Goal: Transaction & Acquisition: Purchase product/service

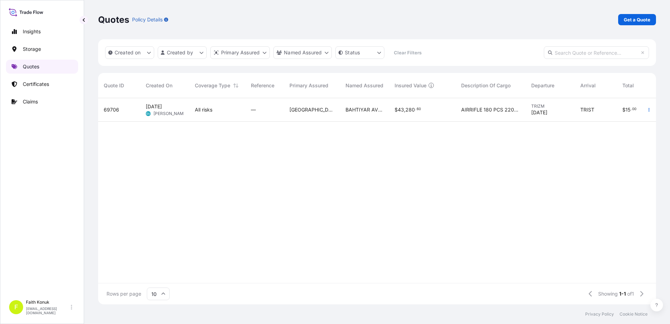
scroll to position [205, 552]
click at [162, 110] on span "[DATE]" at bounding box center [154, 106] width 16 height 7
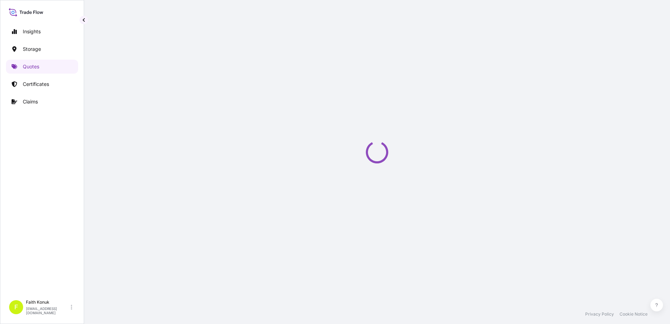
select select "Air"
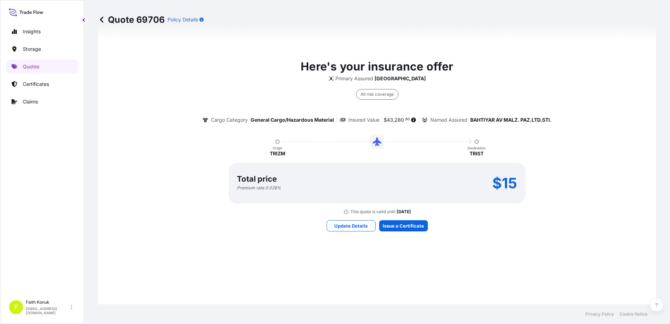
scroll to position [376, 0]
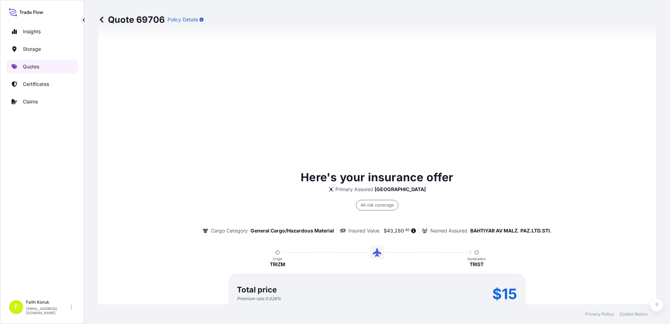
click at [38, 66] on p "Quotes" at bounding box center [31, 66] width 16 height 7
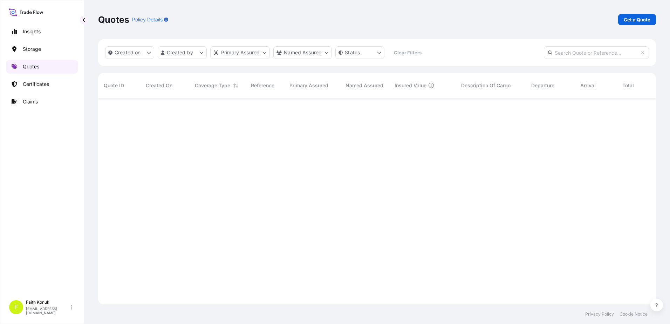
scroll to position [205, 552]
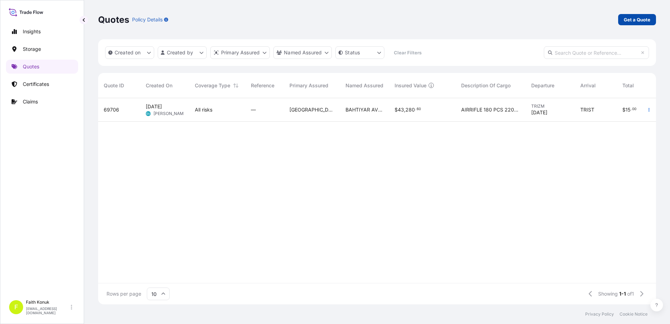
click at [638, 15] on link "Get a Quote" at bounding box center [637, 19] width 38 height 11
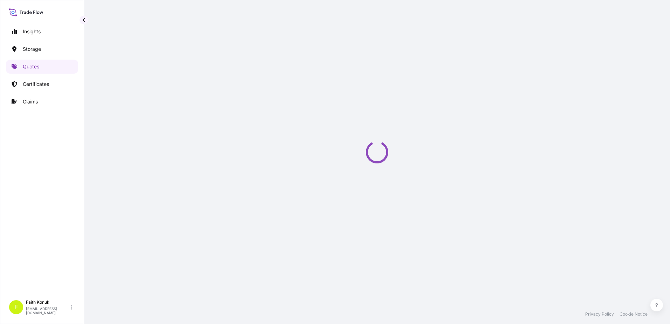
select select "Water"
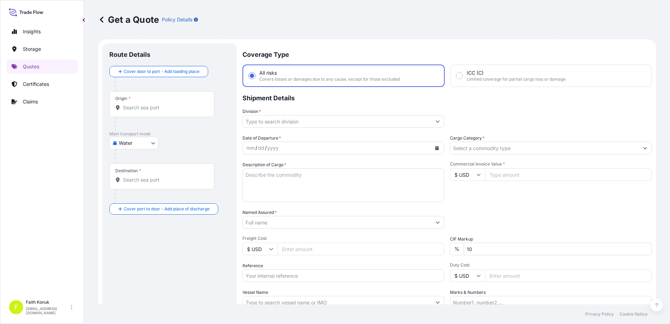
scroll to position [11, 0]
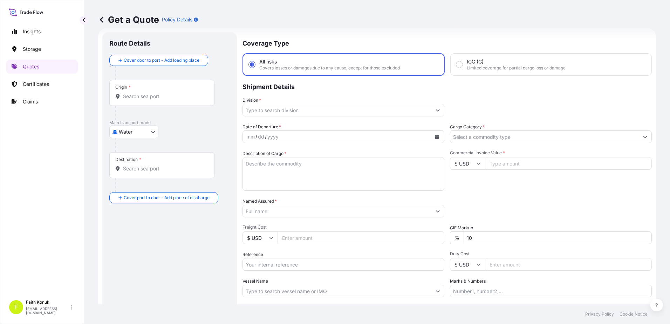
click at [145, 92] on div "Origin *" at bounding box center [161, 93] width 105 height 26
click at [145, 93] on input "Origin *" at bounding box center [164, 96] width 83 height 7
paste input "TÜRKİYE"
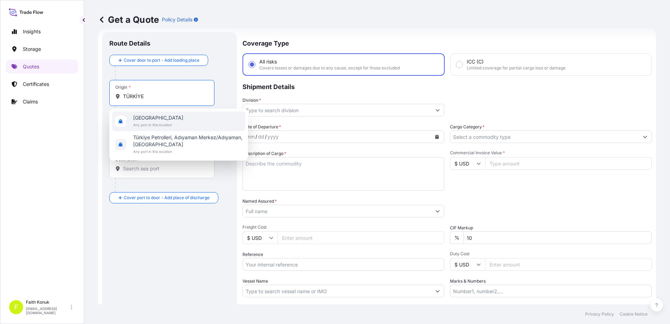
click at [151, 121] on span "[GEOGRAPHIC_DATA]" at bounding box center [158, 117] width 50 height 7
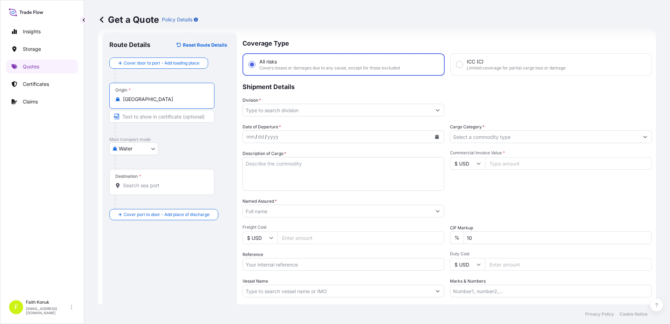
type input "[GEOGRAPHIC_DATA]"
click at [188, 142] on p "Main transport mode" at bounding box center [169, 140] width 121 height 6
click at [132, 168] on div at bounding box center [172, 162] width 115 height 14
click at [128, 186] on input "Destination *" at bounding box center [164, 185] width 83 height 7
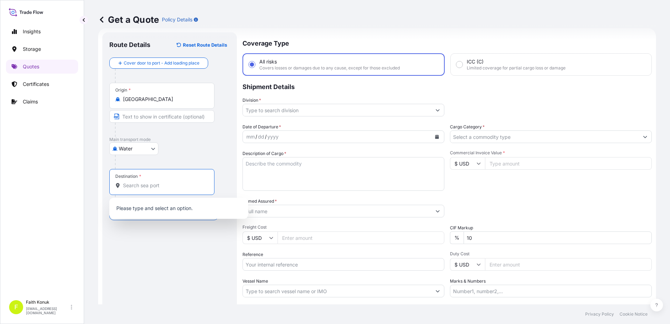
paste input "[GEOGRAPHIC_DATA]"
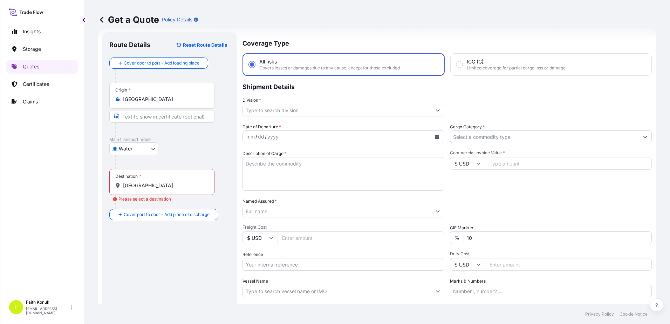
click at [158, 188] on input "[GEOGRAPHIC_DATA]" at bounding box center [164, 185] width 83 height 7
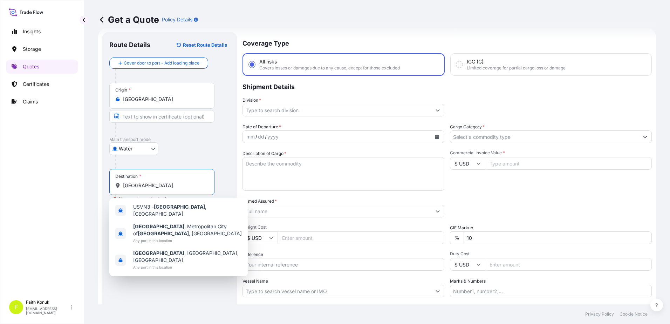
drag, startPoint x: 165, startPoint y: 187, endPoint x: 29, endPoint y: 180, distance: 135.7
click at [28, 180] on div "Insights Storage Quotes Certificates Claims F [PERSON_NAME] [EMAIL_ADDRESS][DOM…" at bounding box center [335, 162] width 670 height 324
paste input "RIVOLI VERONES"
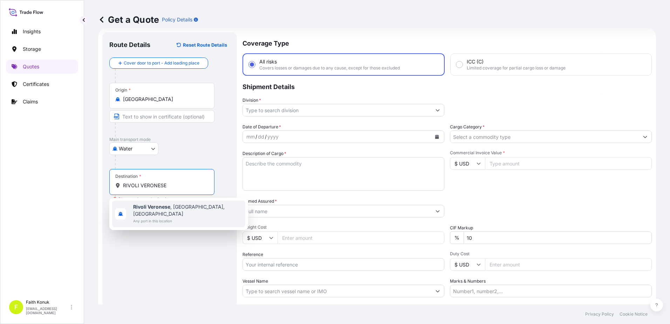
click at [176, 209] on span "Rivoli Veronese , [GEOGRAPHIC_DATA], [GEOGRAPHIC_DATA]" at bounding box center [187, 210] width 109 height 14
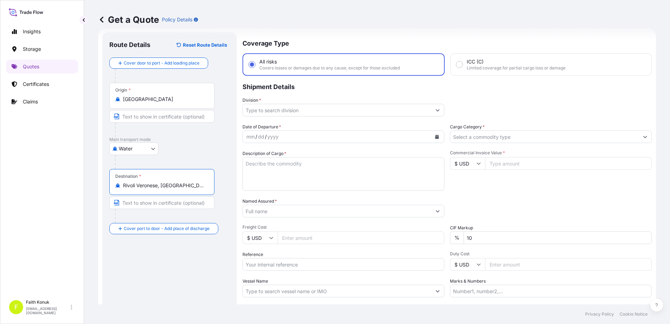
type input "Rivoli Veronese, [GEOGRAPHIC_DATA], [GEOGRAPHIC_DATA]"
click at [183, 150] on div "Water Air Water Inland" at bounding box center [169, 148] width 121 height 13
click at [140, 103] on div "Origin * [GEOGRAPHIC_DATA]" at bounding box center [161, 96] width 105 height 26
click at [140, 103] on input "[GEOGRAPHIC_DATA]" at bounding box center [164, 99] width 83 height 7
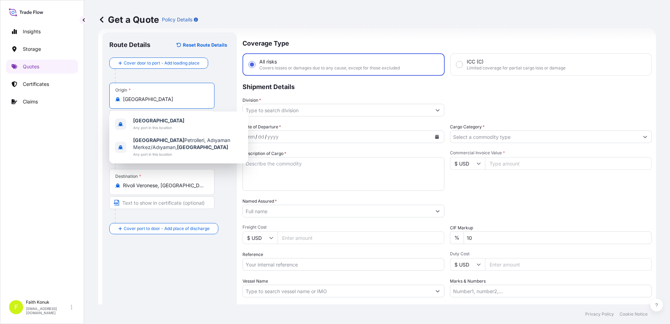
drag, startPoint x: 106, startPoint y: 98, endPoint x: 89, endPoint y: 98, distance: 17.2
click at [89, 98] on div "Get a Quote Policy Details Route Details Reset Route Details Cover door to port…" at bounding box center [377, 152] width 586 height 304
paste input "IZMIT"
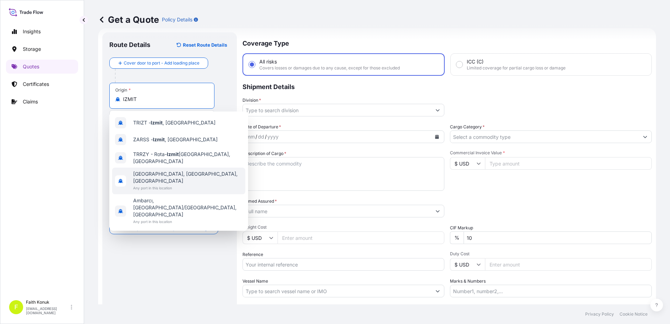
click at [196, 175] on div "[GEOGRAPHIC_DATA], [GEOGRAPHIC_DATA], [GEOGRAPHIC_DATA] Any port in this locati…" at bounding box center [178, 180] width 133 height 27
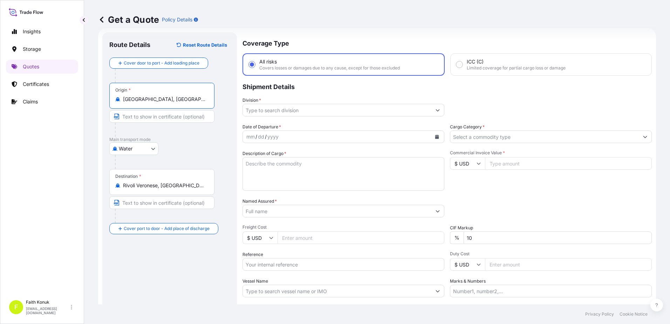
type input "[GEOGRAPHIC_DATA], [GEOGRAPHIC_DATA], [GEOGRAPHIC_DATA]"
click at [192, 133] on div at bounding box center [164, 130] width 99 height 14
click at [263, 111] on input "Division *" at bounding box center [337, 110] width 188 height 13
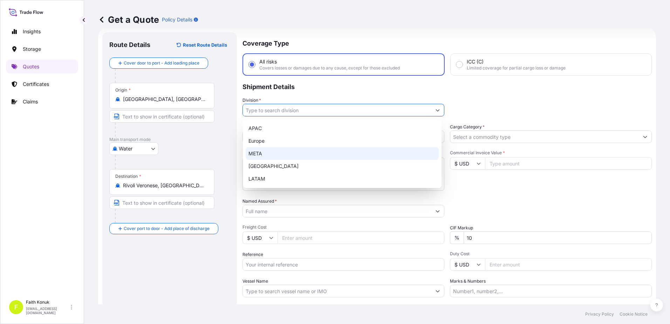
click at [265, 152] on div "META" at bounding box center [342, 153] width 193 height 13
type input "META"
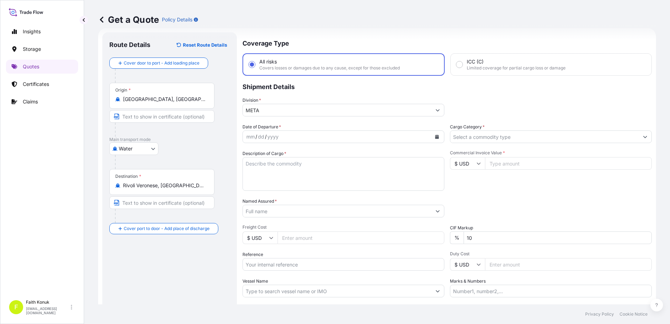
click at [285, 123] on div "Coverage Type All risks Covers losses or damages due to any cause, except for t…" at bounding box center [446, 190] width 409 height 317
click at [436, 138] on icon "Calendar" at bounding box center [437, 137] width 4 height 4
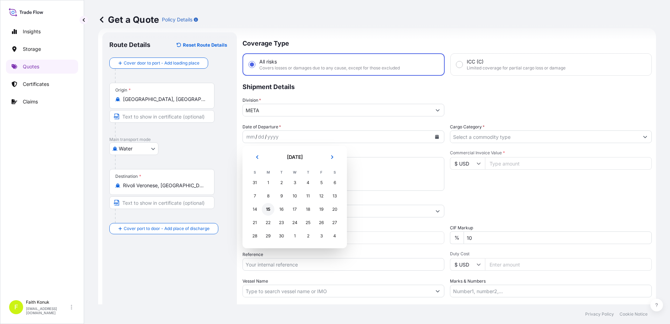
click at [269, 211] on div "15" at bounding box center [268, 209] width 13 height 13
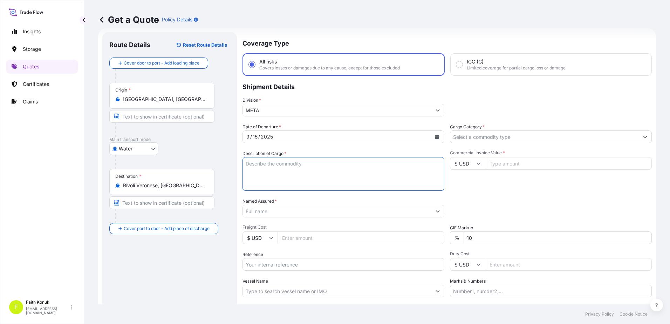
click at [258, 166] on textarea "Description of Cargo *" at bounding box center [343, 174] width 202 height 34
click at [260, 166] on textarea "Description of Cargo *" at bounding box center [343, 174] width 202 height 34
paste textarea ""WELDING WIRE HS CODE:722920000012" 63 PALET //57160 KGS"
click at [254, 182] on textarea ""WELDING WIRE HS CODE:722920000012" 63 PALET //57160 KGS" at bounding box center [343, 174] width 202 height 34
paste textarea "MEDUK8783764 // DFSU6594330 // MSNU2823749 // TIIU4437755"
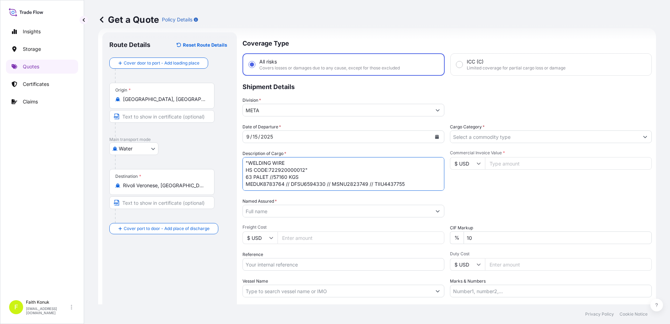
scroll to position [3, 0]
click at [415, 180] on textarea "WELDING WIRE HS CODE:722920000012 63 PALET //57160 KGS MEDUK8783764 // DFSU6594…" at bounding box center [343, 174] width 202 height 34
type textarea "WELDING WIRE HS CODE:722920000012 63 PALET //57160 KGS MEDUK8783764 // DFSU6594…"
click at [256, 209] on input "Named Assured *" at bounding box center [337, 211] width 188 height 13
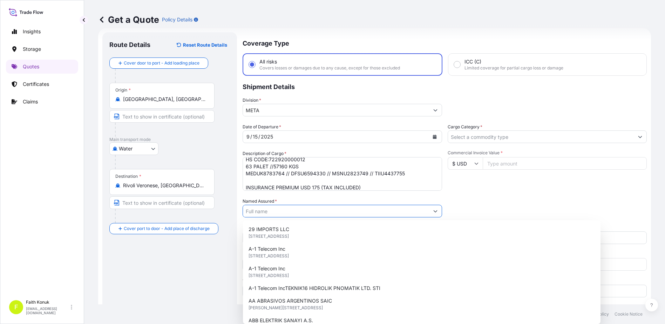
paste input "KAYNAK TEKNIGI"
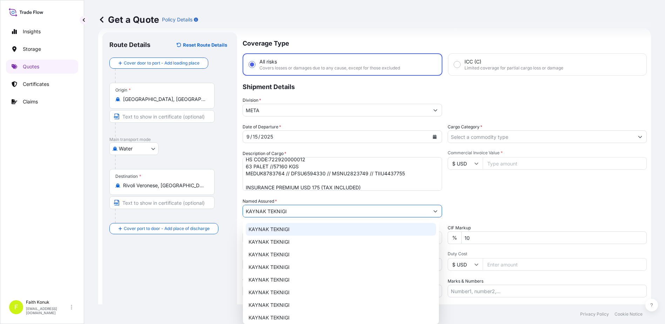
click at [281, 228] on span "KAYNAK TEKNIGI" at bounding box center [268, 229] width 41 height 7
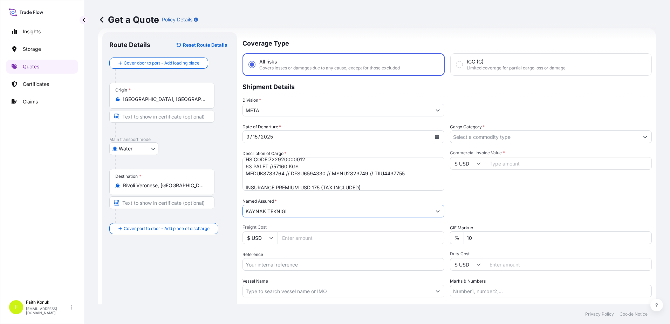
type input "KAYNAK TEKNIGI"
click at [304, 200] on div "Named Assured * KAYNAK TEKNIGI" at bounding box center [343, 208] width 202 height 20
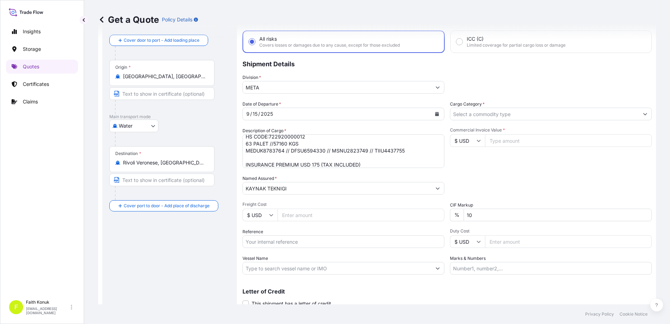
scroll to position [61, 0]
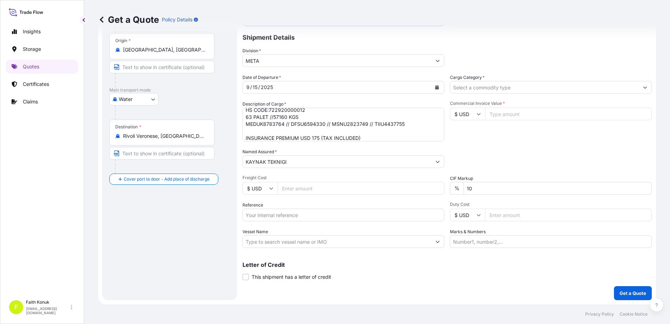
click at [279, 215] on input "Reference" at bounding box center [343, 214] width 202 height 13
paste input "2101777950"
type input "2101777950"
click at [281, 202] on div "Reference 2101777950" at bounding box center [343, 211] width 202 height 20
click at [272, 241] on input "Vessel Name" at bounding box center [337, 241] width 188 height 13
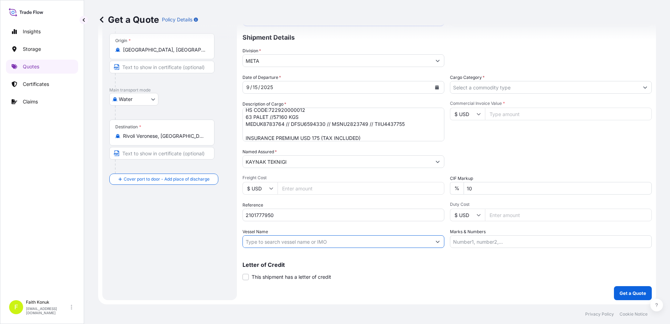
paste input "MSC [PERSON_NAME] - AS537R"
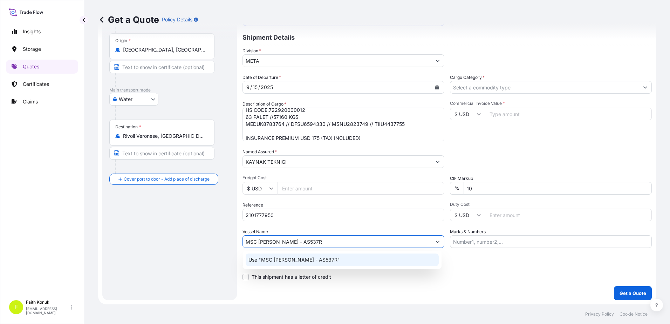
click at [294, 257] on p "Use "MSC [PERSON_NAME] - AS537R"" at bounding box center [293, 259] width 91 height 7
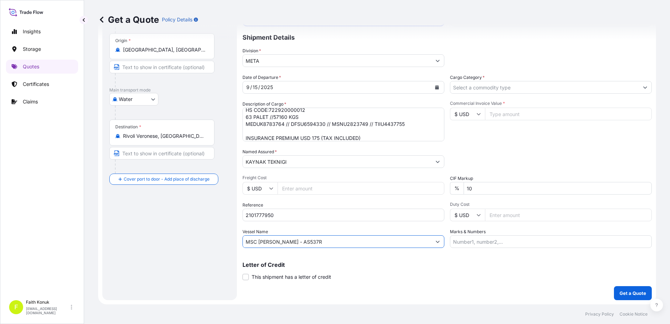
type input "MSC [PERSON_NAME] - AS537R"
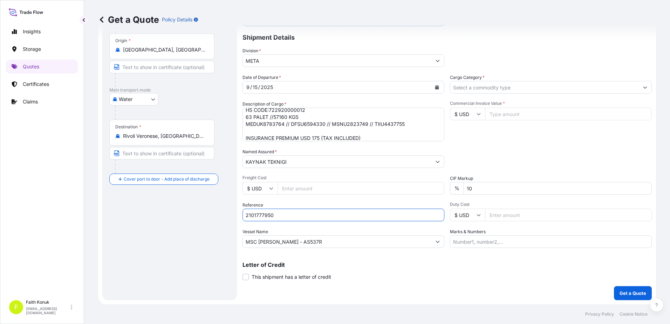
click at [318, 216] on input "2101777950" at bounding box center [343, 214] width 202 height 13
click at [316, 228] on div "Vessel Name MSC [PERSON_NAME] - AS537R" at bounding box center [343, 238] width 202 height 20
click at [468, 89] on input "Cargo Category *" at bounding box center [544, 87] width 188 height 13
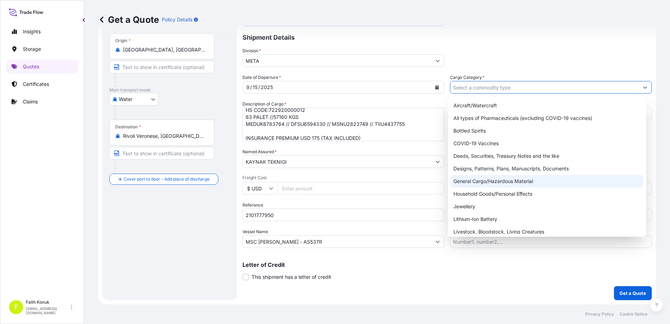
click at [472, 184] on div "General Cargo/Hazardous Material" at bounding box center [546, 181] width 193 height 13
type input "General Cargo/Hazardous Material"
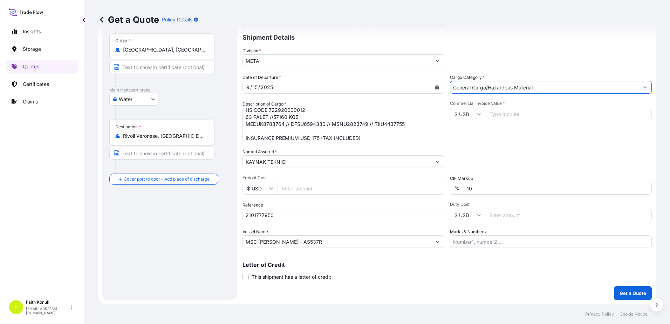
click at [481, 134] on div "Commercial Invoice Value * $ USD" at bounding box center [551, 121] width 202 height 41
click at [477, 115] on icon at bounding box center [478, 114] width 4 height 4
click at [467, 138] on div "€ EUR" at bounding box center [464, 132] width 29 height 13
type input "€ EUR"
click at [506, 113] on input "Commercial Invoice Value *" at bounding box center [568, 114] width 167 height 13
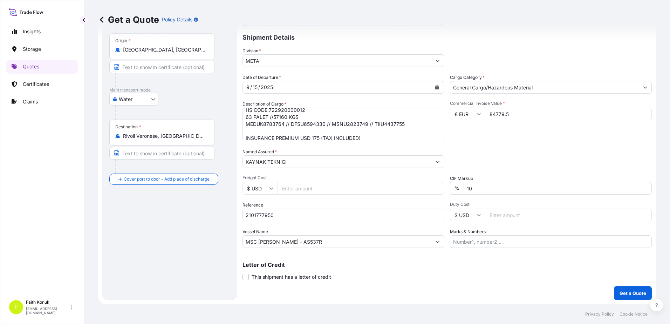
type input "84779.5"
click at [495, 150] on div "Packing Category Type to search a container mode Please select a primary mode o…" at bounding box center [551, 158] width 202 height 20
click at [622, 289] on button "Get a Quote" at bounding box center [633, 293] width 38 height 14
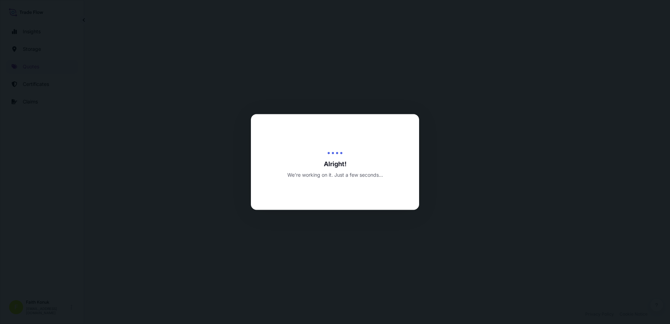
select select "Water"
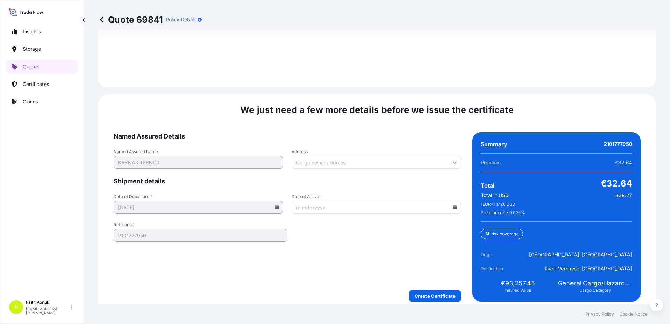
scroll to position [1033, 0]
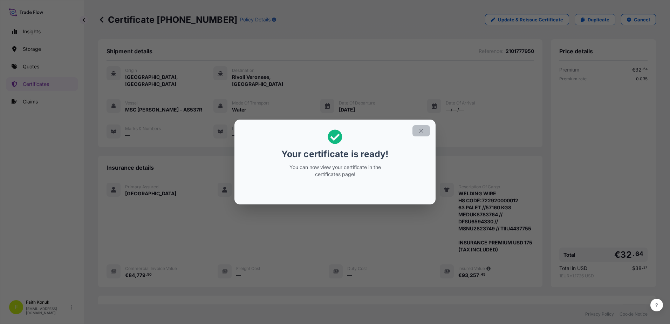
click at [420, 130] on icon "button" at bounding box center [421, 131] width 6 height 6
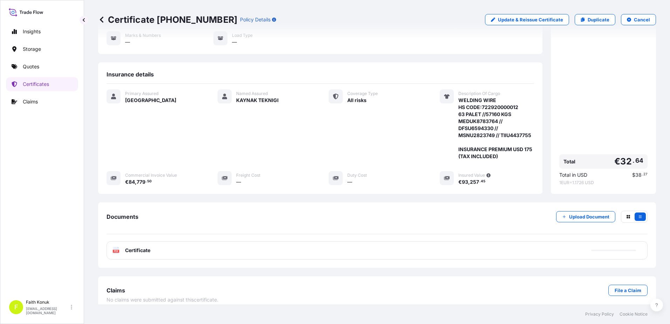
scroll to position [94, 0]
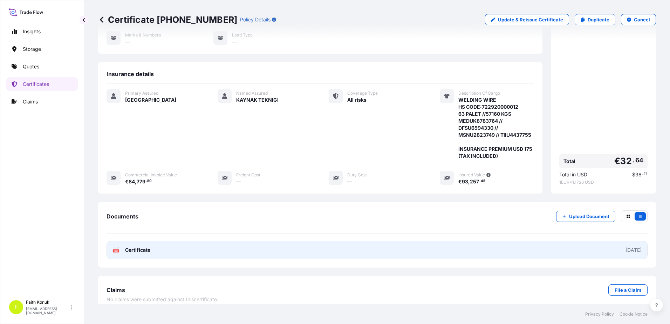
click at [124, 246] on div "PDF Certificate" at bounding box center [131, 249] width 38 height 7
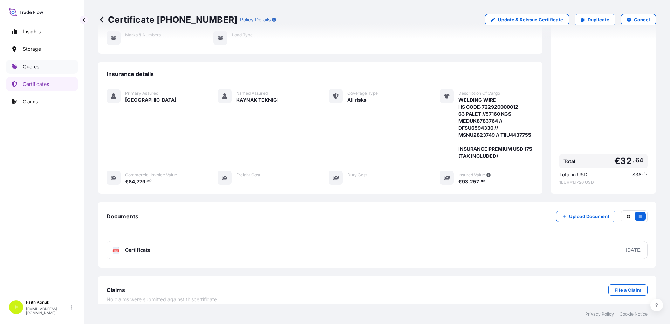
click at [48, 67] on link "Quotes" at bounding box center [42, 67] width 72 height 14
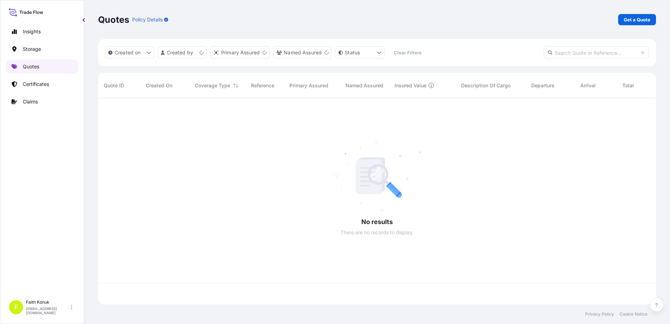
scroll to position [205, 552]
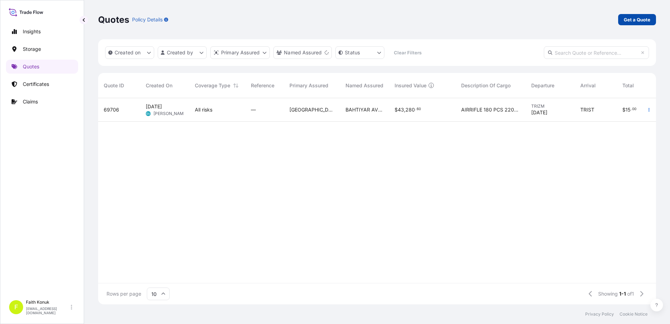
click at [627, 20] on p "Get a Quote" at bounding box center [637, 19] width 27 height 7
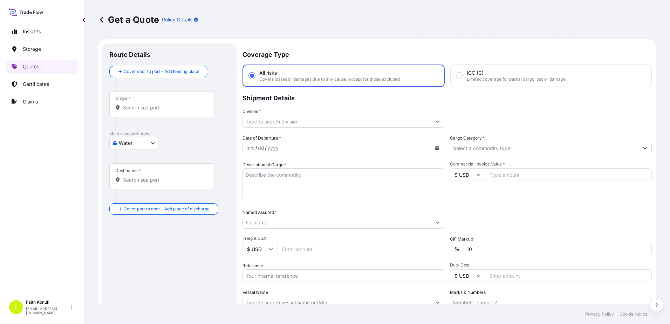
scroll to position [11, 0]
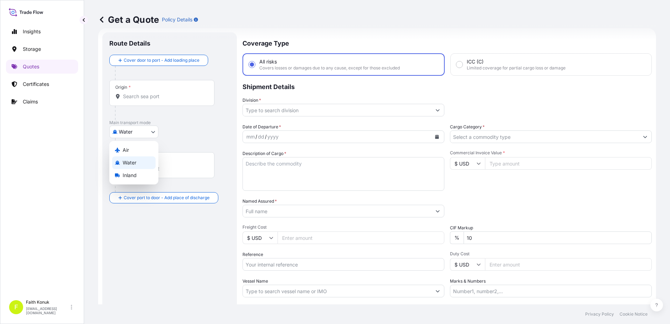
click at [140, 132] on body "Insights Storage Quotes Certificates Claims F [PERSON_NAME] [EMAIL_ADDRESS][DOM…" at bounding box center [335, 162] width 670 height 324
click at [133, 174] on span "Inland" at bounding box center [130, 175] width 14 height 7
select select "Inland"
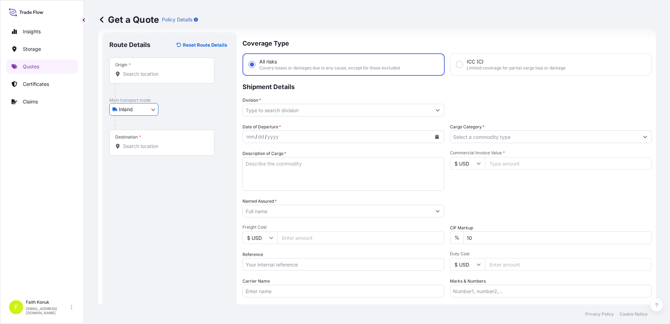
click at [175, 112] on div "Inland Air Water Inland" at bounding box center [169, 109] width 121 height 13
click at [148, 72] on input "Origin *" at bounding box center [164, 73] width 83 height 7
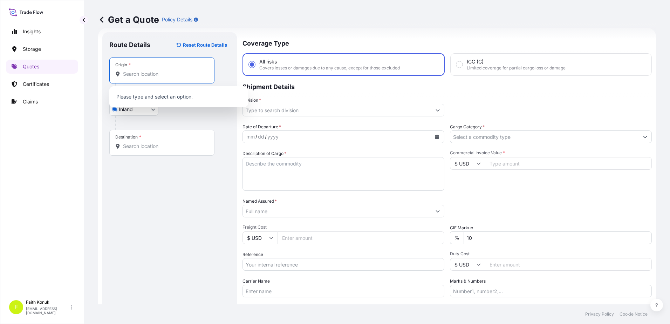
paste input "TURKIYE"
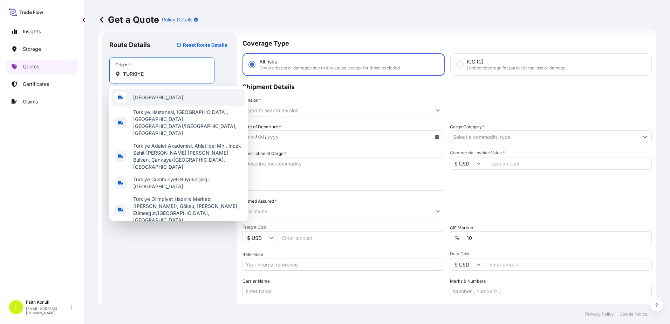
click at [151, 94] on div "[GEOGRAPHIC_DATA]" at bounding box center [178, 97] width 133 height 17
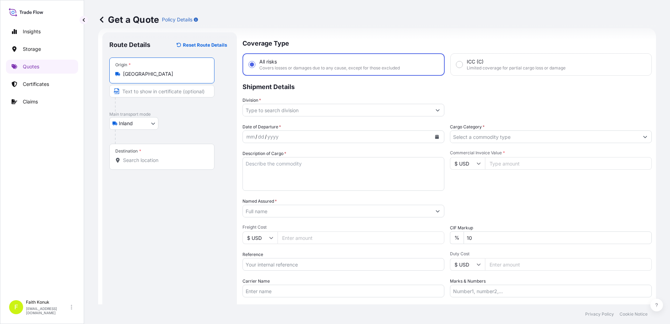
type input "[GEOGRAPHIC_DATA]"
click at [191, 110] on div at bounding box center [164, 104] width 99 height 14
click at [142, 156] on div "Destination *" at bounding box center [161, 157] width 105 height 26
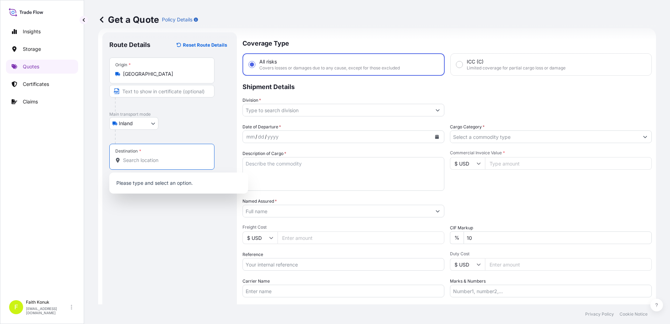
click at [140, 157] on input "Destination *" at bounding box center [164, 160] width 83 height 7
paste input "[GEOGRAPHIC_DATA]"
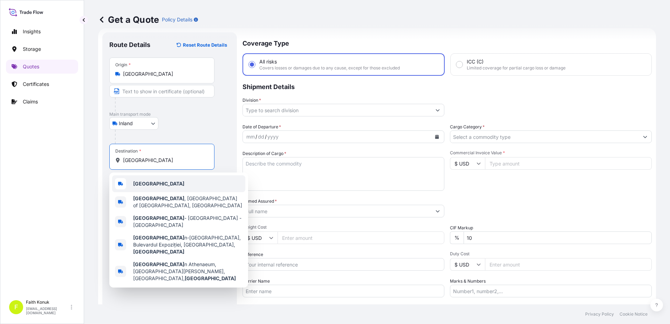
click at [151, 181] on b "[GEOGRAPHIC_DATA]" at bounding box center [158, 183] width 51 height 6
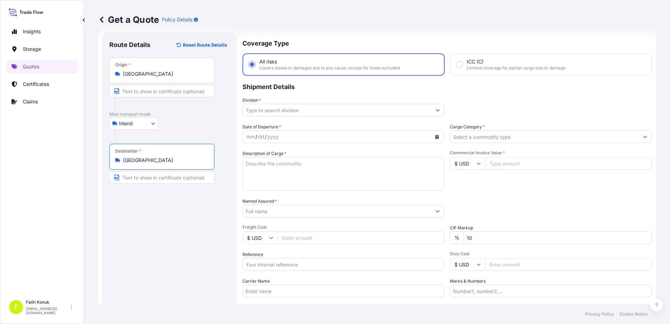
type input "[GEOGRAPHIC_DATA]"
click at [177, 124] on div "Inland Air Water Inland" at bounding box center [169, 123] width 121 height 13
click at [282, 103] on div "Division *" at bounding box center [343, 107] width 202 height 20
click at [277, 108] on input "Division *" at bounding box center [337, 110] width 188 height 13
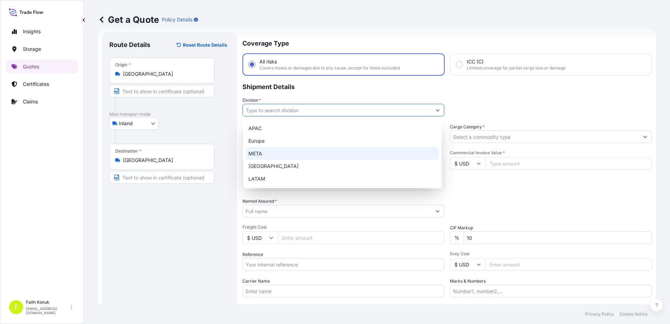
click at [265, 154] on div "META" at bounding box center [342, 153] width 193 height 13
type input "META"
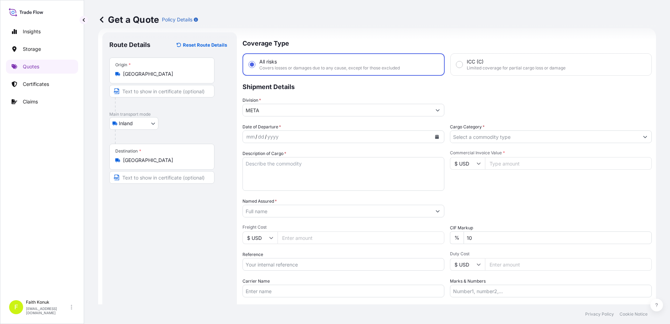
click at [296, 99] on div "Division * META" at bounding box center [343, 107] width 202 height 20
click at [435, 134] on button "Calendar" at bounding box center [436, 136] width 11 height 11
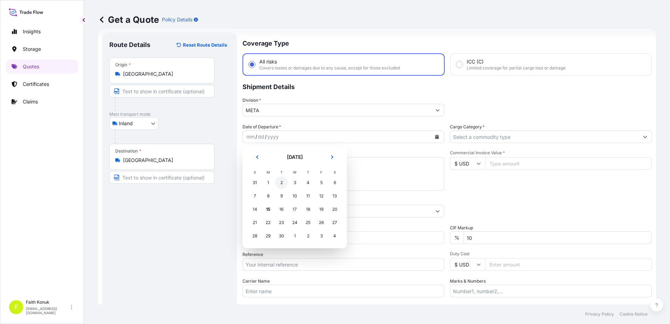
click at [283, 181] on div "2" at bounding box center [281, 182] width 13 height 13
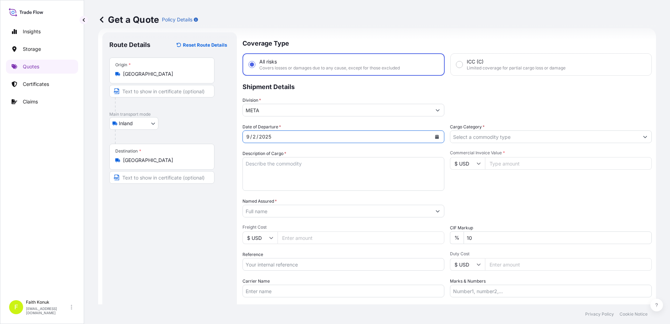
click at [259, 163] on textarea "Description of Cargo *" at bounding box center [343, 174] width 202 height 34
click at [283, 160] on textarea "Description of Cargo *" at bounding box center [343, 174] width 202 height 34
paste textarea "YÜKSEK BASINÇ POMPASI 200 BAR & Motor 5,5 Kw + [PERSON_NAME] + Bypass+[PERSON_N…"
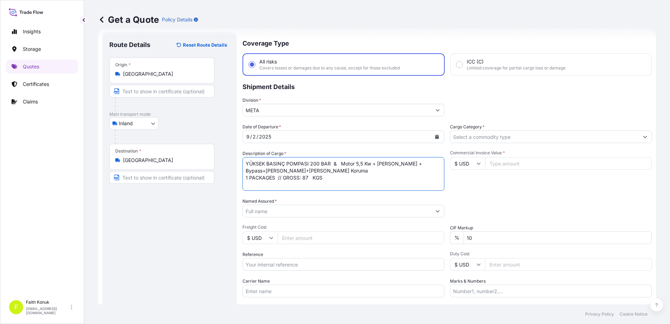
type textarea "YÜKSEK BASINÇ POMPASI 200 BAR & Motor 5,5 Kw + [PERSON_NAME] + Bypass+[PERSON_N…"
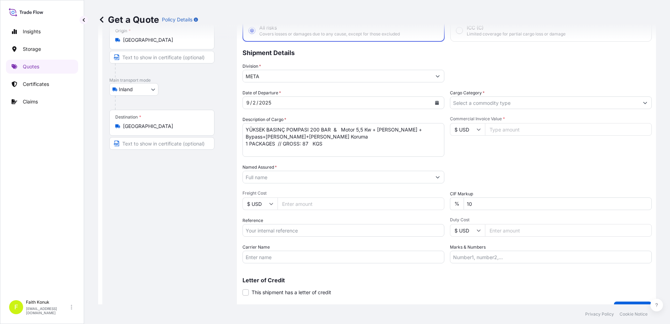
scroll to position [61, 0]
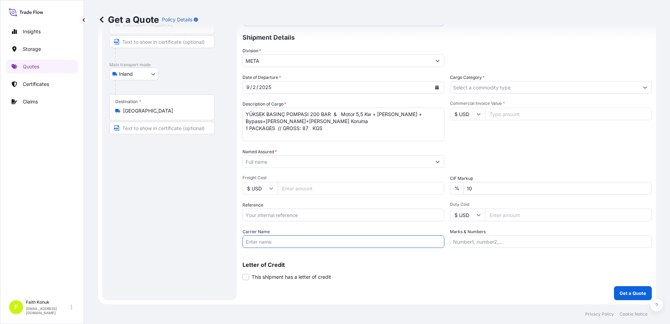
click at [280, 240] on input "Carrier Name" at bounding box center [343, 241] width 202 height 13
paste input "CT 03 ATI"
type input "CT 03 ATI"
click at [281, 215] on input "Reference" at bounding box center [343, 214] width 202 height 13
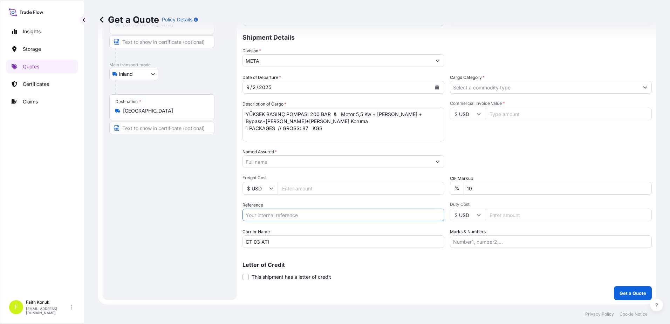
paste input "2101774891"
type input "2101774891"
click at [276, 200] on div "Date of Departure * [DATE] Cargo Category * Description of Cargo * YÜKSEK BASIN…" at bounding box center [446, 161] width 409 height 174
click at [286, 161] on input "Named Assured *" at bounding box center [337, 161] width 188 height 13
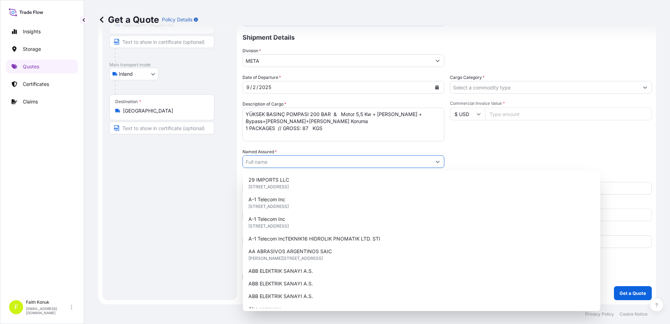
paste input "OMNIA EUROPE SA"
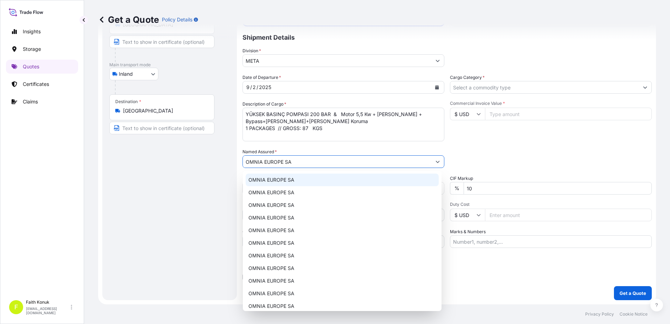
click at [285, 181] on span "OMNIA EUROPE SA" at bounding box center [271, 179] width 46 height 7
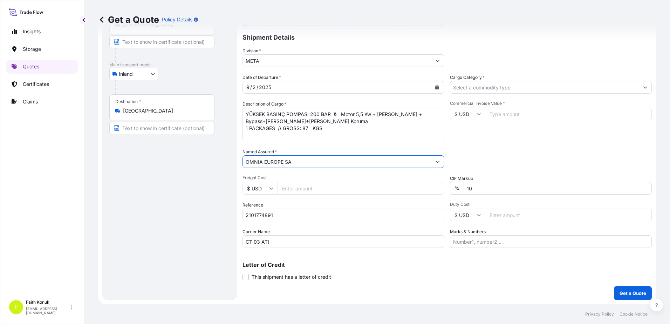
type input "OMNIA EUROPE SA"
click at [298, 151] on div "Named Assured * OMNIA EUROPE SA" at bounding box center [343, 158] width 202 height 20
click at [252, 133] on textarea "YÜKSEK BASINÇ POMPASI 200 BAR & Motor 5,5 Kw + [PERSON_NAME] + Bypass+[PERSON_N…" at bounding box center [343, 125] width 202 height 34
paste textarea "REF NO:ROTOWASH"
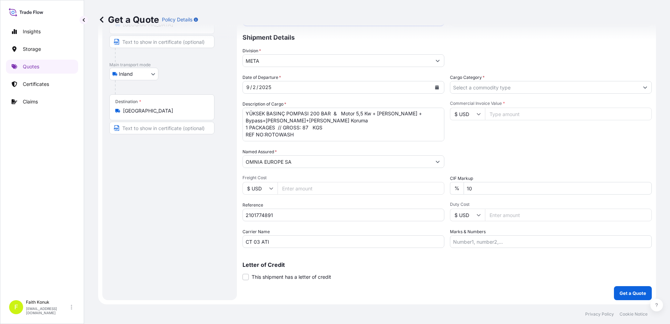
click at [333, 131] on textarea "YÜKSEK BASINÇ POMPASI 200 BAR & Motor 5,5 Kw + [PERSON_NAME] + Bypass+[PERSON_N…" at bounding box center [343, 125] width 202 height 34
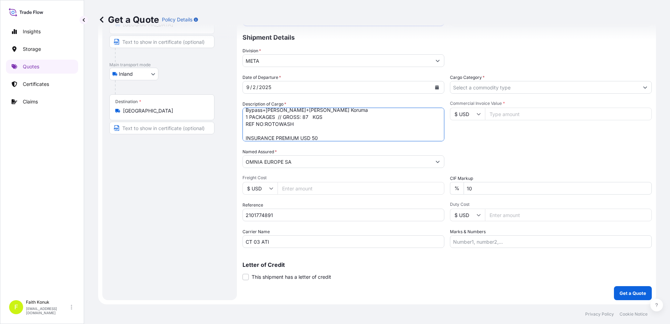
type textarea "YÜKSEK BASINÇ POMPASI 200 BAR & Motor 5,5 Kw + [PERSON_NAME] + Bypass+[PERSON_N…"
click at [476, 89] on input "Cargo Category *" at bounding box center [544, 87] width 188 height 13
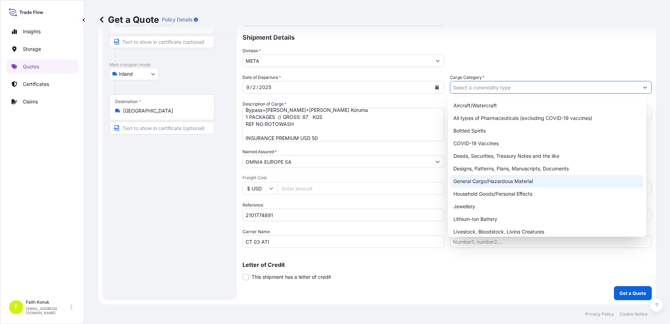
click at [470, 184] on div "General Cargo/Hazardous Material" at bounding box center [546, 181] width 193 height 13
type input "General Cargo/Hazardous Material"
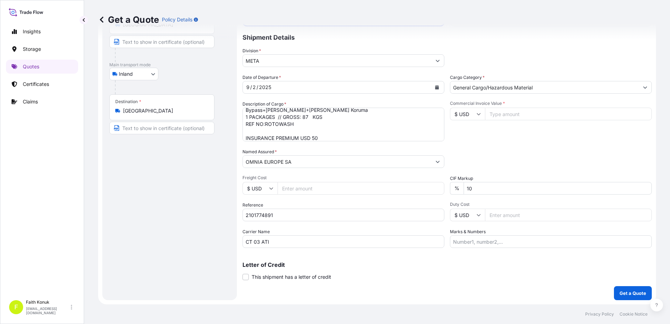
click at [491, 148] on div "Packing Category Type to search a container mode Please select a primary mode o…" at bounding box center [551, 158] width 202 height 20
click at [477, 114] on icon at bounding box center [478, 114] width 4 height 4
click at [470, 133] on div "€ EUR" at bounding box center [464, 132] width 29 height 13
type input "€ EUR"
click at [494, 115] on input "Commercial Invoice Value *" at bounding box center [568, 114] width 167 height 13
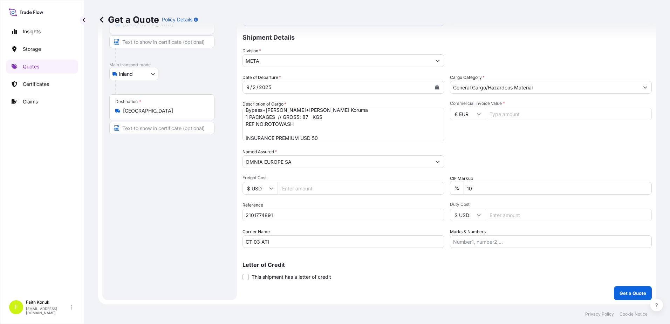
type input "2"
type input "1633"
click at [542, 285] on div "Coverage Type All risks Covers losses or damages due to any cause, except for t…" at bounding box center [446, 141] width 409 height 317
click at [623, 294] on p "Get a Quote" at bounding box center [632, 292] width 27 height 7
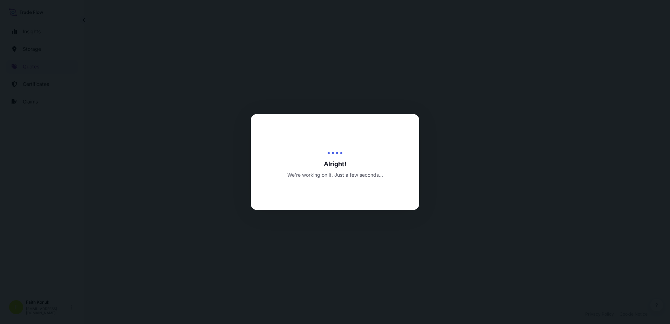
select select "Inland"
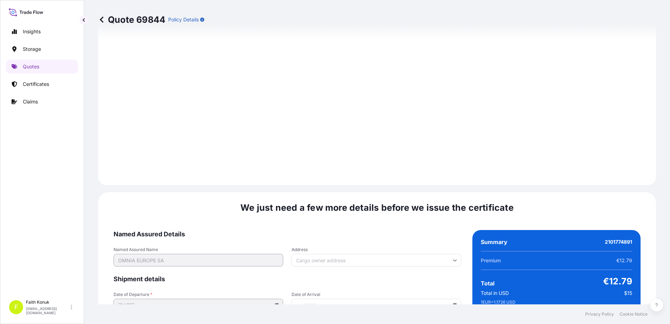
scroll to position [1033, 0]
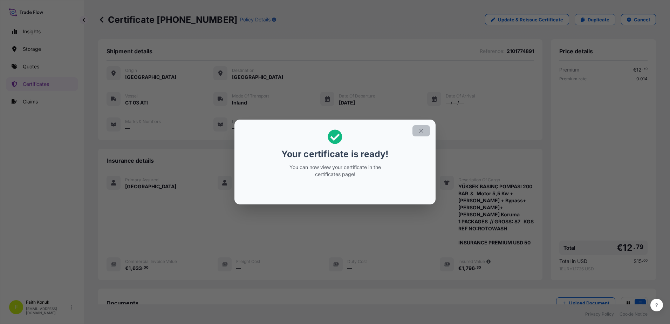
click at [421, 128] on icon "button" at bounding box center [421, 131] width 6 height 6
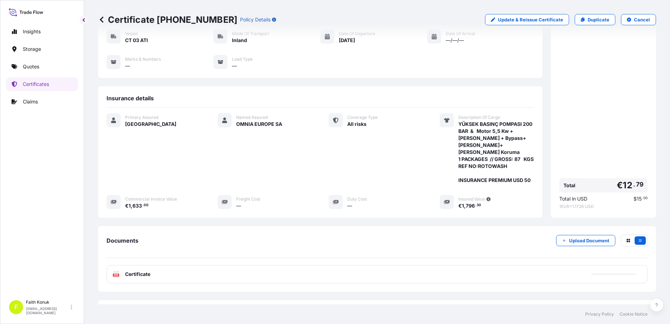
scroll to position [101, 0]
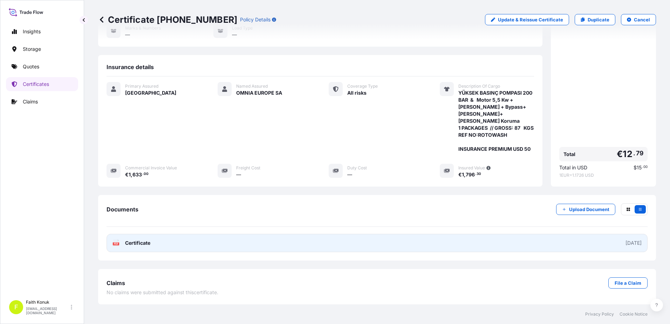
click at [145, 241] on span "Certificate" at bounding box center [137, 242] width 25 height 7
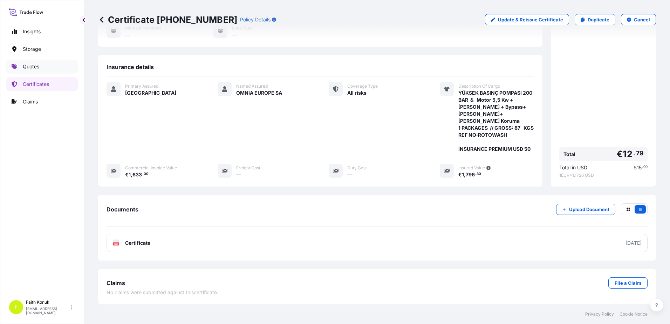
click at [33, 64] on p "Quotes" at bounding box center [31, 66] width 16 height 7
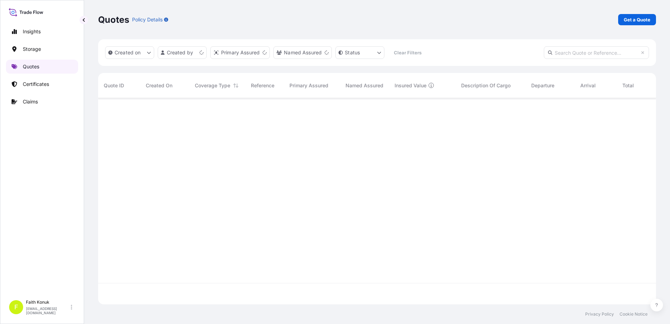
scroll to position [205, 552]
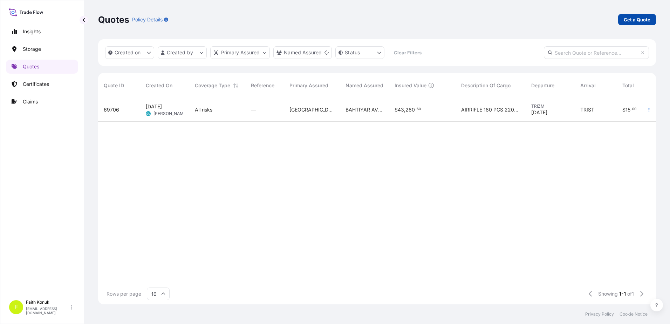
click at [629, 20] on p "Get a Quote" at bounding box center [637, 19] width 27 height 7
select select "Water"
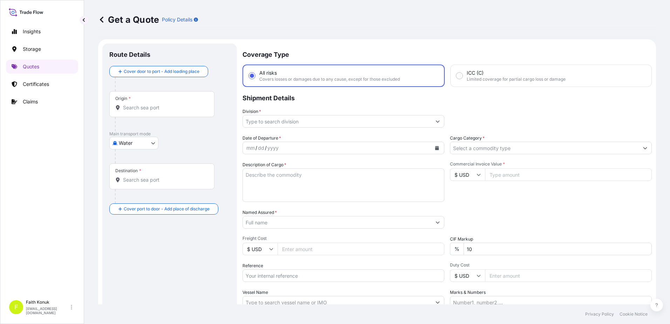
scroll to position [11, 0]
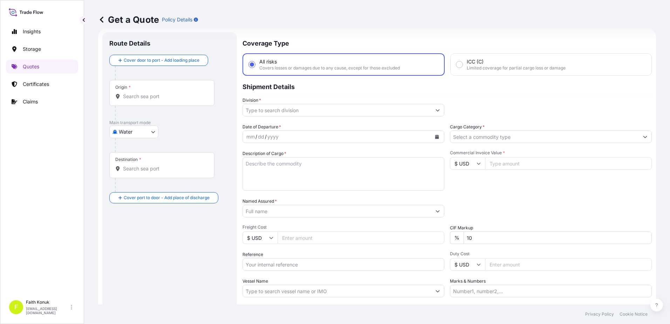
click at [151, 96] on input "Origin *" at bounding box center [164, 96] width 83 height 7
paste input "CONSTANTA"
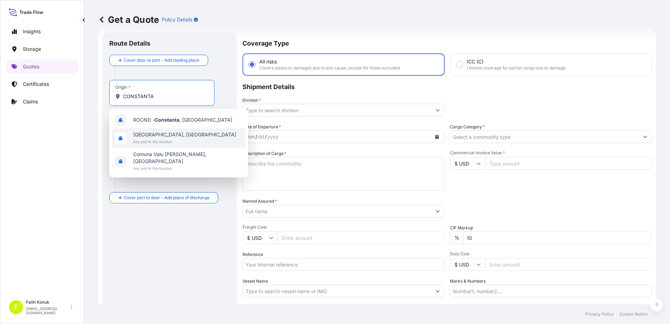
click at [168, 138] on span "[GEOGRAPHIC_DATA], [GEOGRAPHIC_DATA]" at bounding box center [184, 134] width 103 height 7
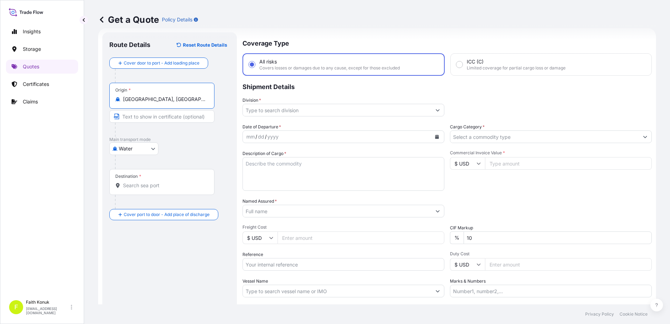
type input "[GEOGRAPHIC_DATA], [GEOGRAPHIC_DATA]"
click at [182, 146] on div "Water Air Water Inland" at bounding box center [169, 148] width 121 height 13
click at [153, 189] on div "Destination *" at bounding box center [161, 182] width 105 height 26
click at [153, 189] on input "Destination *" at bounding box center [164, 185] width 83 height 7
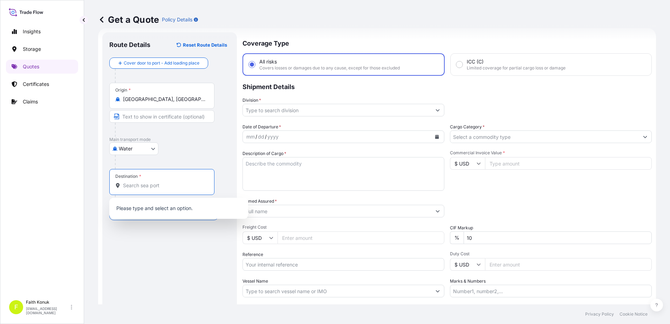
paste input "APAPA"
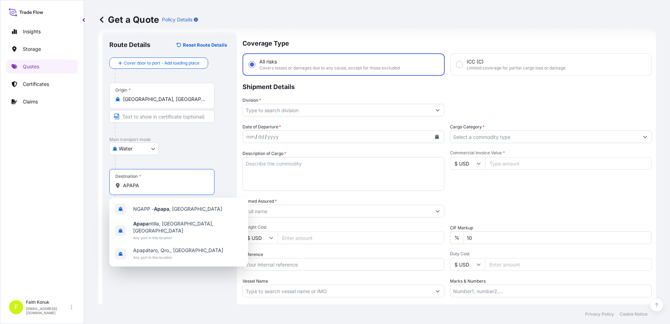
drag, startPoint x: 98, startPoint y: 180, endPoint x: 69, endPoint y: 180, distance: 28.4
click at [69, 180] on div "Insights Storage Quotes Certificates Claims F [PERSON_NAME] [EMAIL_ADDRESS][DOM…" at bounding box center [335, 162] width 670 height 324
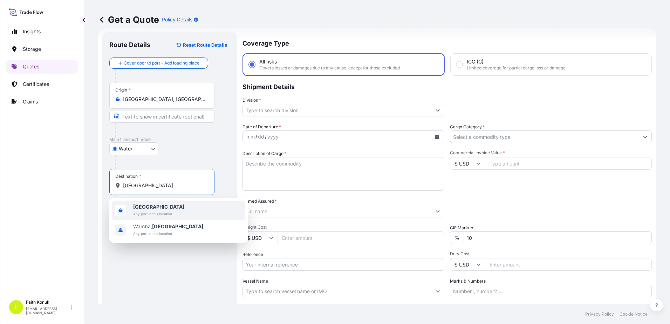
click at [157, 206] on span "[GEOGRAPHIC_DATA]" at bounding box center [158, 206] width 51 height 7
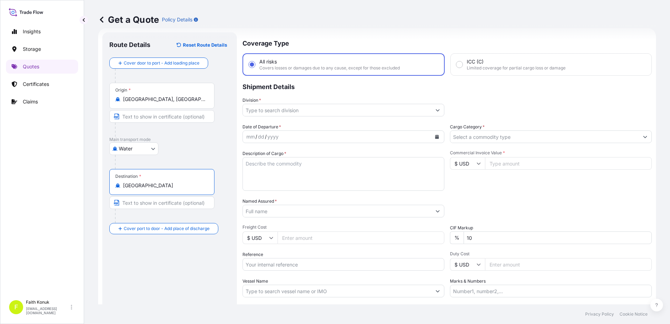
drag, startPoint x: 160, startPoint y: 184, endPoint x: 102, endPoint y: 181, distance: 58.2
click at [102, 181] on div "Route Details Reset Route Details Cover door to port - Add loading place Place …" at bounding box center [169, 190] width 135 height 317
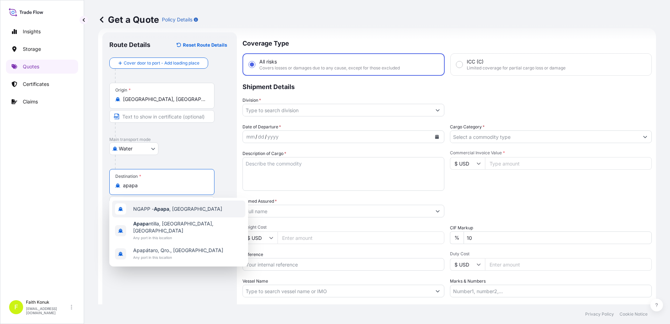
click at [175, 211] on span "NGAPP - [GEOGRAPHIC_DATA] , [GEOGRAPHIC_DATA]" at bounding box center [177, 208] width 89 height 7
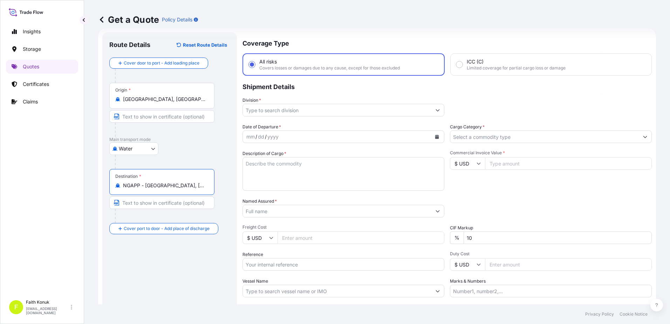
type input "NGAPP - [GEOGRAPHIC_DATA], [GEOGRAPHIC_DATA]"
click at [181, 146] on div "Water Air Water Inland" at bounding box center [169, 148] width 121 height 13
click at [275, 102] on div "Division *" at bounding box center [343, 107] width 202 height 20
click at [269, 110] on input "Division *" at bounding box center [337, 110] width 188 height 13
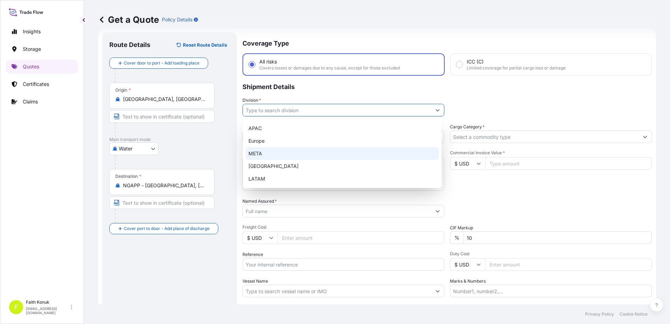
click at [262, 147] on div "META" at bounding box center [342, 153] width 193 height 13
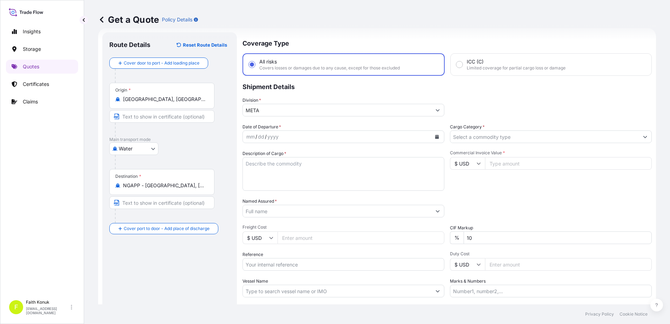
type input "APAC"
click at [437, 136] on button "Calendar" at bounding box center [436, 136] width 11 height 11
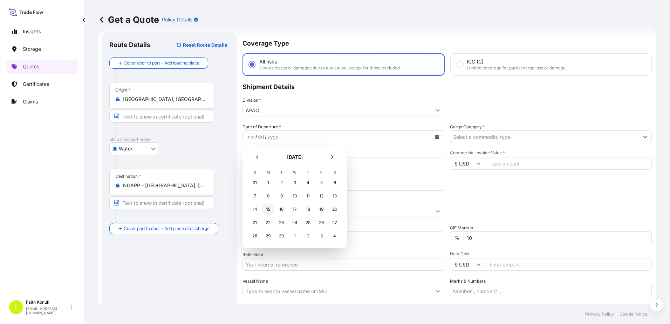
click at [270, 210] on div "15" at bounding box center [268, 209] width 13 height 13
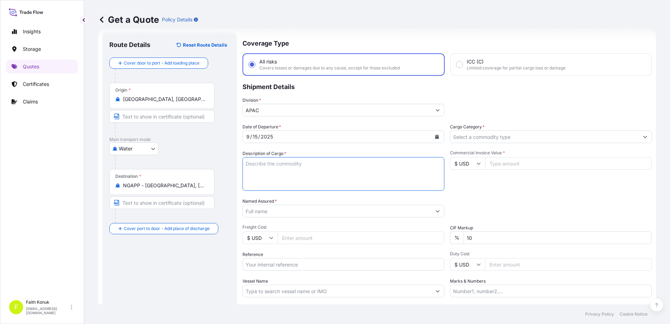
click at [257, 163] on textarea "Description of Cargo *" at bounding box center [343, 174] width 202 height 34
click at [262, 167] on textarea "Description of Cargo *" at bounding box center [343, 174] width 202 height 34
paste textarea "Corn Starch 700 PACKAGES // GROSS: 983500 KGS"
click at [263, 178] on textarea "Corn Starch 700 PACKAGES // GROSS: 983500 KGS" at bounding box center [343, 174] width 202 height 34
paste textarea "BL NO: MEDUR0036620 MSNU6114551 UETU7398813 UETU6720144 MSBU6930115 MSBU7004470…"
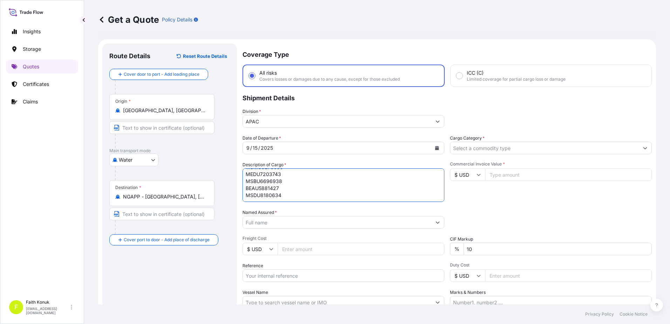
scroll to position [249, 0]
type textarea "Corn Starch 700 PACKAGES // GROSS: 983500 KGS BL NO: MEDUR0036620 MSNU6114551 U…"
click at [252, 221] on input "Named Assured *" at bounding box center [337, 222] width 188 height 13
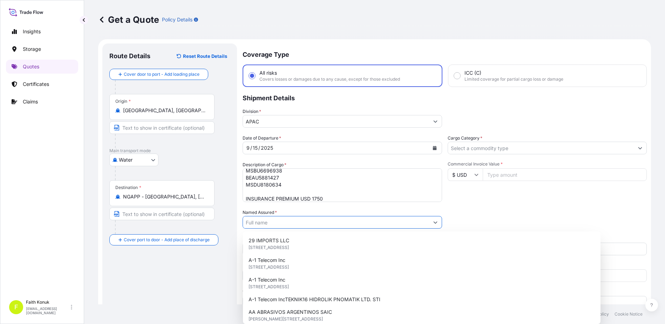
paste input "OMNIA EUROPE SA"
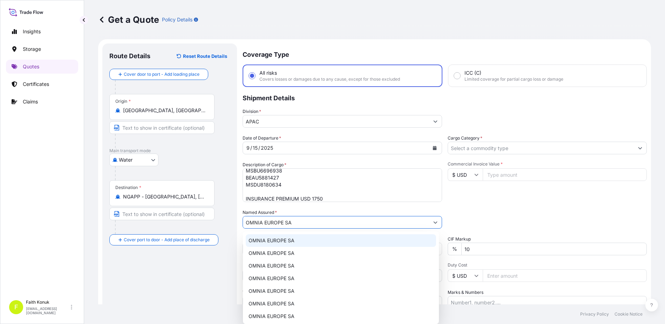
click at [303, 236] on div "OMNIA EUROPE SA" at bounding box center [341, 240] width 190 height 13
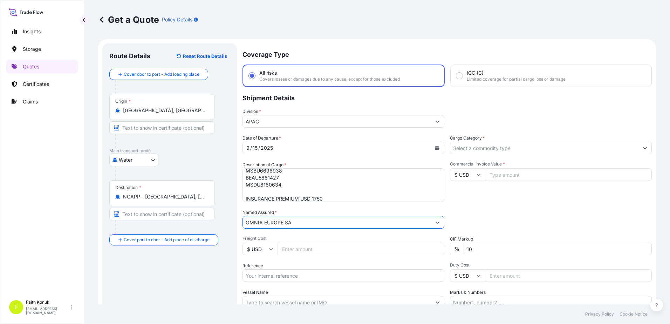
type input "OMNIA EUROPE SA"
click at [317, 209] on div "Named Assured * OMNIA EUROPE SA" at bounding box center [343, 219] width 202 height 20
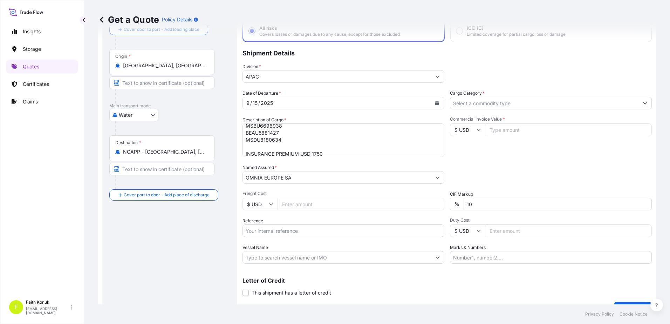
scroll to position [61, 0]
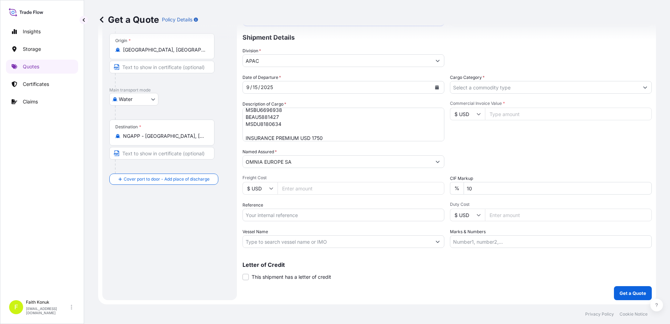
click at [274, 217] on input "Reference" at bounding box center [343, 214] width 202 height 13
paste input "2101770385"
type input "2101770385"
click at [289, 200] on div "Date of Departure * [DATE] Cargo Category * Description of Cargo * Corn Starch …" at bounding box center [446, 161] width 409 height 174
click at [284, 238] on input "Vessel Name" at bounding box center [337, 241] width 188 height 13
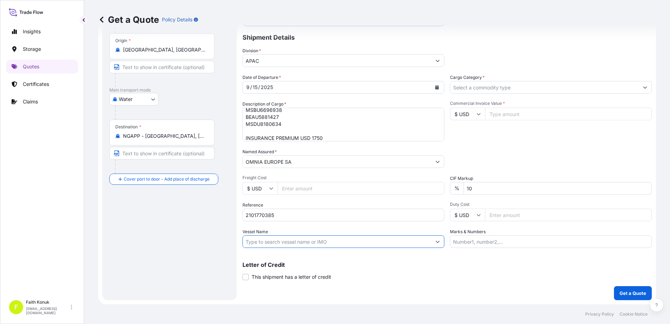
paste input "MSC AGATA III"
click at [298, 239] on input "MSC AGATA III" at bounding box center [337, 241] width 188 height 13
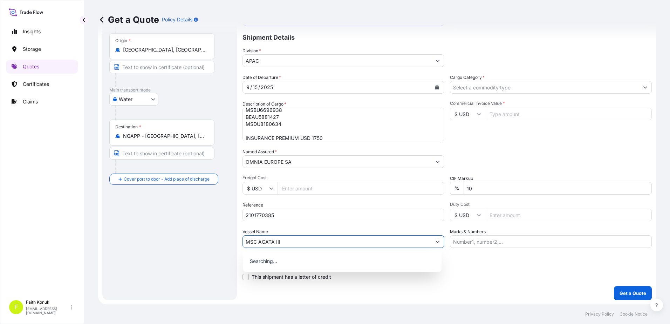
paste input "XA534A"
type input "MSC AGATA III XA534A"
click at [303, 231] on div "Vessel Name MSC AGATA III XA534A" at bounding box center [343, 238] width 202 height 20
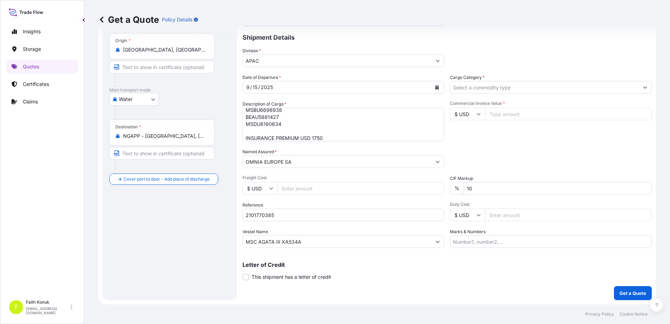
click at [481, 89] on input "Cargo Category *" at bounding box center [544, 87] width 188 height 13
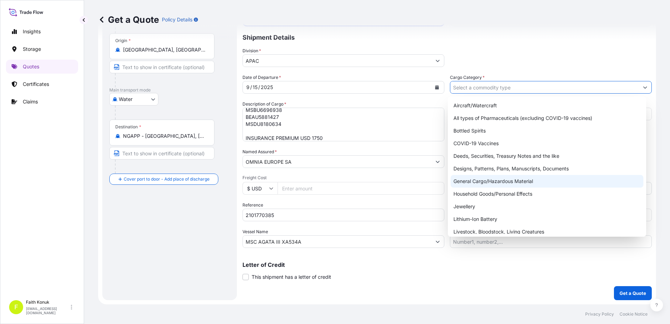
click at [478, 185] on div "General Cargo/Hazardous Material" at bounding box center [546, 181] width 193 height 13
type input "General Cargo/Hazardous Material"
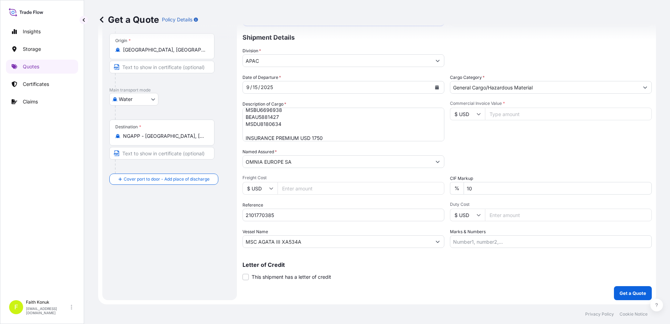
click at [504, 100] on div "Date of Departure * [DATE] Cargo Category * General Cargo/Hazardous Material De…" at bounding box center [446, 161] width 409 height 174
click at [505, 118] on input "Commercial Invoice Value *" at bounding box center [568, 114] width 167 height 13
type input "466812.5"
click at [488, 161] on div "Packing Category Type to search a container mode Please select a primary mode o…" at bounding box center [551, 158] width 202 height 20
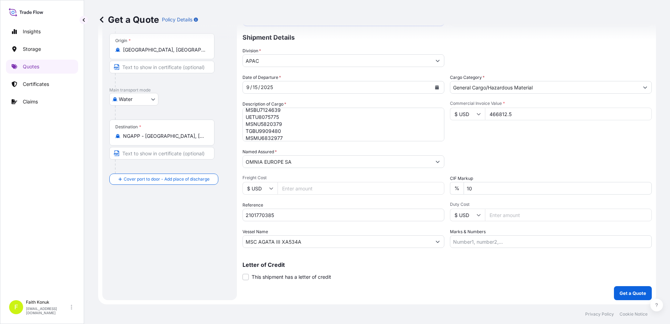
click at [273, 60] on input "APAC" at bounding box center [337, 60] width 188 height 13
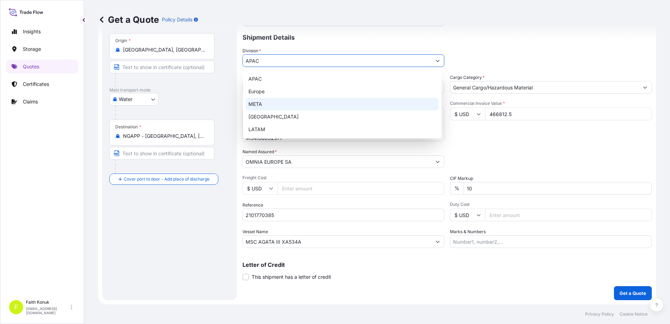
click at [258, 105] on div "META" at bounding box center [342, 104] width 193 height 13
type input "META"
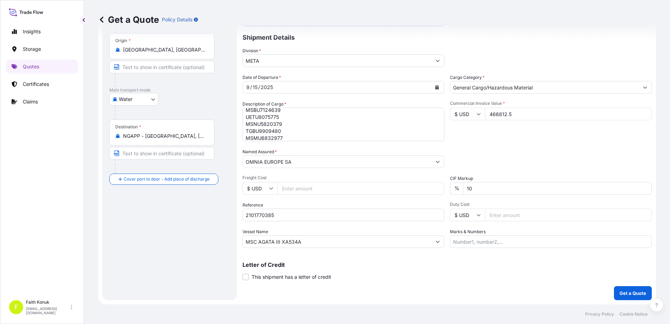
click at [480, 60] on div "Division * META" at bounding box center [446, 57] width 409 height 20
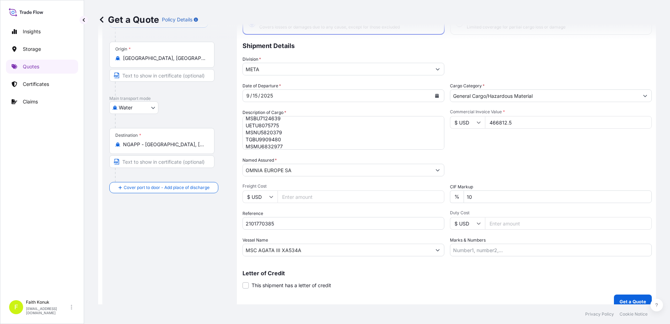
scroll to position [61, 0]
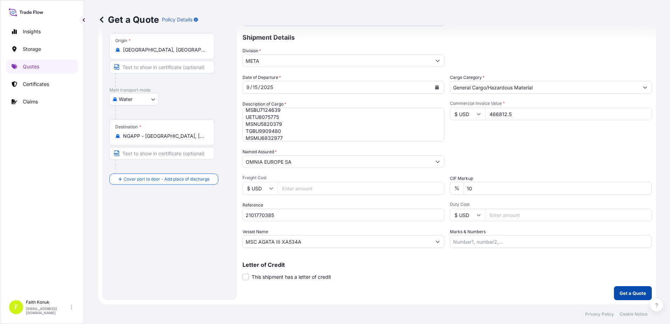
click at [620, 294] on p "Get a Quote" at bounding box center [632, 292] width 27 height 7
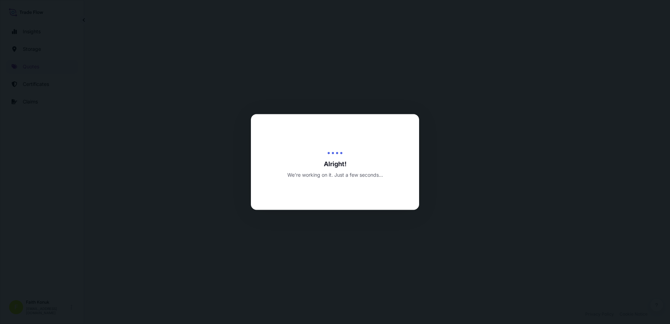
select select "Water"
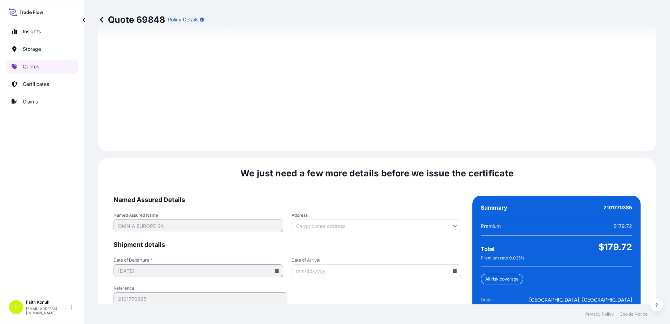
scroll to position [997, 0]
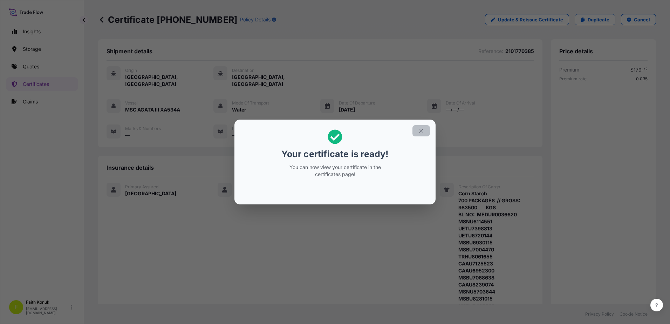
click at [421, 133] on icon "button" at bounding box center [421, 131] width 6 height 6
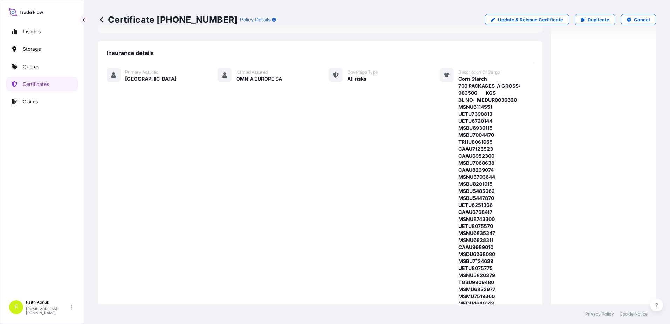
scroll to position [325, 0]
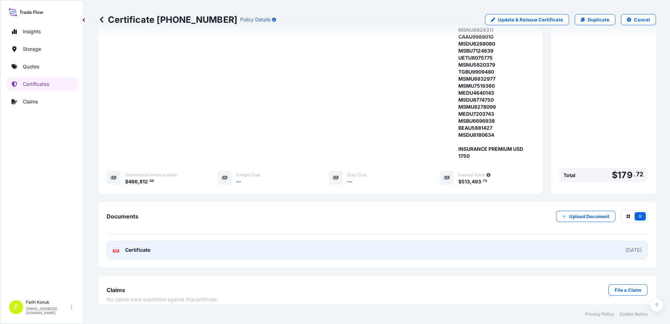
click at [134, 246] on span "Certificate" at bounding box center [137, 249] width 25 height 7
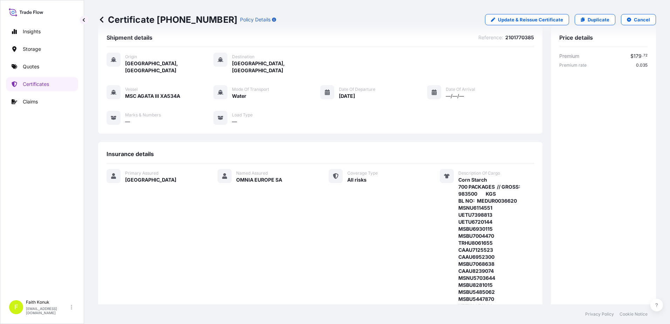
scroll to position [0, 0]
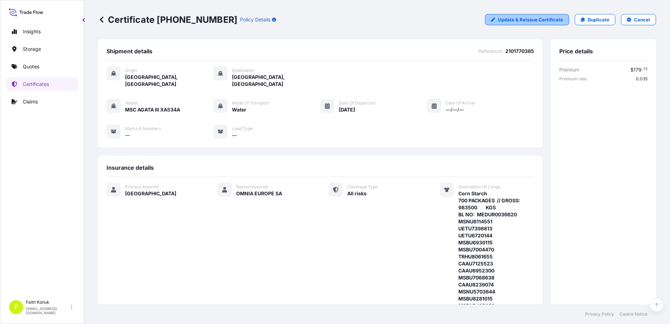
click at [516, 23] on p "Update & Reissue Certificate" at bounding box center [530, 19] width 65 height 7
select select "Water"
select select "31600"
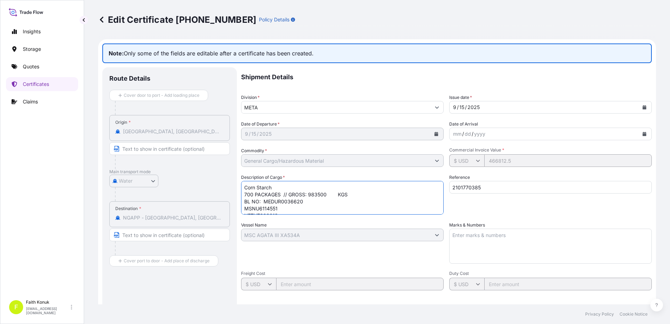
click at [359, 196] on textarea "Corn Starch 700 PACKAGES // GROSS: 983500 KGS BL NO: MEDUR0036620 MSNU6114551 U…" at bounding box center [342, 198] width 202 height 34
paste textarea "S.C. Omnia ref no: INVOICE: OM-000769"
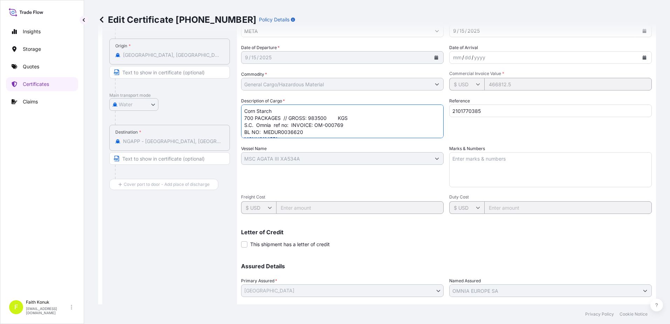
scroll to position [121, 0]
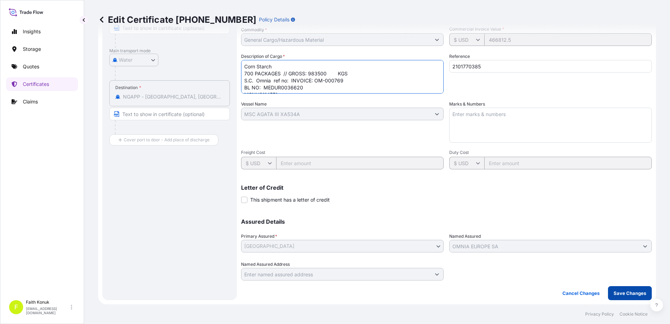
type textarea "Corn Starch 700 PACKAGES // GROSS: 983500 KGS S.C. Omnia ref no: INVOICE: OM-00…"
click at [638, 293] on p "Save Changes" at bounding box center [629, 292] width 33 height 7
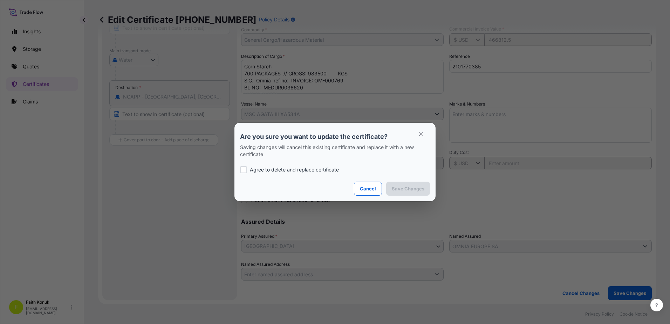
click at [276, 172] on p "Agree to delete and replace certificate" at bounding box center [294, 169] width 89 height 7
checkbox input "true"
click at [410, 188] on p "Save Changes" at bounding box center [408, 188] width 33 height 7
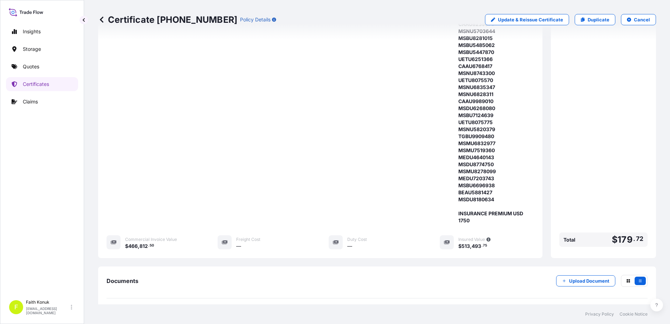
scroll to position [339, 0]
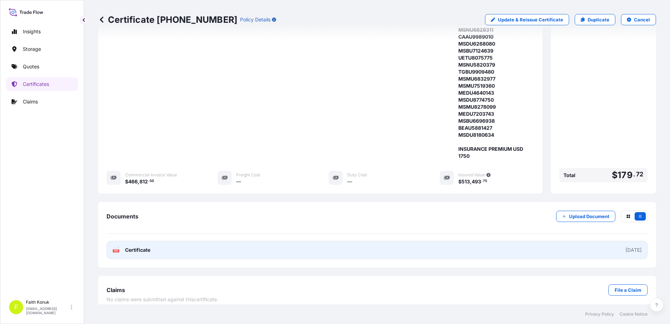
click at [128, 246] on span "Certificate" at bounding box center [137, 249] width 25 height 7
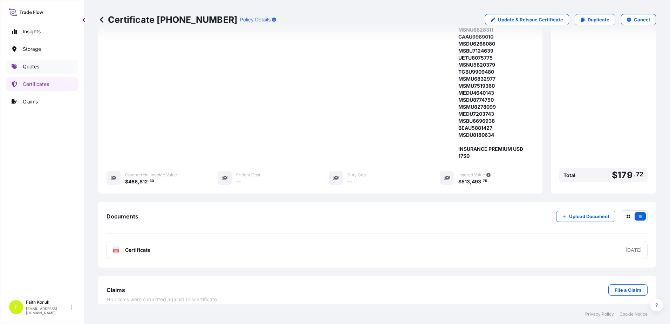
click at [41, 67] on link "Quotes" at bounding box center [42, 67] width 72 height 14
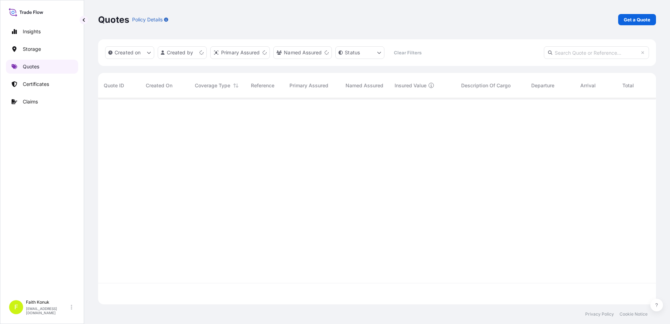
scroll to position [205, 552]
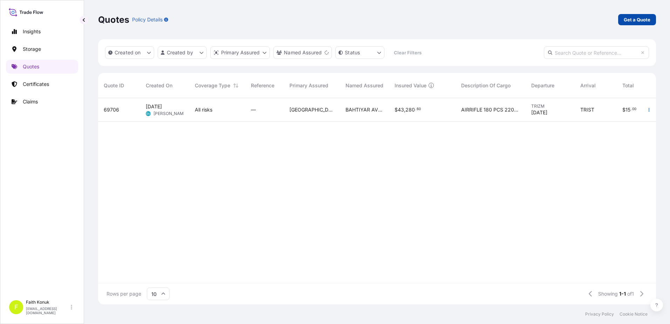
click at [628, 20] on p "Get a Quote" at bounding box center [637, 19] width 27 height 7
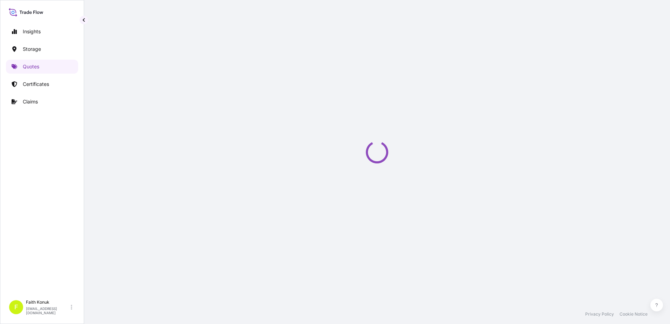
select select "Water"
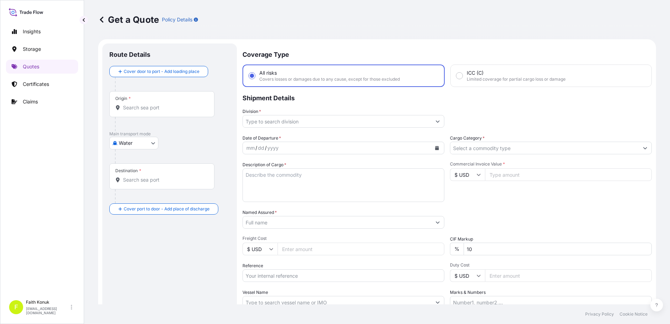
scroll to position [11, 0]
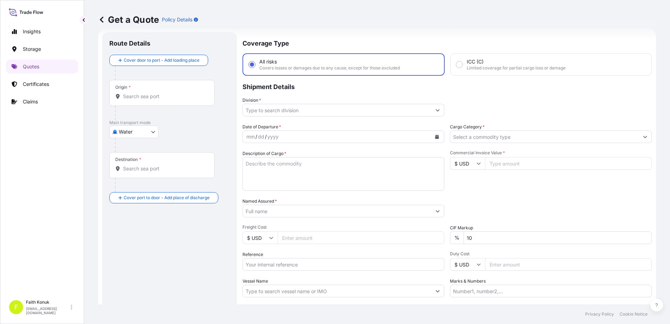
click at [172, 100] on div "Origin *" at bounding box center [161, 93] width 105 height 26
click at [172, 100] on input "Origin *" at bounding box center [164, 96] width 83 height 7
paste input "CONSTANTA"
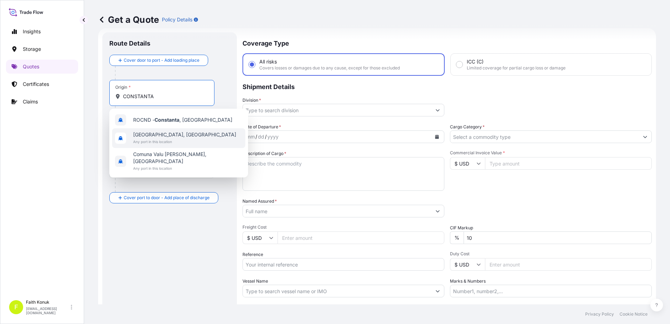
click at [170, 135] on span "[GEOGRAPHIC_DATA], [GEOGRAPHIC_DATA]" at bounding box center [184, 134] width 103 height 7
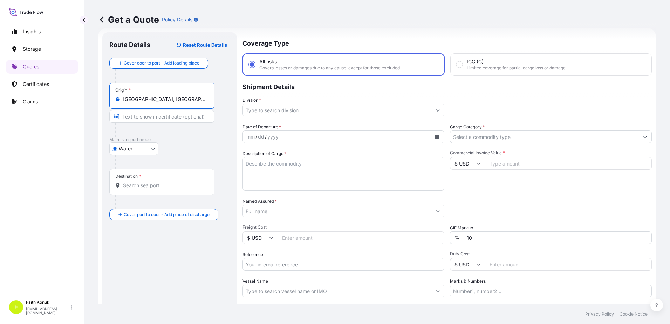
type input "[GEOGRAPHIC_DATA], [GEOGRAPHIC_DATA]"
click at [191, 137] on p "Main transport mode" at bounding box center [169, 140] width 121 height 6
click at [149, 183] on input "Destination *" at bounding box center [164, 185] width 83 height 7
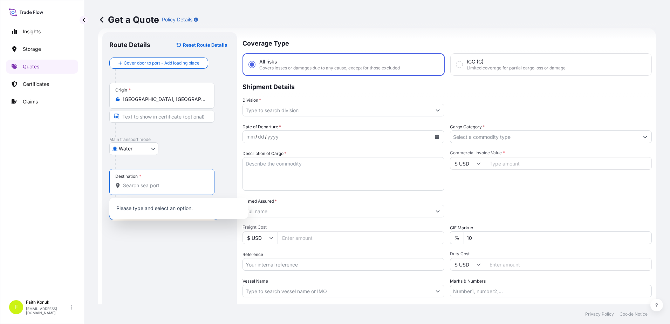
paste input "[GEOGRAPHIC_DATA]"
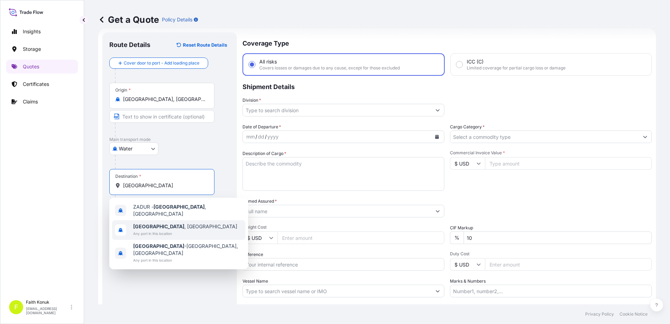
click at [159, 230] on span "Any port in this location" at bounding box center [185, 233] width 104 height 7
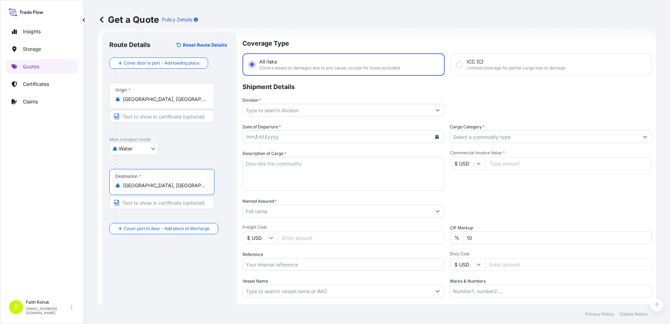
type input "[GEOGRAPHIC_DATA], [GEOGRAPHIC_DATA]"
click at [192, 152] on div "Water Air Water Inland" at bounding box center [169, 148] width 121 height 13
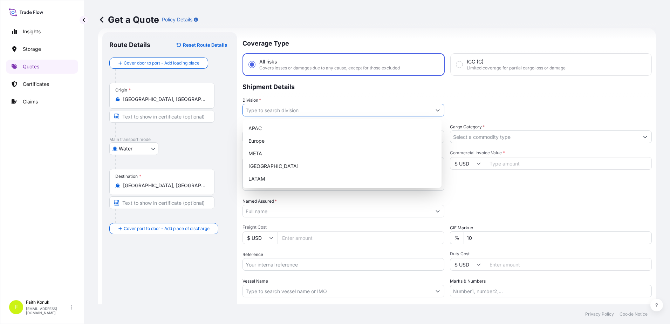
click at [266, 109] on input "Division *" at bounding box center [337, 110] width 188 height 13
click at [255, 153] on div "META" at bounding box center [342, 153] width 193 height 13
type input "META"
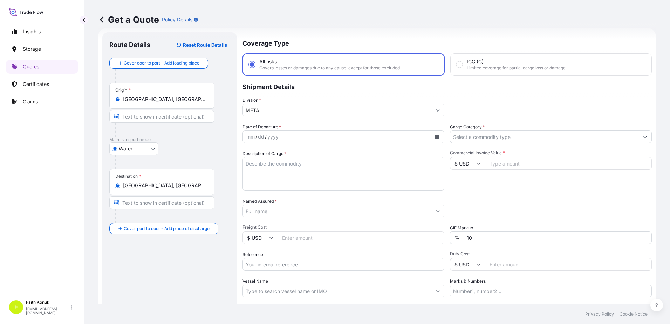
click at [296, 92] on p "Shipment Details" at bounding box center [446, 86] width 409 height 21
click at [433, 134] on button "Calendar" at bounding box center [436, 136] width 11 height 11
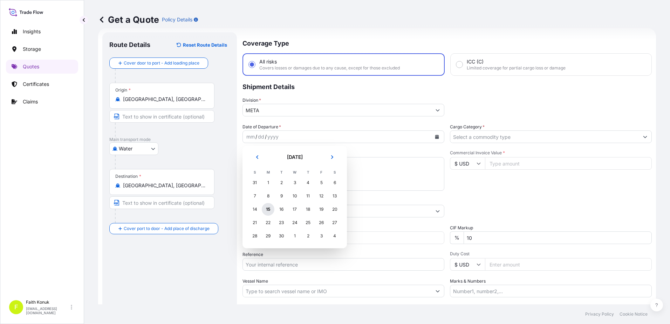
click at [262, 207] on div "15" at bounding box center [268, 209] width 13 height 13
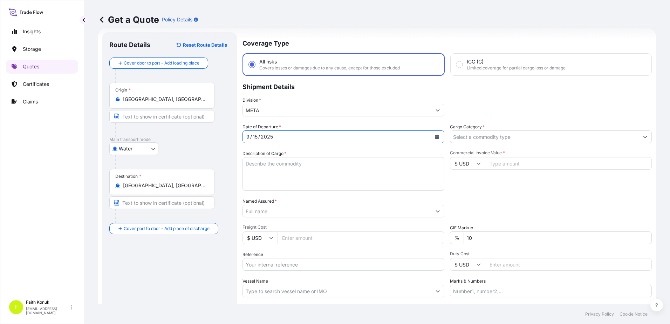
click at [312, 149] on div "Date of Departure * [DATE] Cargo Category * Description of Cargo * Commercial I…" at bounding box center [446, 210] width 409 height 174
drag, startPoint x: 272, startPoint y: 173, endPoint x: 273, endPoint y: 166, distance: 6.5
click at [272, 172] on textarea "Description of Cargo *" at bounding box center [343, 174] width 202 height 34
paste textarea "NATIVE MAIZE STARCH 40 PACKAGES // GROSS: 55000 KGS"
click at [260, 175] on textarea "NATIVE MAIZE STARCH 40 PACKAGES // GROSS: 55000 KGS" at bounding box center [343, 174] width 202 height 34
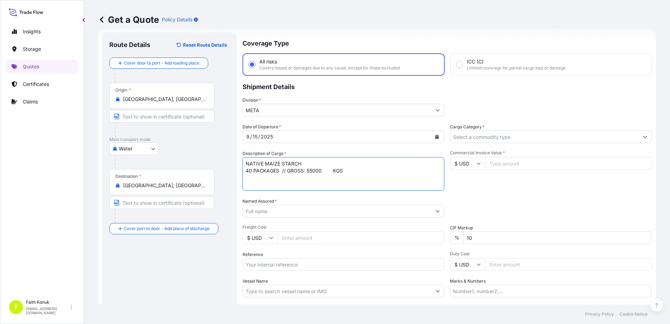
paste textarea "S.C. Omnia ref no: INVOICE: OM-000814"
click at [262, 184] on textarea "NATIVE MAIZE STARCH 40 PACKAGES // GROSS: 55000 KGS S.C. Omnia ref no: INVOICE:…" at bounding box center [343, 174] width 202 height 34
click at [378, 182] on textarea "NATIVE MAIZE STARCH 40 PACKAGES // GROSS: 55000 KGS S.C. Omnia ref no: INVOICE:…" at bounding box center [343, 174] width 202 height 34
paste textarea "BL NO: MEDUR0042677 GAOU7472761 MSNU7812330"
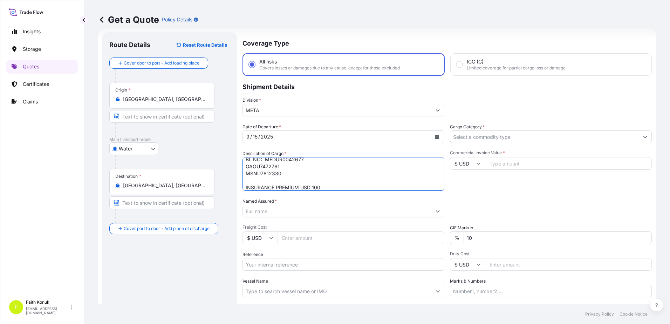
type textarea "NATIVE MAIZE STARCH 40 PACKAGES // GROSS: 55000 KGS S.C. Omnia ref no: INVOICE:…"
click at [268, 206] on div "Named Assured *" at bounding box center [343, 208] width 202 height 20
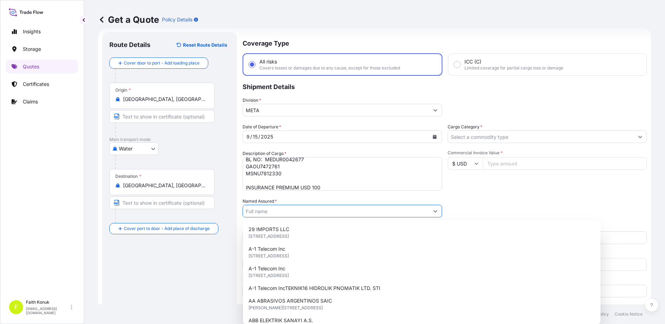
click at [266, 210] on input "Named Assured *" at bounding box center [336, 211] width 186 height 13
paste input "OMNIA EUROPE SA"
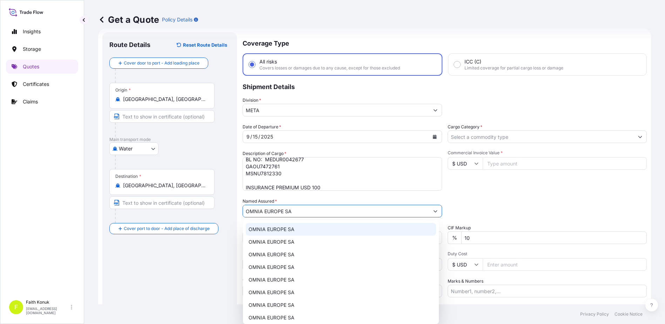
click at [285, 230] on span "OMNIA EUROPE SA" at bounding box center [271, 229] width 46 height 7
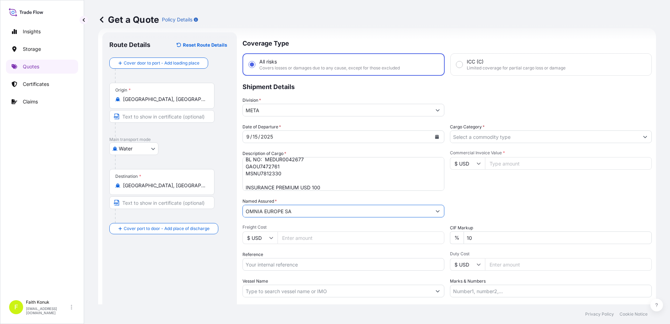
type input "OMNIA EUROPE SA"
click at [303, 197] on div "Date of Departure * [DATE] Cargo Category * Description of Cargo * NATIVE MAIZE…" at bounding box center [446, 210] width 409 height 174
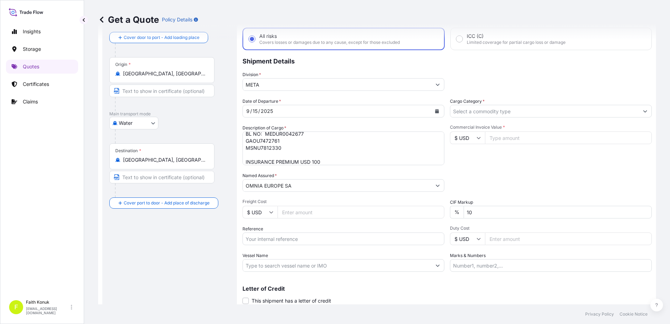
scroll to position [61, 0]
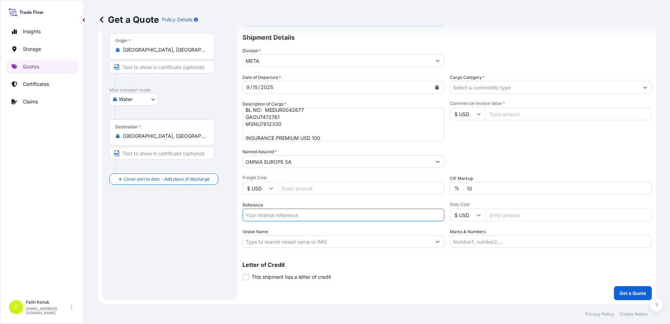
click at [275, 214] on input "Reference" at bounding box center [343, 214] width 202 height 13
paste input ""2101773421 ""
type input "2101773421"
click at [295, 231] on div "Vessel Name" at bounding box center [343, 238] width 202 height 20
click at [264, 242] on input "Vessel Name" at bounding box center [337, 241] width 188 height 13
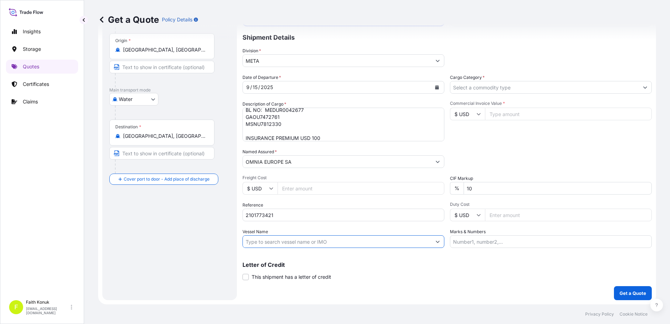
paste input "MSC [PERSON_NAME]"
click at [319, 238] on input "MSC [PERSON_NAME]" at bounding box center [337, 241] width 188 height 13
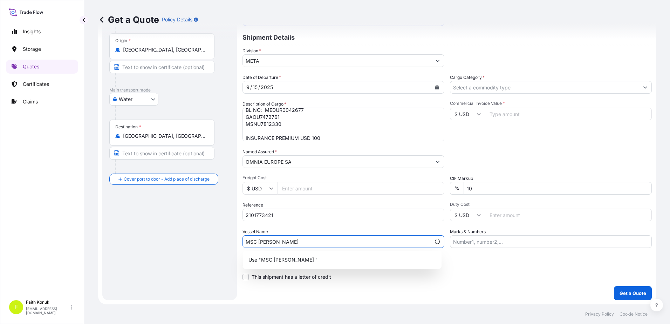
paste input "AO535A"
type input "MSC [PERSON_NAME] AO535A"
click at [324, 228] on div "Vessel Name MSC [PERSON_NAME] AO535A" at bounding box center [343, 238] width 202 height 20
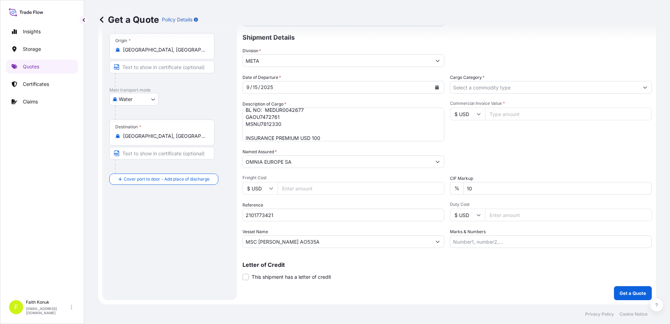
click at [487, 87] on input "Cargo Category *" at bounding box center [544, 87] width 188 height 13
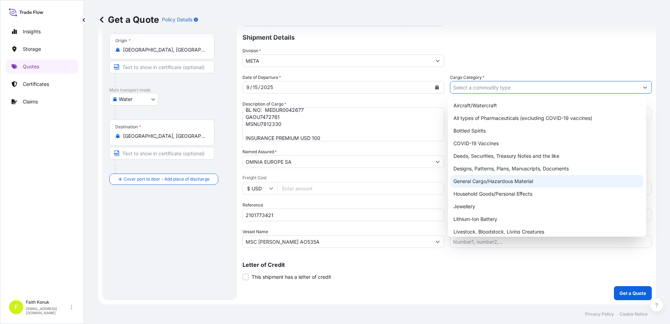
click at [476, 177] on div "General Cargo/Hazardous Material" at bounding box center [546, 181] width 193 height 13
type input "General Cargo/Hazardous Material"
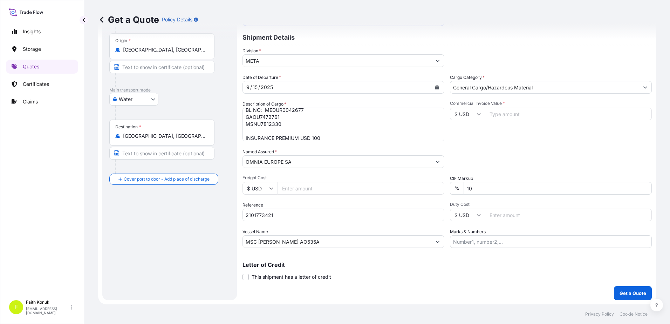
click at [491, 136] on div "Commercial Invoice Value * $ USD" at bounding box center [551, 121] width 202 height 41
click at [503, 112] on input "Commercial Invoice Value *" at bounding box center [568, 114] width 167 height 13
type input "28050"
click at [487, 151] on div "Packing Category Type to search a container mode Please select a primary mode o…" at bounding box center [551, 158] width 202 height 20
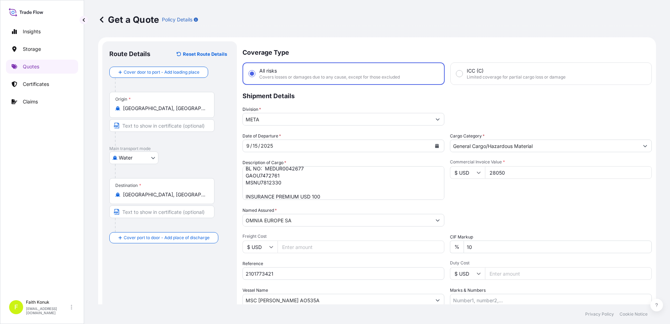
scroll to position [0, 0]
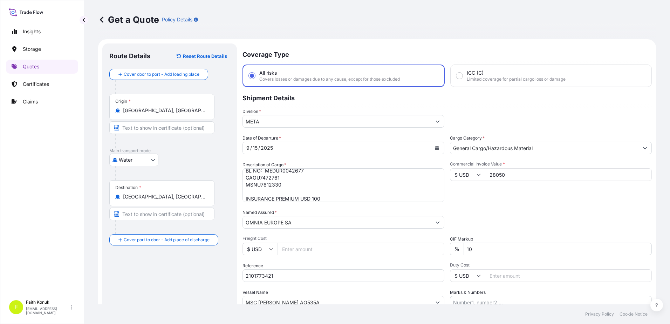
click at [476, 209] on div "Packing Category Type to search a container mode Please select a primary mode o…" at bounding box center [551, 219] width 202 height 20
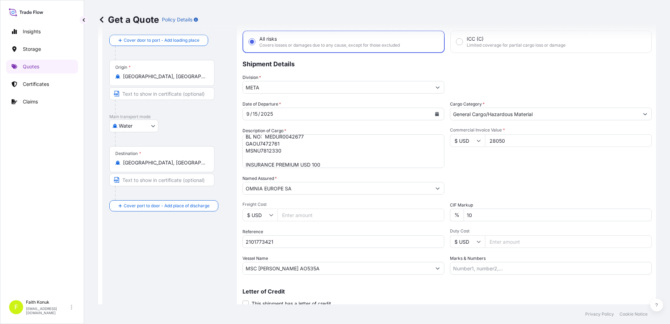
scroll to position [61, 0]
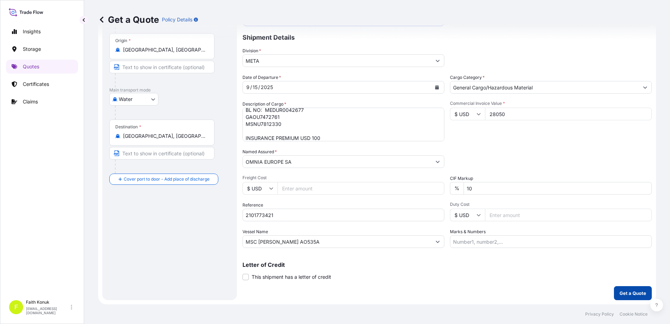
click at [621, 296] on p "Get a Quote" at bounding box center [632, 292] width 27 height 7
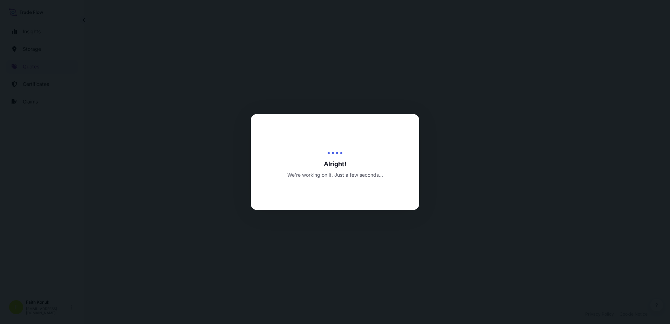
select select "Water"
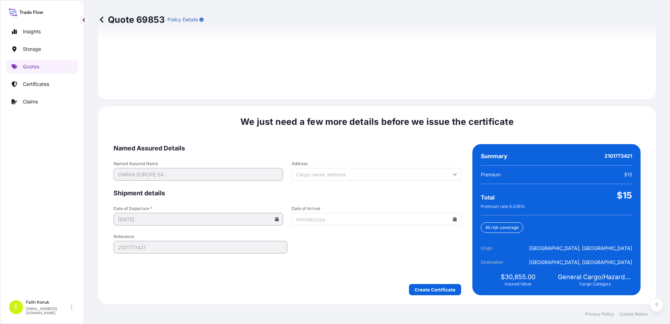
scroll to position [997, 0]
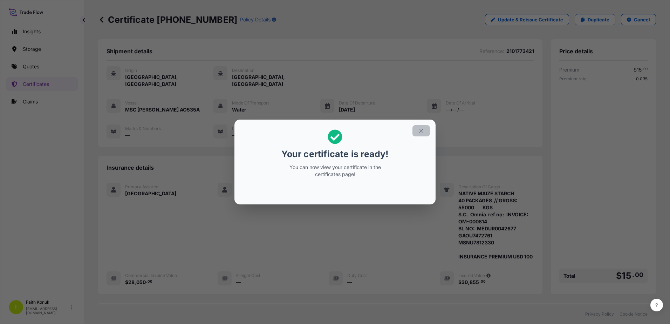
click at [421, 130] on icon "button" at bounding box center [421, 131] width 6 height 6
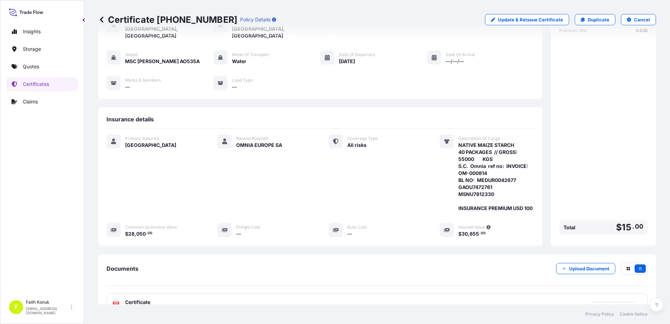
scroll to position [108, 0]
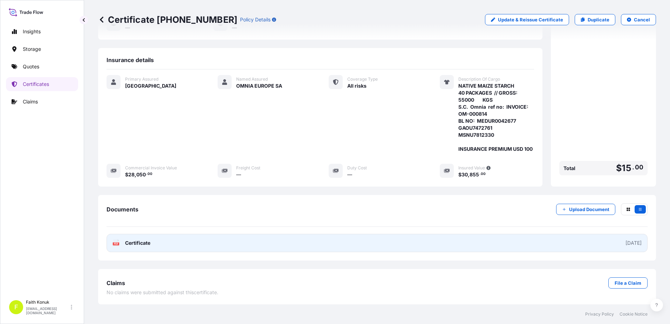
click at [120, 243] on div "PDF Certificate" at bounding box center [131, 242] width 38 height 7
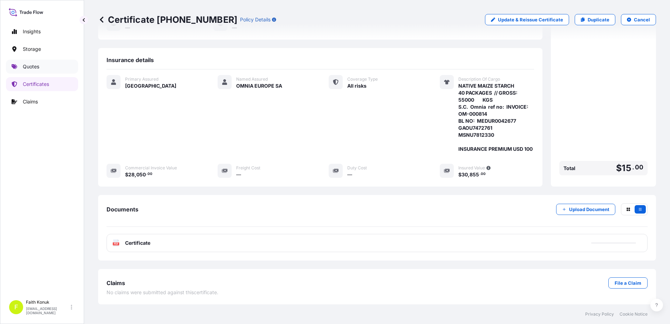
click at [39, 64] on p "Quotes" at bounding box center [31, 66] width 16 height 7
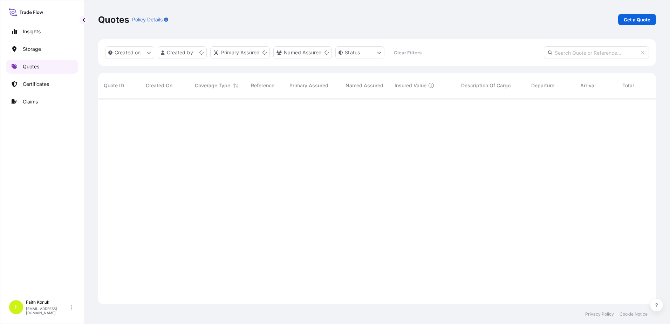
scroll to position [205, 552]
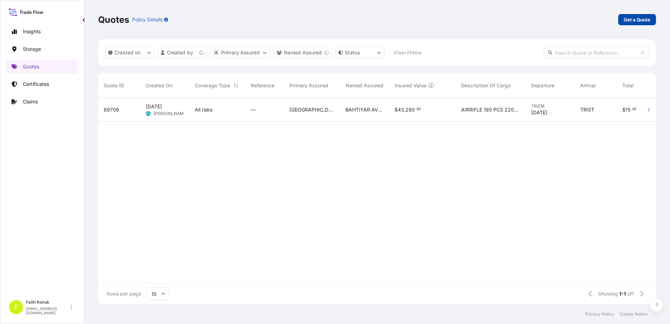
click at [635, 15] on link "Get a Quote" at bounding box center [637, 19] width 38 height 11
select select "Water"
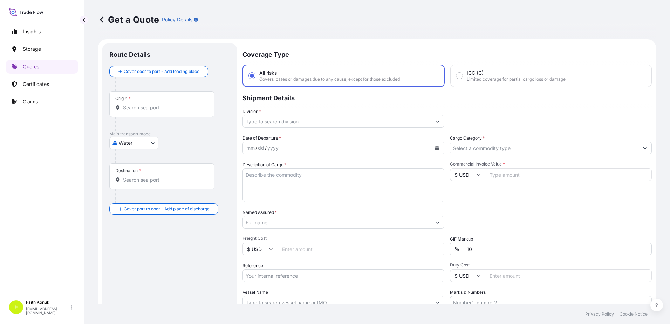
scroll to position [11, 0]
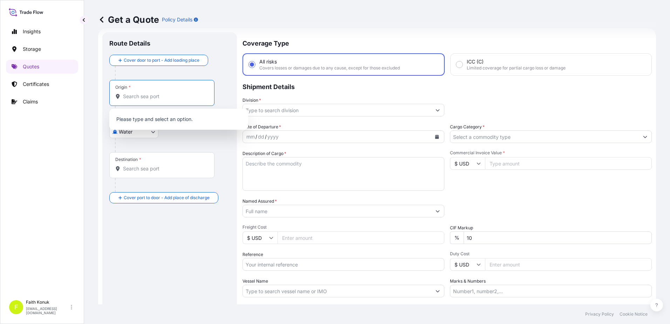
click at [155, 97] on input "Origin *" at bounding box center [164, 96] width 83 height 7
paste input "CONSTANTA"
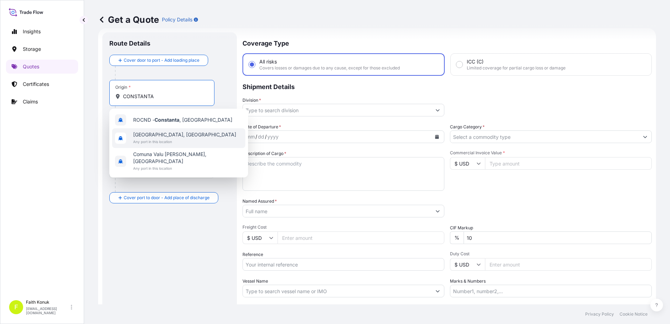
click at [163, 140] on span "Any port in this location" at bounding box center [184, 141] width 103 height 7
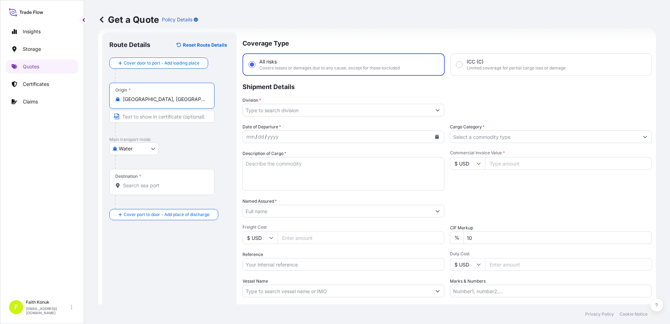
type input "[GEOGRAPHIC_DATA], [GEOGRAPHIC_DATA]"
click at [199, 147] on div "Water Air Water Inland" at bounding box center [169, 148] width 121 height 13
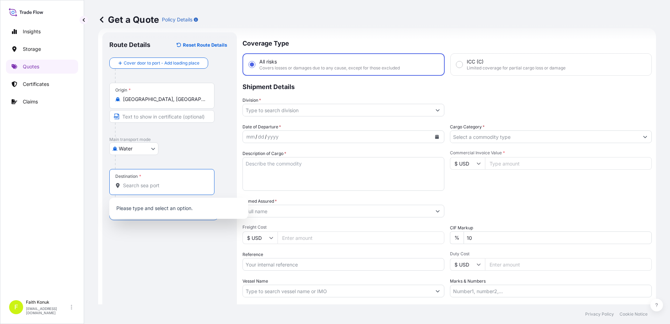
click at [164, 185] on input "Destination *" at bounding box center [164, 185] width 83 height 7
paste input "[GEOGRAPHIC_DATA]"
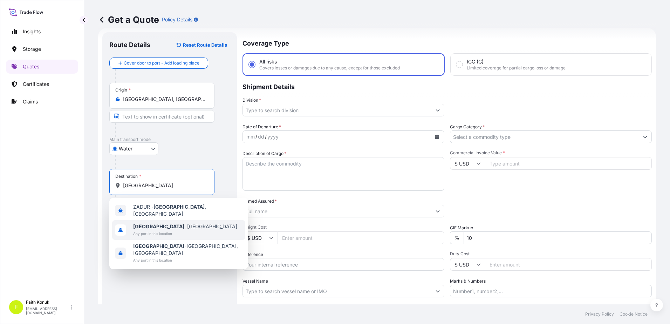
click at [163, 225] on span "[GEOGRAPHIC_DATA] , [GEOGRAPHIC_DATA]" at bounding box center [185, 226] width 104 height 7
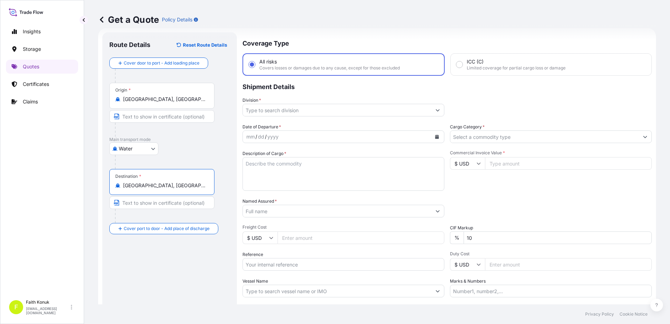
type input "[GEOGRAPHIC_DATA], [GEOGRAPHIC_DATA]"
click at [180, 148] on div "Water Air Water Inland" at bounding box center [169, 148] width 121 height 13
click at [261, 114] on input "Division *" at bounding box center [337, 110] width 188 height 13
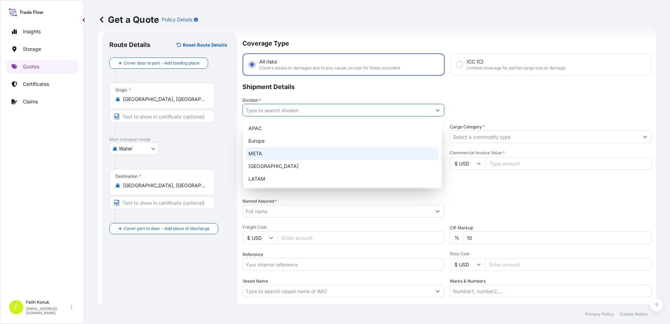
click at [264, 152] on div "META" at bounding box center [342, 153] width 193 height 13
type input "META"
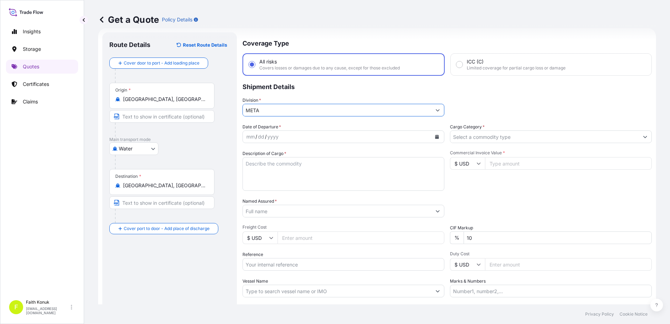
click at [288, 96] on p "Shipment Details" at bounding box center [446, 86] width 409 height 21
click at [435, 135] on icon "Calendar" at bounding box center [437, 137] width 4 height 4
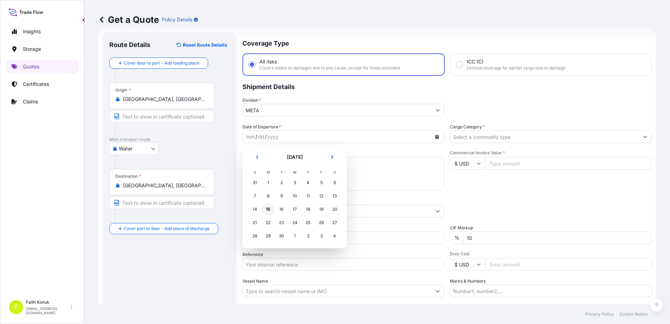
click at [268, 208] on div "15" at bounding box center [268, 209] width 13 height 13
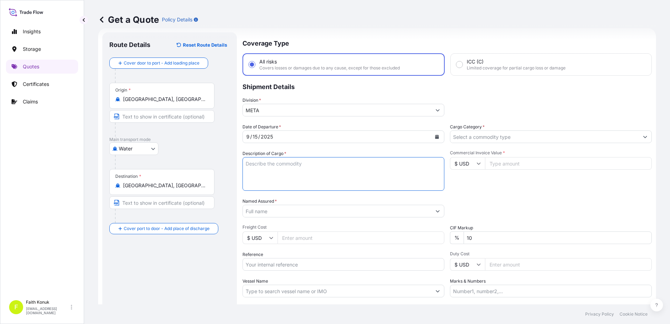
drag, startPoint x: 261, startPoint y: 165, endPoint x: 241, endPoint y: 169, distance: 19.8
click at [261, 165] on textarea "Description of Cargo *" at bounding box center [343, 174] width 202 height 34
click at [272, 164] on textarea "Description of Cargo *" at bounding box center [343, 174] width 202 height 34
paste textarea "NATIVE MAIZE STARCH 40 PACKAGES // GROSS: 56200 KGS"
click at [278, 179] on textarea "NATIVE MAIZE STARCH 40 PACKAGES // GROSS: 56200 KGS" at bounding box center [343, 174] width 202 height 34
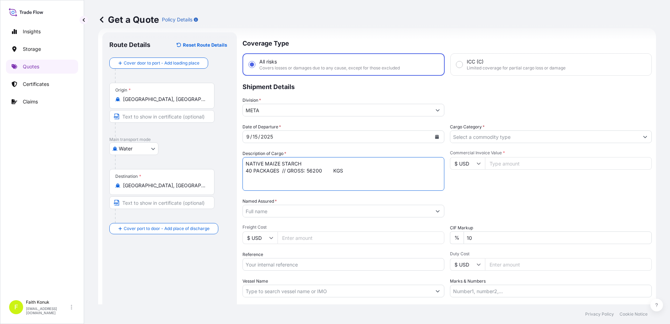
paste textarea "S.C. Omnia ref no: INVOICE: OM-000815"
click at [250, 182] on textarea "NATIVE MAIZE STARCH 40 PACKAGES // GROSS: 56200 KGS S.C. Omnia ref no: INVOICE:…" at bounding box center [343, 174] width 202 height 34
paste textarea "BL NO: MEDUR0042651 MEDU4395581 MSNU6828348"
type textarea "NATIVE MAIZE STARCH 40 PACKAGES // GROSS: 56200 KGS S.C. Omnia ref no: INVOICE:…"
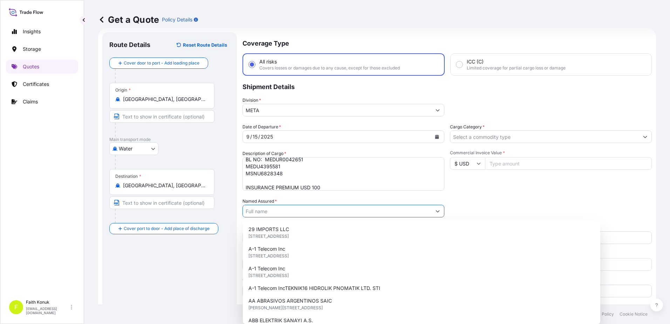
click at [262, 210] on input "Named Assured *" at bounding box center [337, 211] width 188 height 13
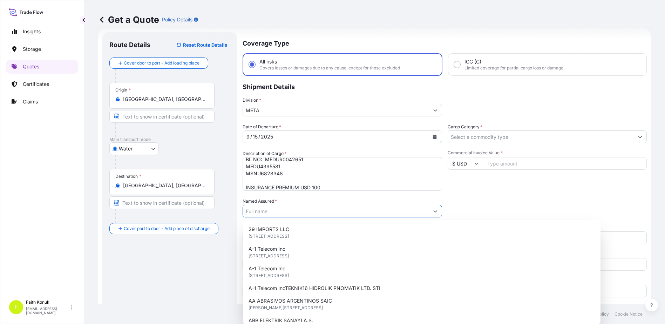
paste input "OMNIA EUROPE SA"
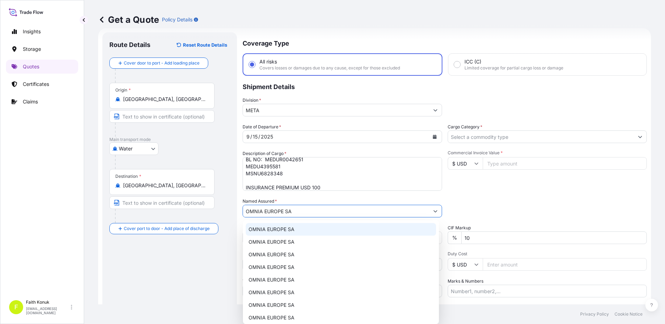
click at [283, 229] on span "OMNIA EUROPE SA" at bounding box center [271, 229] width 46 height 7
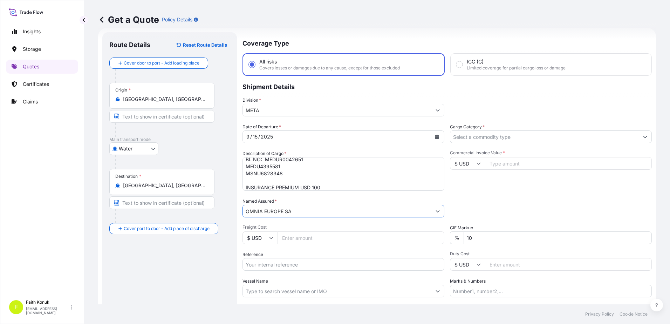
type input "OMNIA EUROPE SA"
click at [298, 201] on div "Named Assured * OMNIA EUROPE SA" at bounding box center [343, 208] width 202 height 20
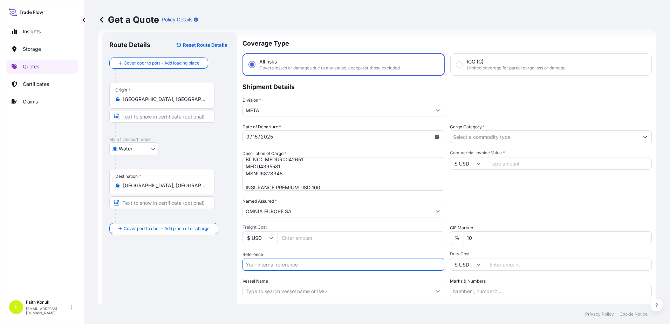
click at [272, 262] on input "Reference" at bounding box center [343, 264] width 202 height 13
paste input "2101773422"
type input "2101773422"
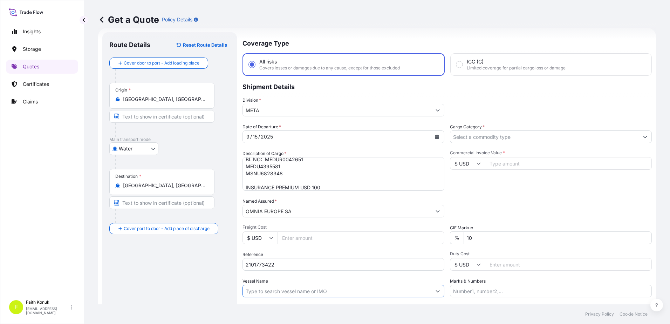
click at [277, 290] on input "Vessel Name" at bounding box center [337, 290] width 188 height 13
click at [261, 292] on input "Vessel Name" at bounding box center [337, 290] width 188 height 13
paste input "MSC [PERSON_NAME]"
click at [318, 294] on input "MSC [PERSON_NAME]" at bounding box center [337, 290] width 188 height 13
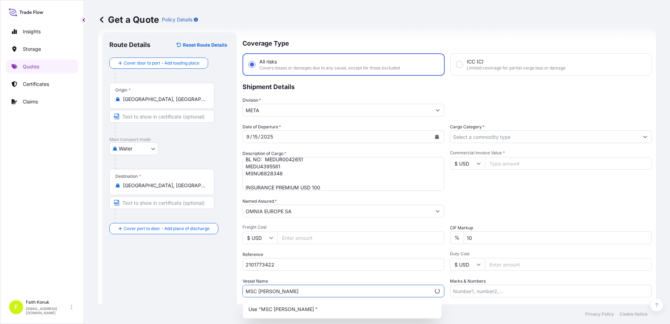
paste input "AO535A"
type input "MSC [PERSON_NAME] AO535A"
click at [339, 277] on div "Date of Departure * [DATE] Cargo Category * Description of Cargo * NATIVE MAIZE…" at bounding box center [446, 210] width 409 height 174
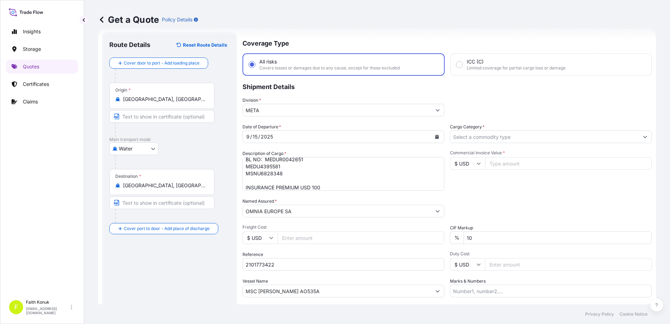
click at [472, 132] on input "Cargo Category *" at bounding box center [544, 136] width 188 height 13
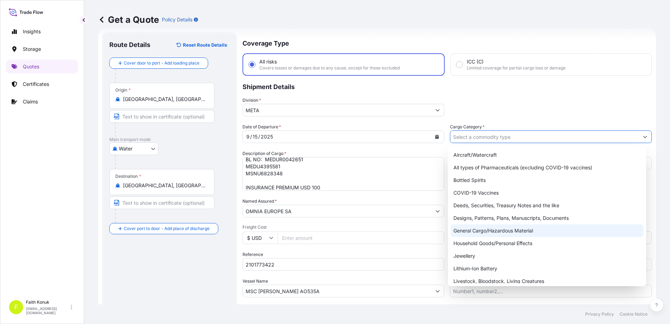
click at [472, 234] on div "General Cargo/Hazardous Material" at bounding box center [546, 230] width 193 height 13
type input "General Cargo/Hazardous Material"
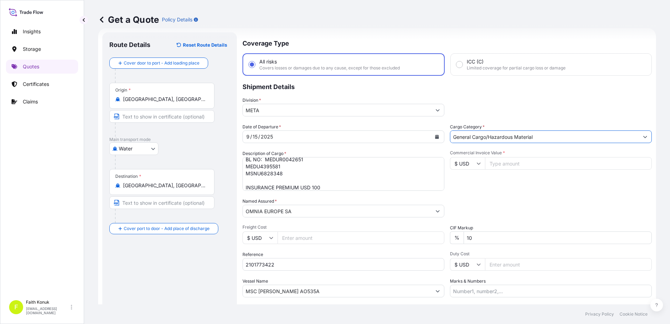
click at [496, 102] on div "Division * META" at bounding box center [446, 107] width 409 height 20
click at [497, 163] on input "Commercial Invoice Value *" at bounding box center [568, 163] width 167 height 13
type input "28050"
click at [468, 187] on div "Commercial Invoice Value * $ USD 28050" at bounding box center [551, 170] width 202 height 41
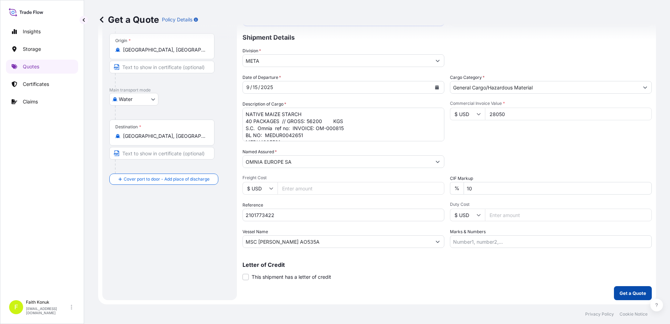
click at [620, 287] on button "Get a Quote" at bounding box center [633, 293] width 38 height 14
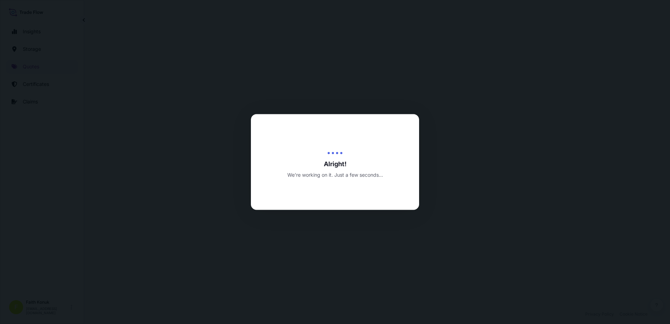
select select "Water"
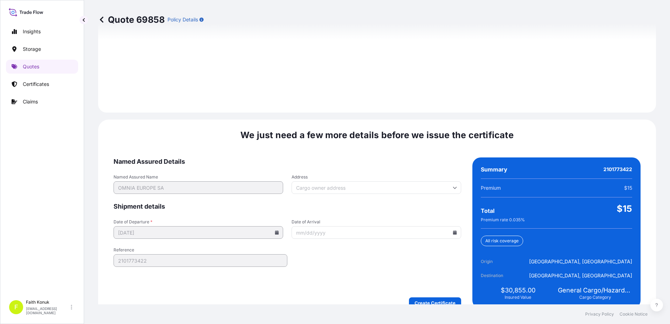
scroll to position [997, 0]
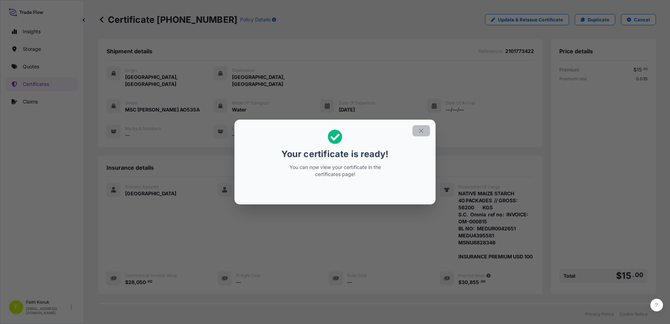
click at [420, 130] on icon "button" at bounding box center [421, 131] width 6 height 6
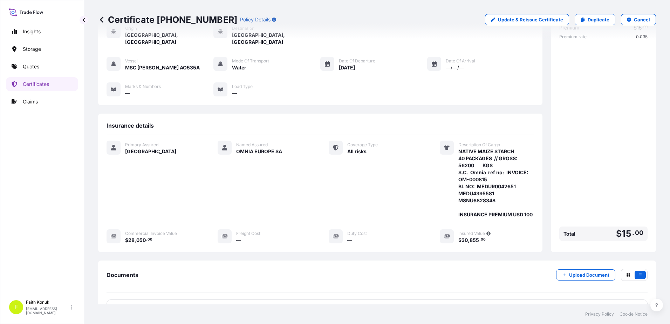
scroll to position [108, 0]
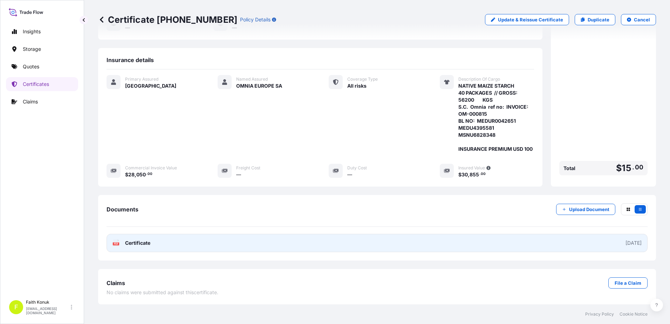
click at [130, 242] on span "Certificate" at bounding box center [137, 242] width 25 height 7
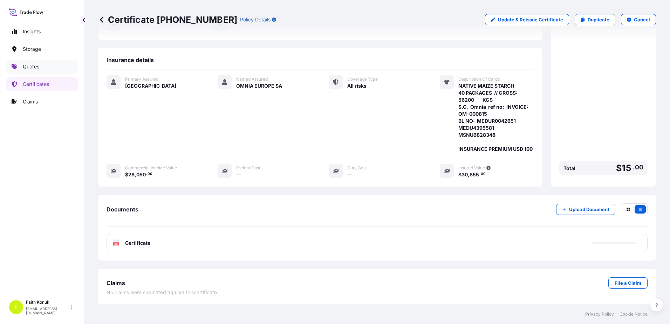
click at [46, 66] on link "Quotes" at bounding box center [42, 67] width 72 height 14
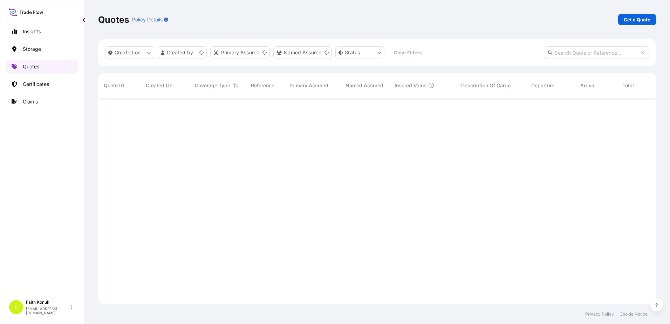
scroll to position [205, 552]
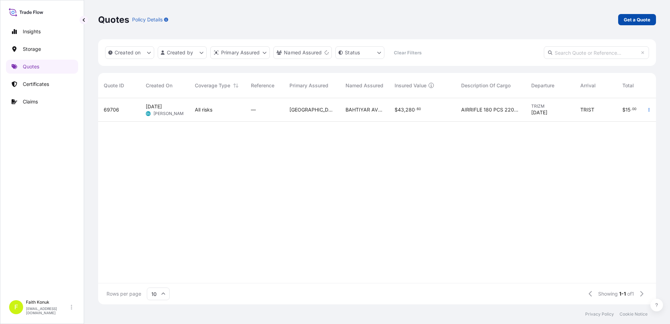
click at [639, 23] on link "Get a Quote" at bounding box center [637, 19] width 38 height 11
select select "Water"
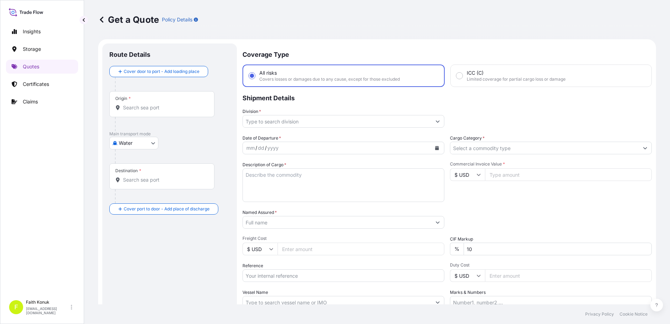
scroll to position [11, 0]
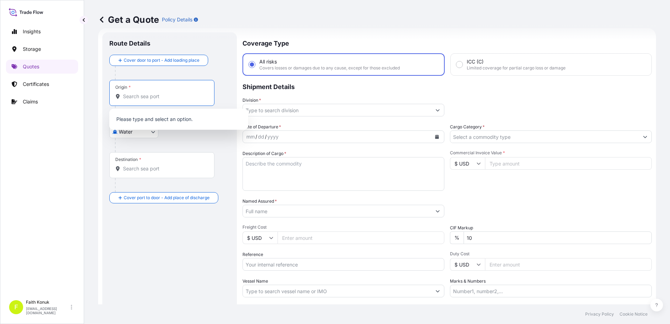
click at [157, 97] on input "Origin *" at bounding box center [164, 96] width 83 height 7
paste input "CONSTANTA"
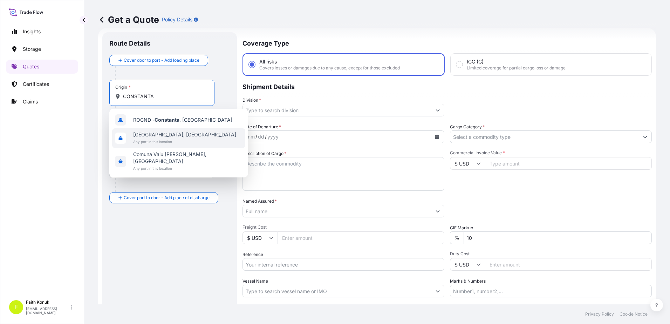
click at [160, 136] on span "[GEOGRAPHIC_DATA], [GEOGRAPHIC_DATA]" at bounding box center [184, 134] width 103 height 7
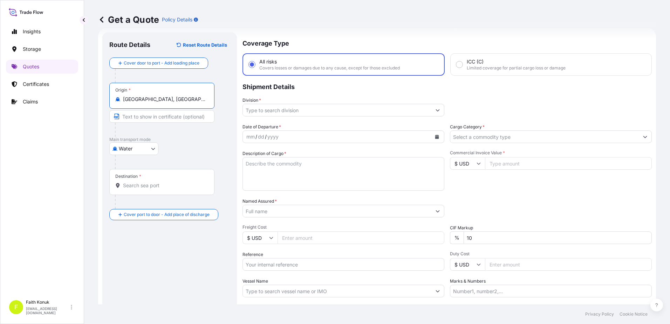
type input "[GEOGRAPHIC_DATA], [GEOGRAPHIC_DATA]"
click at [196, 138] on p "Main transport mode" at bounding box center [169, 140] width 121 height 6
click at [155, 187] on input "Destination *" at bounding box center [164, 185] width 83 height 7
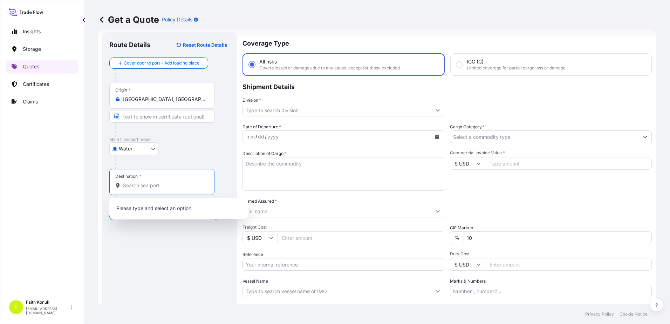
paste input "COEGA"
click at [172, 211] on span "ZAZBA - [GEOGRAPHIC_DATA] , [GEOGRAPHIC_DATA]" at bounding box center [177, 208] width 88 height 7
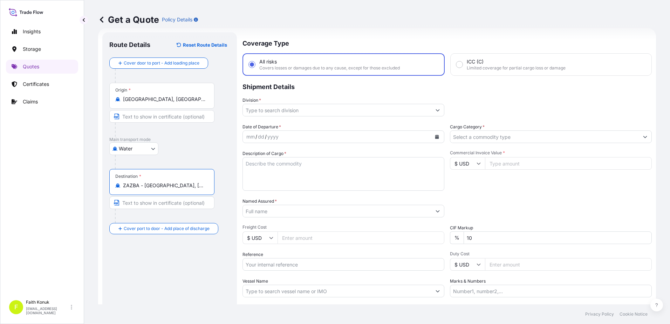
type input "ZAZBA - [GEOGRAPHIC_DATA], [GEOGRAPHIC_DATA]"
click at [183, 151] on div "Water Air Water Inland" at bounding box center [169, 148] width 121 height 13
click at [273, 107] on input "Division *" at bounding box center [337, 110] width 188 height 13
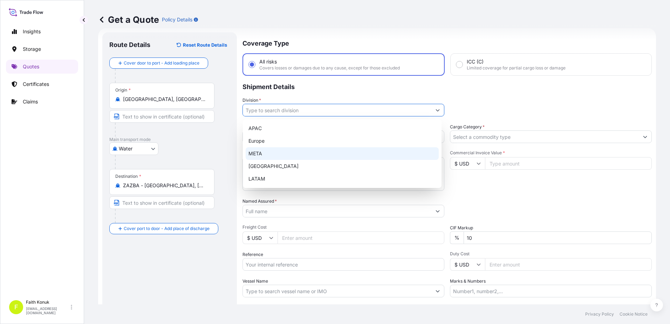
click at [272, 150] on div "META" at bounding box center [342, 153] width 193 height 13
type input "META"
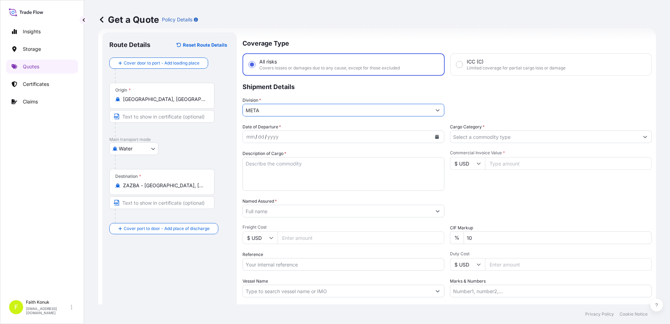
click at [230, 139] on div "Route Details Reset Route Details Cover door to port - Add loading place Place …" at bounding box center [169, 190] width 135 height 317
click at [437, 136] on button "Calendar" at bounding box center [436, 136] width 11 height 11
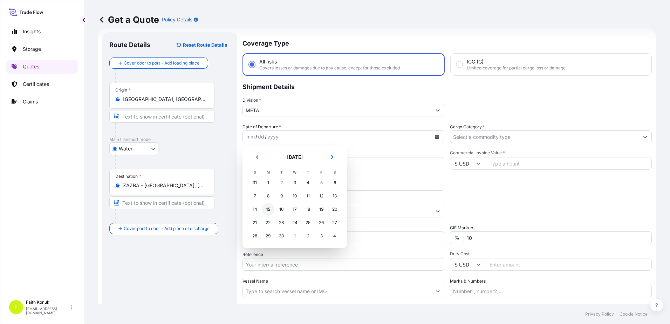
click at [268, 209] on div "15" at bounding box center [268, 209] width 13 height 13
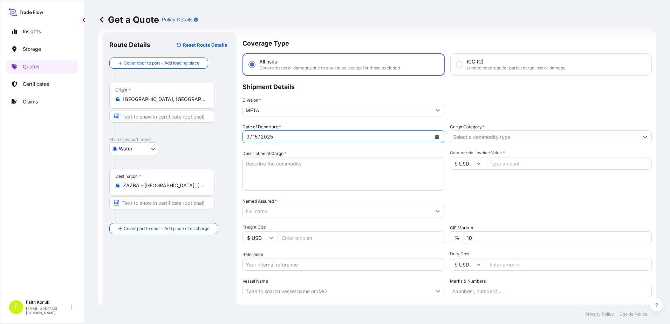
click at [270, 167] on textarea "Description of Cargo *" at bounding box center [343, 174] width 202 height 34
click at [278, 170] on textarea "Description of Cargo *" at bounding box center [343, 174] width 202 height 34
paste textarea "NATIVE MAIZE STARCH 80 PACKAGES // GROSS: 112400 KGS"
click at [251, 175] on textarea "NATIVE MAIZE STARCH 80 PACKAGES // GROSS: 112400 KGS" at bounding box center [343, 174] width 202 height 34
paste textarea "S.C. Omnia ref no: INVOICE: OM-000813"
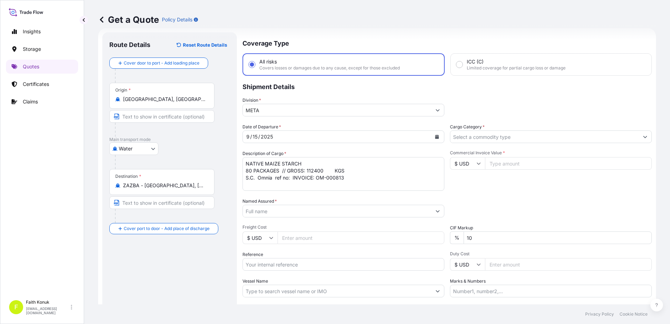
click at [255, 186] on textarea "NATIVE MAIZE STARCH 80 PACKAGES // GROSS: 112400 KGS S.C. Omnia ref no: INVOICE…" at bounding box center [343, 174] width 202 height 34
paste textarea "BL NO: MEDUR0042644 CAAU4527642 MSBU6942585 MSNU6846830 UETU6658161"
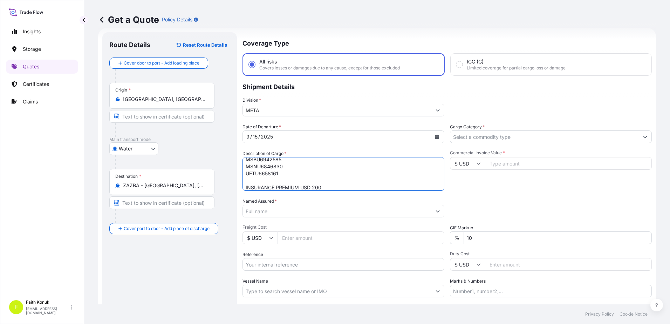
type textarea "NATIVE MAIZE STARCH 80 PACKAGES // GROSS: 112400 KGS S.C. Omnia ref no: INVOICE…"
click at [275, 210] on input "Named Assured *" at bounding box center [337, 211] width 188 height 13
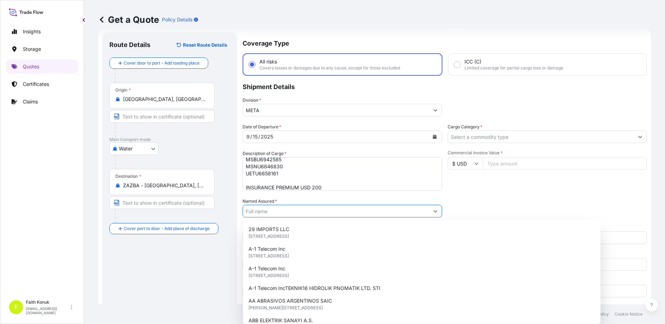
paste input "OMNIA EUROPE SA"
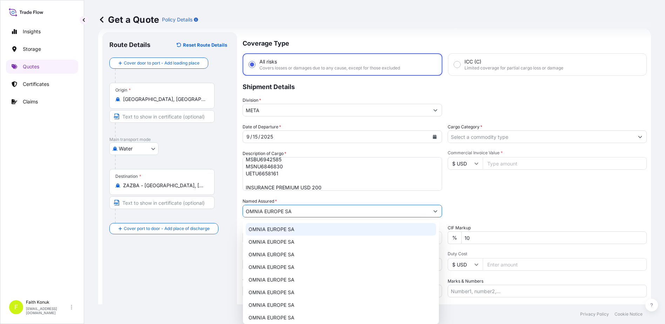
click at [296, 226] on div "OMNIA EUROPE SA" at bounding box center [341, 229] width 190 height 13
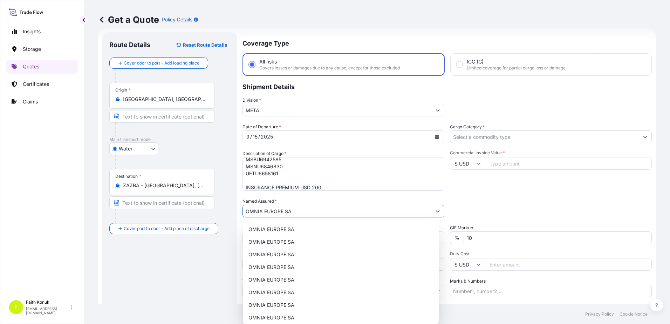
type input "OMNIA EUROPE SA"
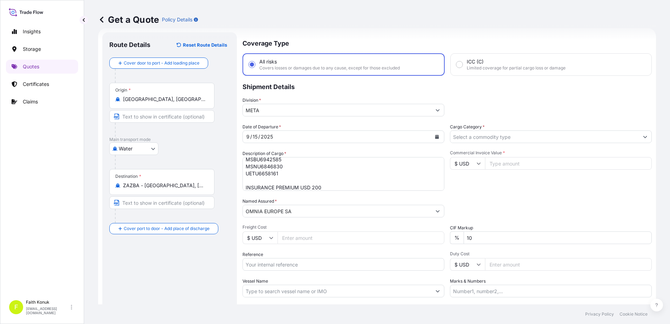
click at [303, 201] on div "Named Assured * OMNIA EUROPE SA" at bounding box center [343, 208] width 202 height 20
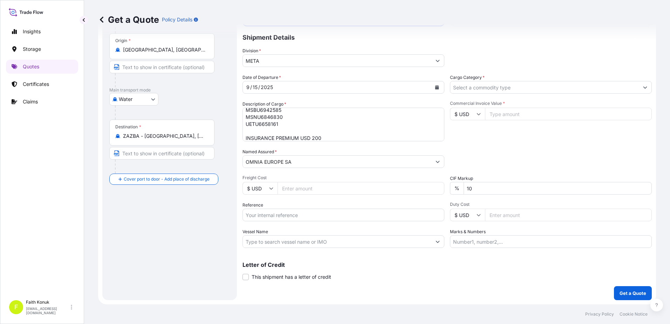
click at [279, 215] on input "Reference" at bounding box center [343, 214] width 202 height 13
paste input "2101773423"
type input "2101773423"
click at [290, 200] on div "Date of Departure * [DATE] Cargo Category * Description of Cargo * NATIVE MAIZE…" at bounding box center [446, 161] width 409 height 174
click at [294, 238] on input "Vessel Name" at bounding box center [337, 241] width 188 height 13
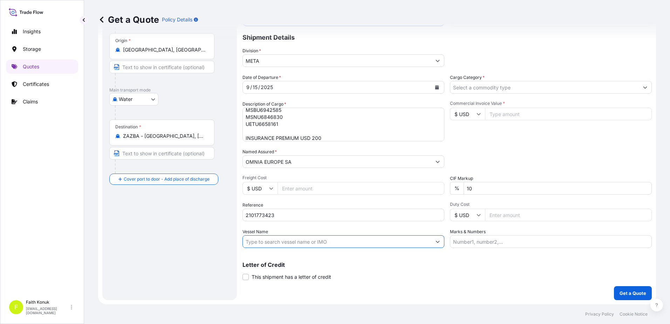
paste input "MSC [PERSON_NAME]"
click at [332, 239] on input "MSC [PERSON_NAME]" at bounding box center [337, 241] width 188 height 13
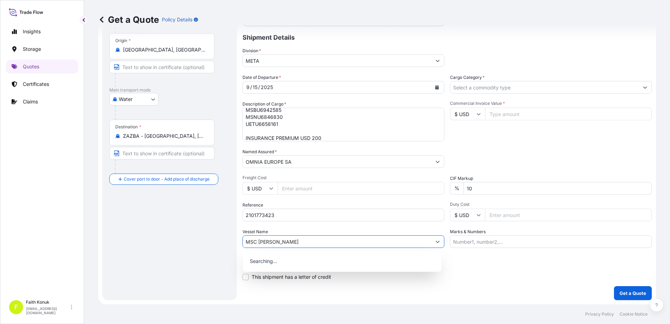
paste input "AO535A"
type input "MSC [PERSON_NAME] AO535A"
click at [328, 230] on div "Vessel Name MSC [PERSON_NAME] AO535A" at bounding box center [343, 238] width 202 height 20
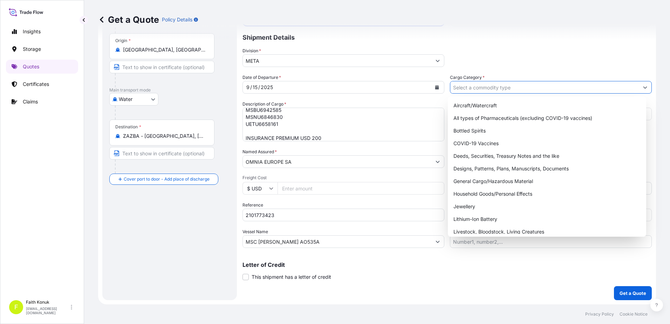
click at [501, 91] on input "Cargo Category *" at bounding box center [544, 87] width 188 height 13
click at [472, 179] on div "General Cargo/Hazardous Material" at bounding box center [546, 181] width 193 height 13
type input "General Cargo/Hazardous Material"
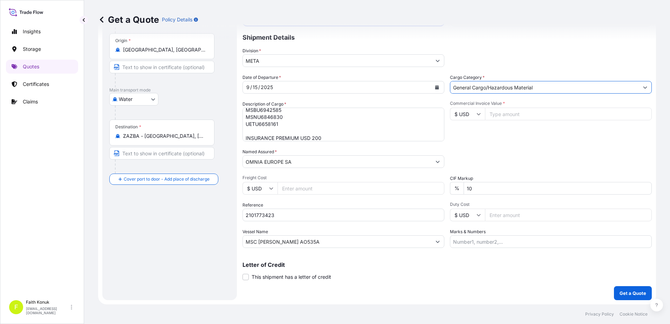
click at [512, 98] on div "Date of Departure * [DATE] Cargo Category * General Cargo/Hazardous Material De…" at bounding box center [446, 161] width 409 height 174
click at [515, 117] on input "Commercial Invoice Value *" at bounding box center [568, 114] width 167 height 13
type input "56100"
click at [492, 150] on div "Packing Category Type to search a container mode Please select a primary mode o…" at bounding box center [551, 158] width 202 height 20
click at [619, 291] on p "Get a Quote" at bounding box center [632, 292] width 27 height 7
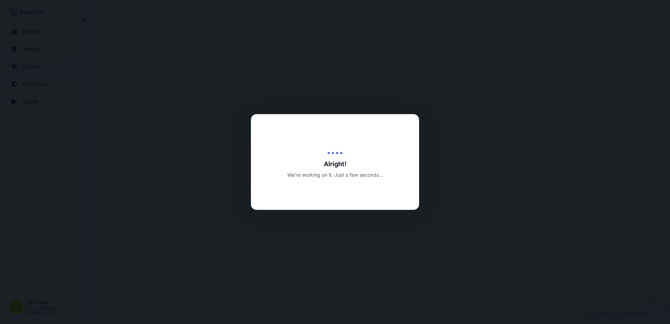
select select "Water"
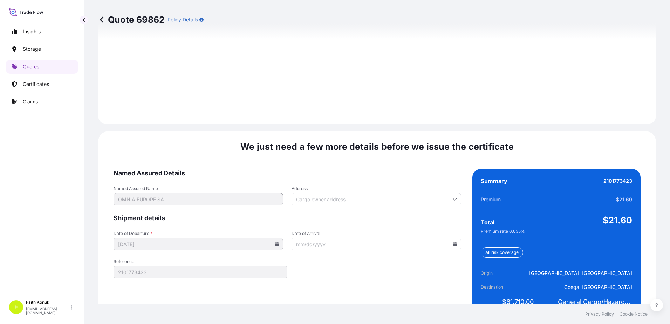
scroll to position [997, 0]
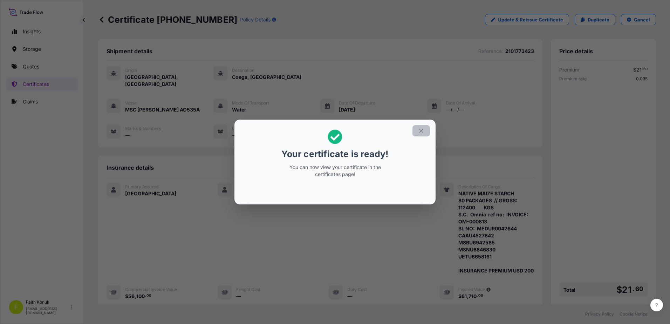
click at [418, 128] on icon "button" at bounding box center [421, 131] width 6 height 6
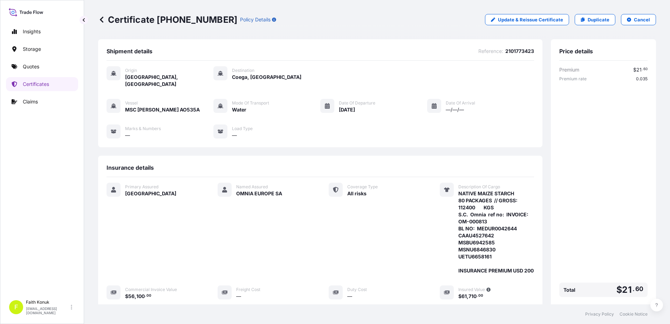
scroll to position [122, 0]
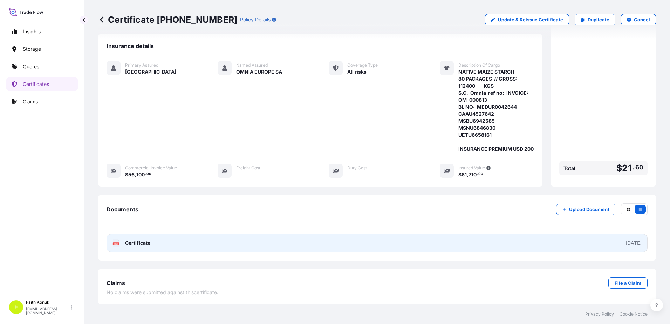
click at [130, 242] on span "Certificate" at bounding box center [137, 242] width 25 height 7
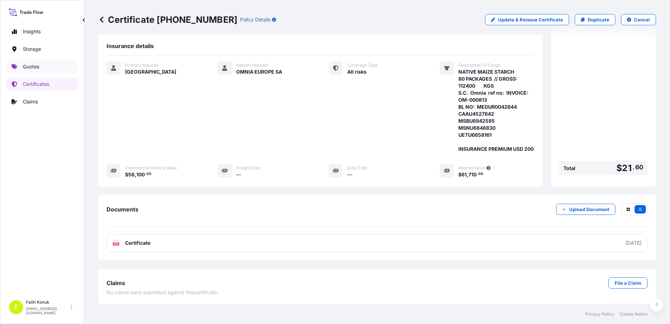
click at [50, 69] on link "Quotes" at bounding box center [42, 67] width 72 height 14
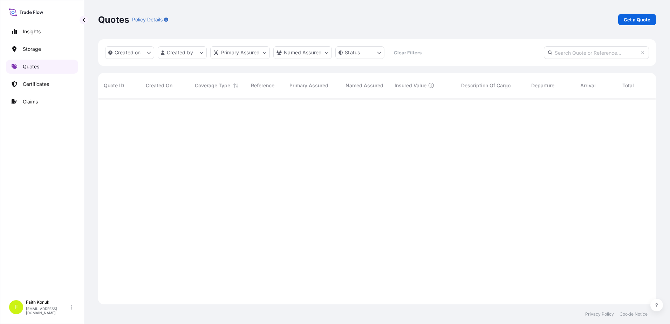
scroll to position [205, 552]
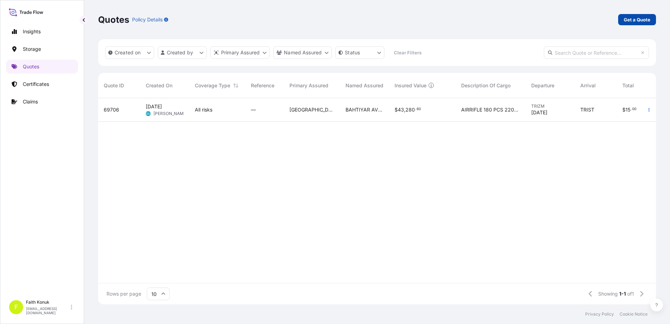
click at [634, 19] on p "Get a Quote" at bounding box center [637, 19] width 27 height 7
select select "Water"
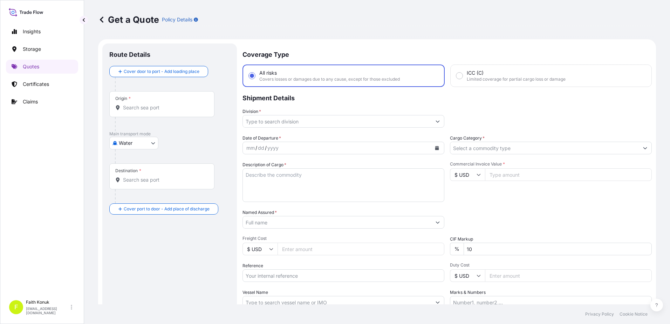
scroll to position [11, 0]
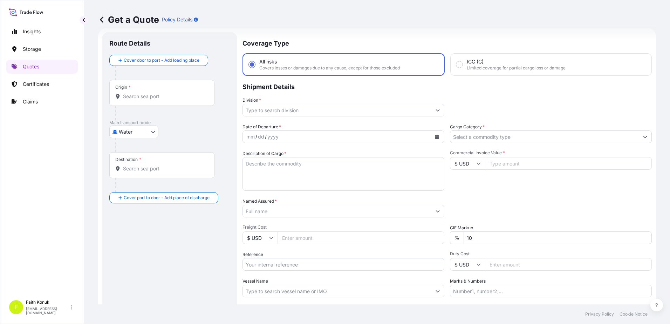
click at [156, 95] on input "Origin *" at bounding box center [164, 96] width 83 height 7
paste input "CONSTANTA"
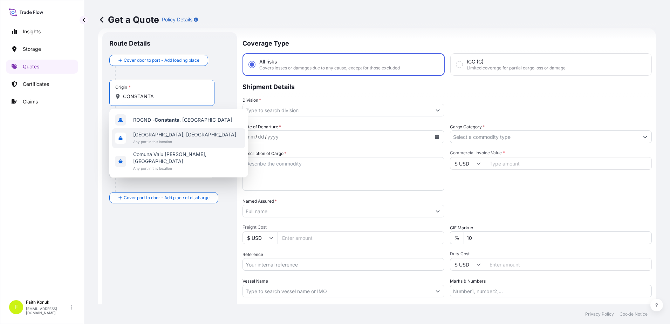
click at [165, 134] on span "[GEOGRAPHIC_DATA], [GEOGRAPHIC_DATA]" at bounding box center [184, 134] width 103 height 7
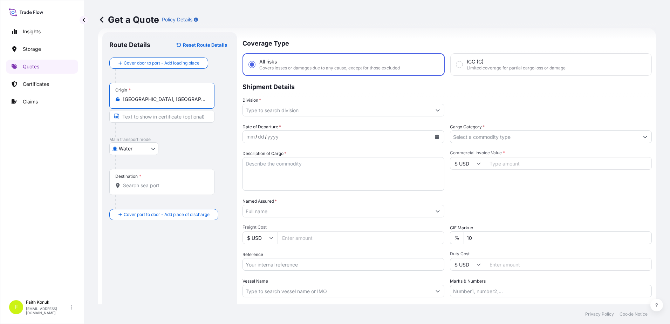
type input "[GEOGRAPHIC_DATA], [GEOGRAPHIC_DATA]"
click at [196, 137] on p "Main transport mode" at bounding box center [169, 140] width 121 height 6
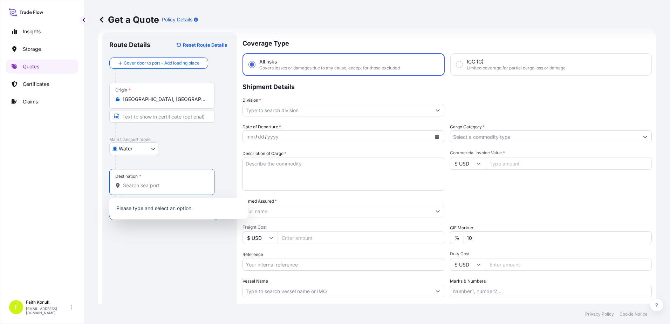
click at [159, 182] on input "Destination *" at bounding box center [164, 185] width 83 height 7
drag, startPoint x: 159, startPoint y: 182, endPoint x: 88, endPoint y: 181, distance: 71.5
click at [88, 181] on div "Get a Quote Policy Details Route Details Reset Route Details Cover door to port…" at bounding box center [377, 152] width 586 height 304
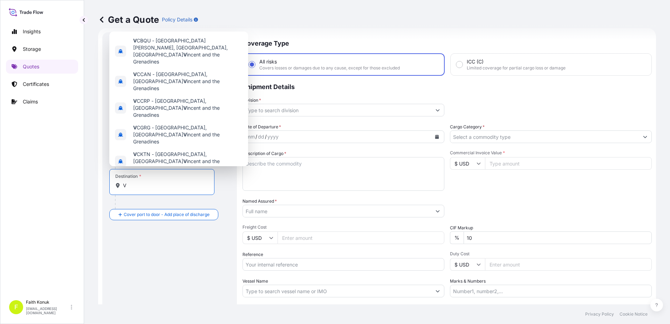
paste input "[GEOGRAPHIC_DATA]"
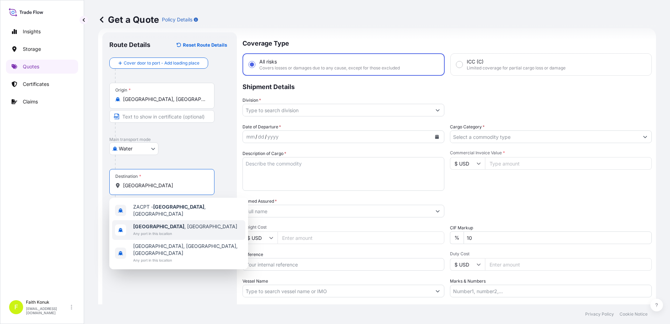
click at [179, 227] on div "[GEOGRAPHIC_DATA] , [GEOGRAPHIC_DATA] Any port in this location" at bounding box center [185, 230] width 104 height 14
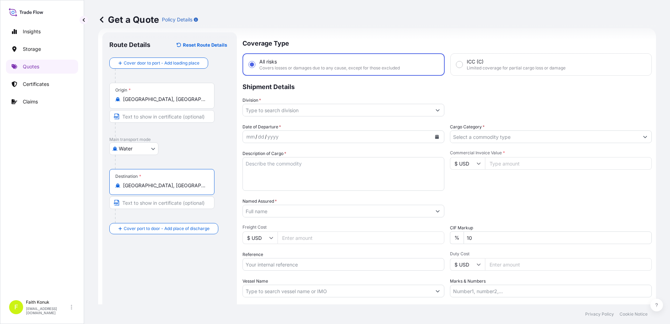
type input "[GEOGRAPHIC_DATA], [GEOGRAPHIC_DATA]"
click at [180, 156] on div at bounding box center [172, 162] width 115 height 14
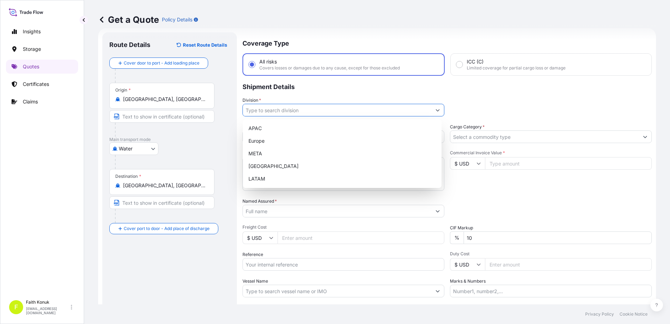
click at [262, 111] on input "Division *" at bounding box center [337, 110] width 188 height 13
click at [257, 152] on div "META" at bounding box center [342, 153] width 193 height 13
type input "META"
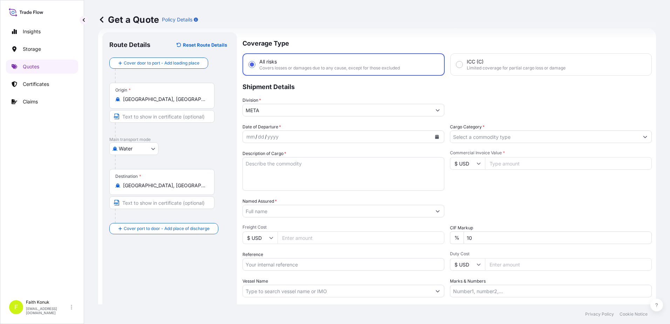
click at [291, 96] on p "Shipment Details" at bounding box center [446, 86] width 409 height 21
click at [433, 138] on button "Calendar" at bounding box center [436, 136] width 11 height 11
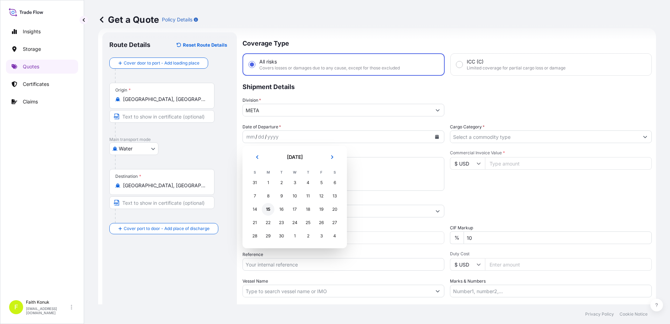
click at [266, 209] on div "15" at bounding box center [268, 209] width 13 height 13
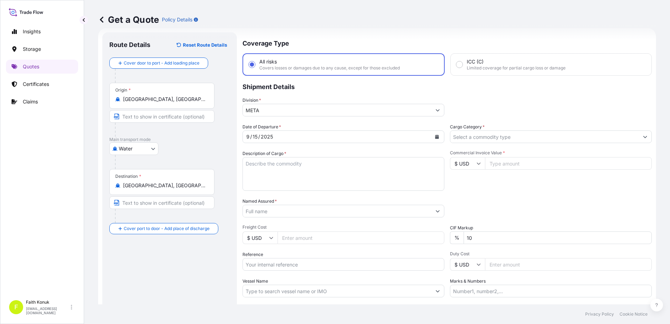
click at [313, 151] on div "Description of Cargo *" at bounding box center [343, 170] width 202 height 41
click at [282, 170] on textarea "Description of Cargo *" at bounding box center [343, 174] width 202 height 34
click at [266, 161] on textarea "Description of Cargo *" at bounding box center [343, 174] width 202 height 34
paste textarea "NATIVE MAIZE STARCH 40 PACKAGES // GROSS: 56200 KGS"
click at [266, 178] on textarea "NATIVE MAIZE STARCH 40 PACKAGES // GROSS: 56200 KGS" at bounding box center [343, 174] width 202 height 34
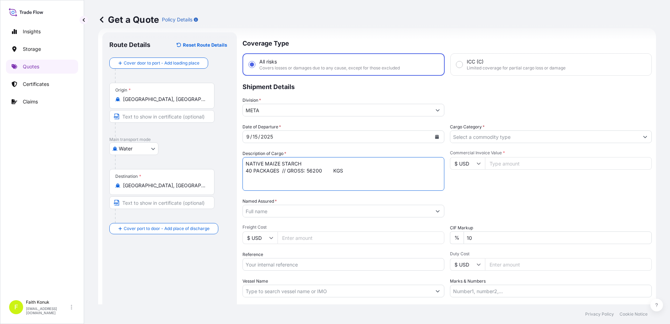
paste textarea "S.C. Omnia ref no: INVOICE: OM-000816"
click at [253, 184] on textarea "NATIVE MAIZE STARCH 40 PACKAGES // GROSS: 56200 KGS S.C. Omnia ref no: INVOICE:…" at bounding box center [343, 174] width 202 height 34
paste textarea "BL NO: MEDUR0042669 MSNU6829160 MSNU6833473"
type textarea "NATIVE MAIZE STARCH 40 PACKAGES // GROSS: 56200 KGS S.C. Omnia ref no: INVOICE:…"
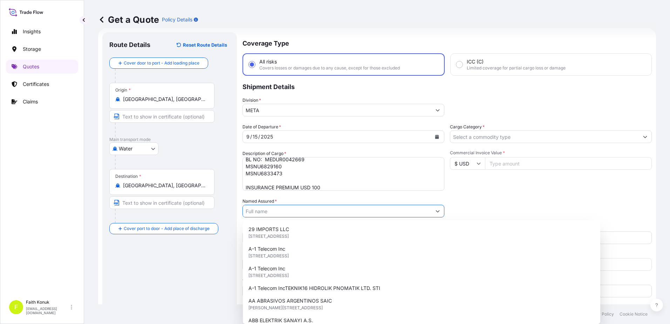
click at [256, 213] on input "Named Assured *" at bounding box center [337, 211] width 188 height 13
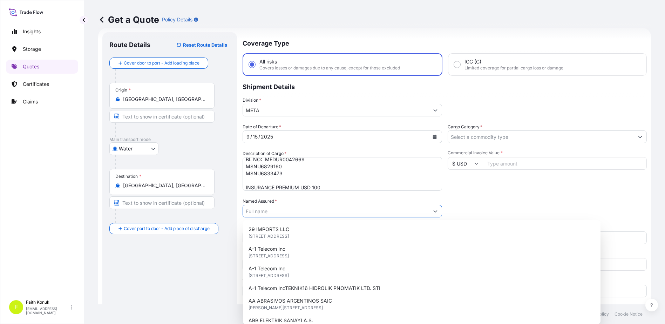
paste input "OMNIA EUROPE SA"
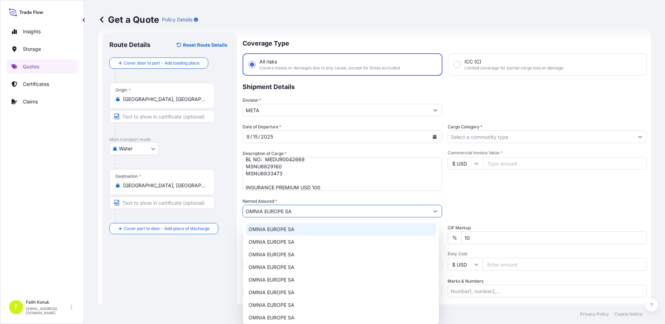
click at [287, 230] on span "OMNIA EUROPE SA" at bounding box center [271, 229] width 46 height 7
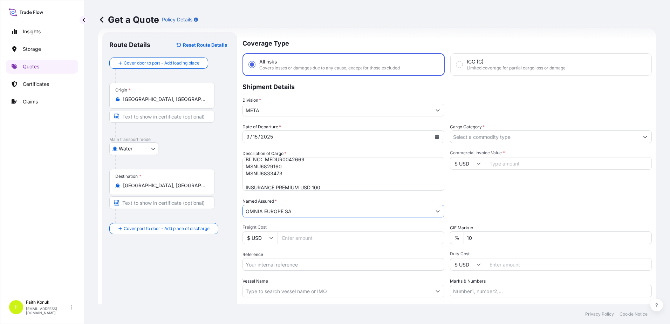
type input "OMNIA EUROPE SA"
click at [302, 219] on div "Date of Departure * [DATE] Cargo Category * Description of Cargo * NATIVE MAIZE…" at bounding box center [446, 210] width 409 height 174
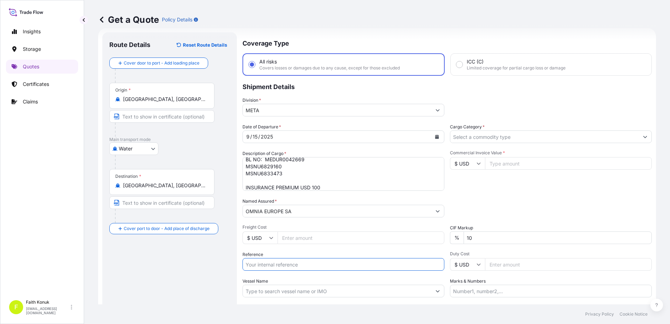
click at [284, 263] on input "Reference" at bounding box center [343, 264] width 202 height 13
click at [277, 260] on input "Reference" at bounding box center [343, 264] width 202 height 13
paste input "2101773424"
type input "2101773424"
click at [287, 248] on div "Date of Departure * [DATE] Cargo Category * Description of Cargo * NATIVE MAIZE…" at bounding box center [446, 210] width 409 height 174
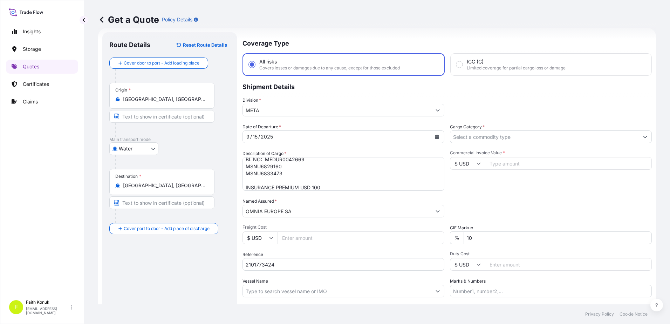
click at [289, 294] on input "Vessel Name" at bounding box center [337, 290] width 188 height 13
paste input "MSC [PERSON_NAME]"
click at [301, 292] on input "MSC [PERSON_NAME]" at bounding box center [337, 290] width 188 height 13
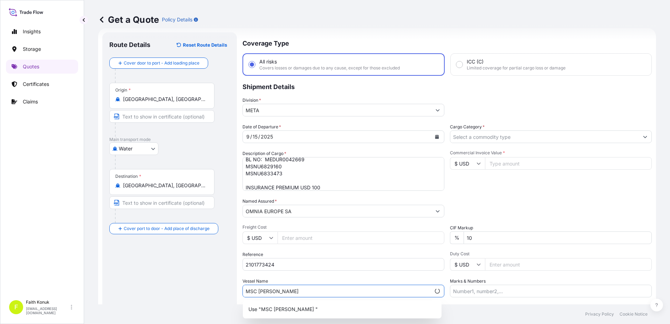
paste input "AO535A"
type input "MSC [PERSON_NAME] AO535A"
click at [306, 278] on div "Vessel Name MSC [PERSON_NAME] AO535A" at bounding box center [343, 287] width 202 height 20
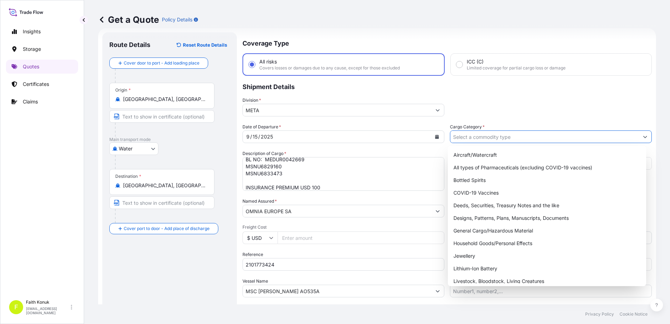
click at [476, 133] on input "Cargo Category *" at bounding box center [544, 136] width 188 height 13
click at [474, 228] on div "General Cargo/Hazardous Material" at bounding box center [546, 230] width 193 height 13
type input "General Cargo/Hazardous Material"
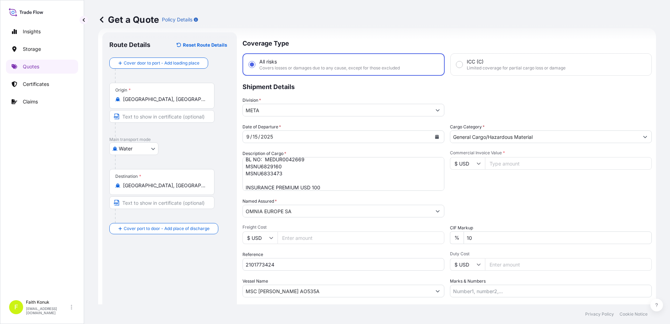
click at [486, 184] on div "Commercial Invoice Value * $ USD" at bounding box center [551, 170] width 202 height 41
click at [502, 166] on input "Commercial Invoice Value *" at bounding box center [568, 163] width 167 height 13
type input "28050"
click at [484, 205] on div "Packing Category Type to search a container mode Please select a primary mode o…" at bounding box center [551, 208] width 202 height 20
click at [529, 194] on div "Date of Departure * [DATE] Cargo Category * General Cargo/Hazardous Material De…" at bounding box center [446, 210] width 409 height 174
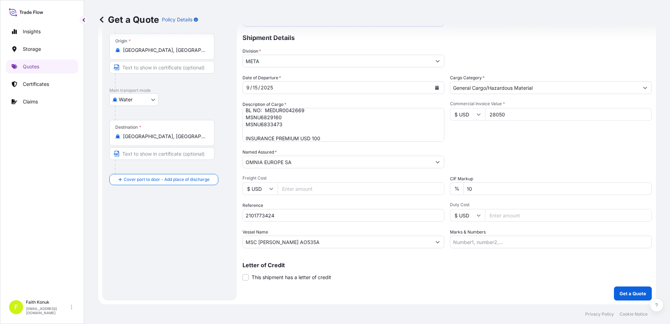
scroll to position [61, 0]
click at [621, 291] on p "Get a Quote" at bounding box center [632, 292] width 27 height 7
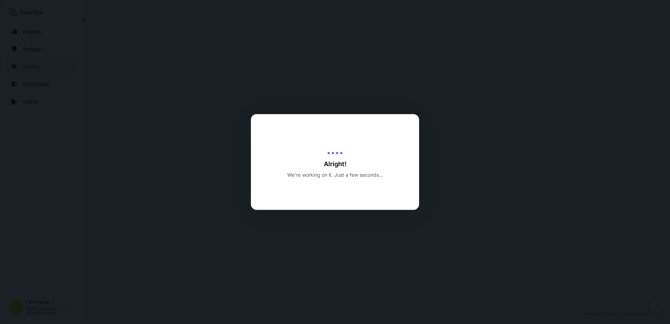
select select "Water"
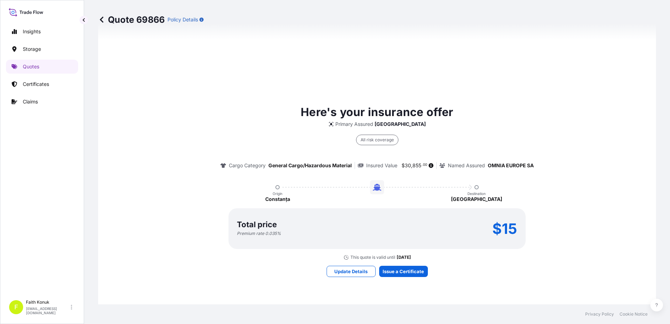
scroll to position [442, 0]
click at [414, 277] on div "Here's your insurance offer Primary Assured Turkey All risk coverage Cargo Cate…" at bounding box center [377, 189] width 538 height 498
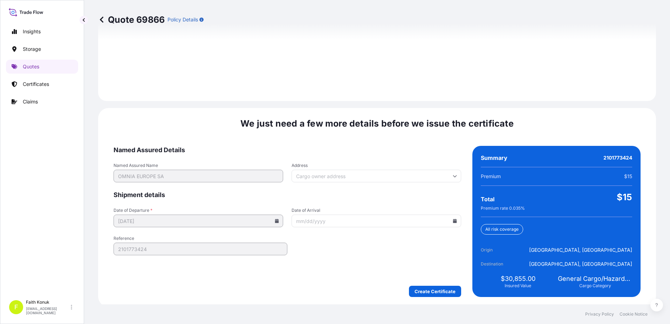
scroll to position [997, 0]
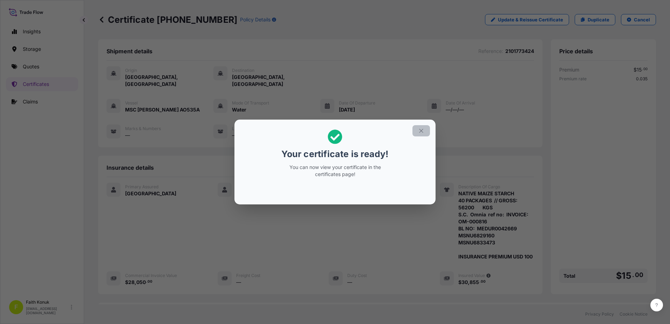
click at [419, 131] on icon "button" at bounding box center [421, 131] width 6 height 6
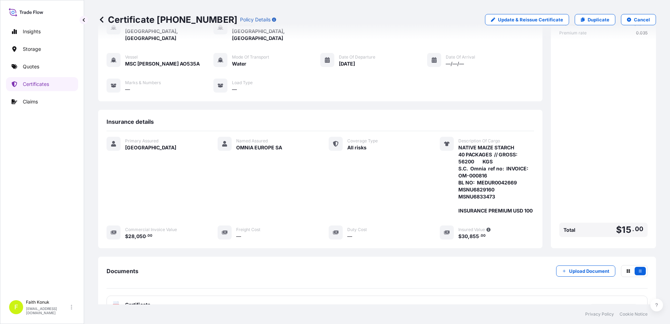
scroll to position [108, 0]
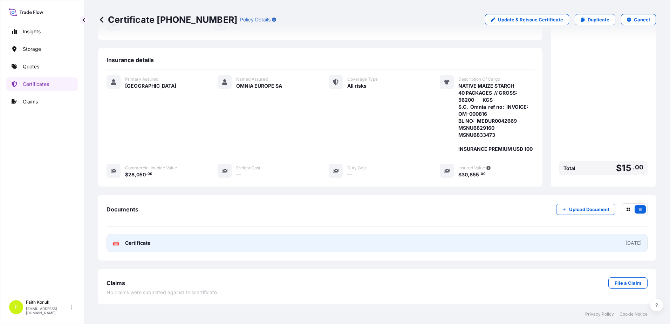
click at [117, 244] on text "PDF" at bounding box center [116, 243] width 5 height 2
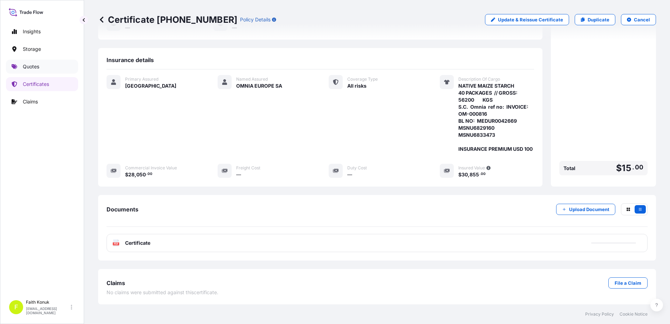
click at [38, 65] on p "Quotes" at bounding box center [31, 66] width 16 height 7
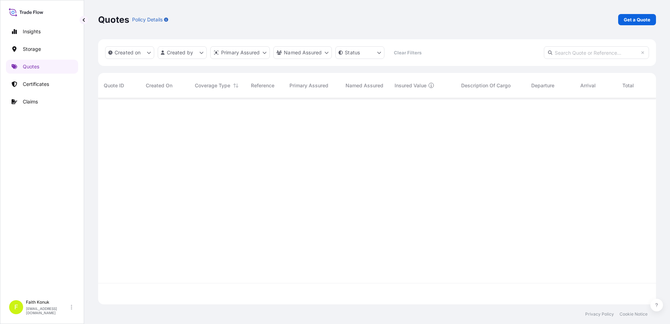
scroll to position [205, 552]
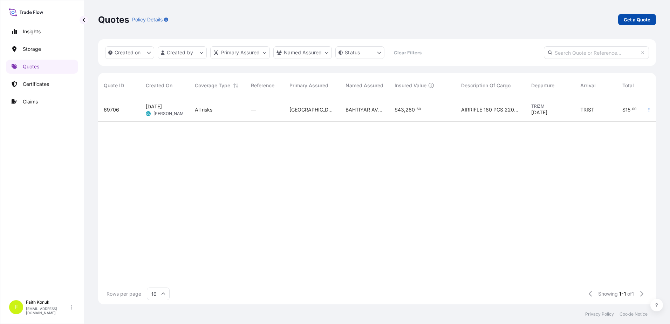
click at [632, 20] on p "Get a Quote" at bounding box center [637, 19] width 27 height 7
select select "Water"
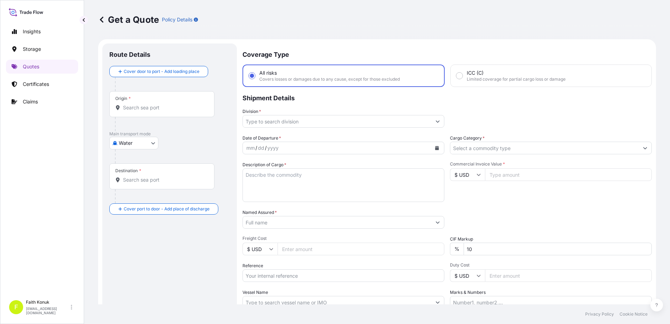
scroll to position [11, 0]
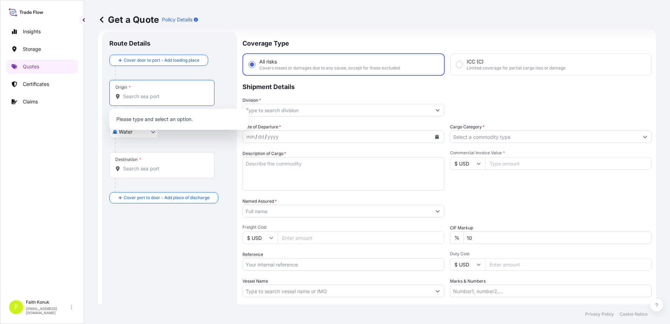
click at [156, 97] on input "Origin *" at bounding box center [164, 96] width 83 height 7
paste input "CONSTANTA"
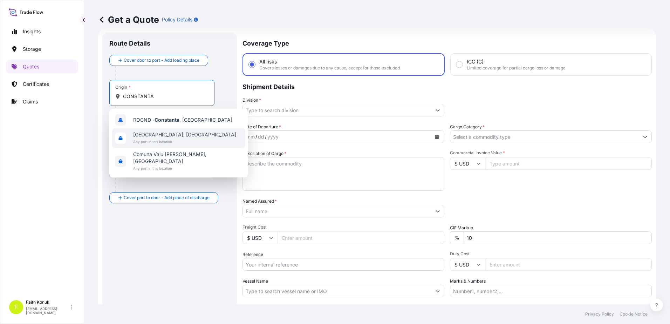
click at [163, 136] on span "[GEOGRAPHIC_DATA], [GEOGRAPHIC_DATA]" at bounding box center [184, 134] width 103 height 7
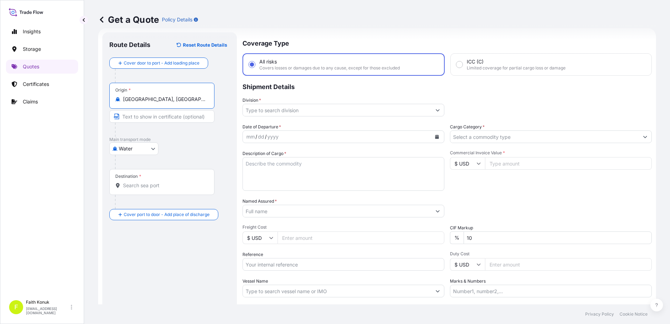
type input "[GEOGRAPHIC_DATA], [GEOGRAPHIC_DATA]"
click at [203, 139] on p "Main transport mode" at bounding box center [169, 140] width 121 height 6
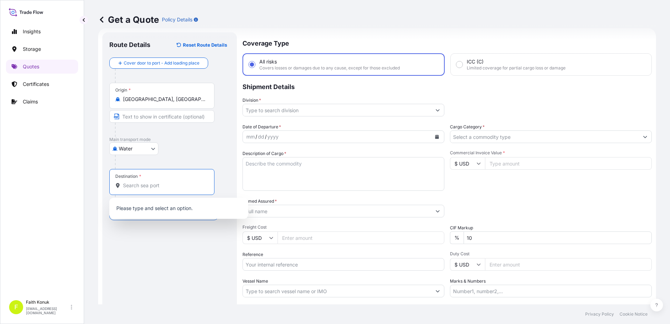
click at [147, 187] on input "Destination *" at bounding box center [164, 185] width 83 height 7
paste input "TEMA"
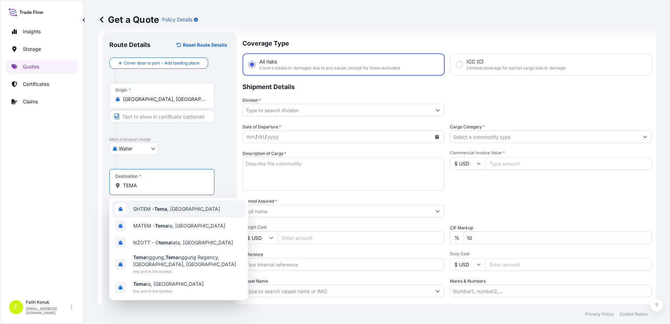
click at [170, 207] on span "GHTEM - [GEOGRAPHIC_DATA] , [GEOGRAPHIC_DATA]" at bounding box center [176, 208] width 87 height 7
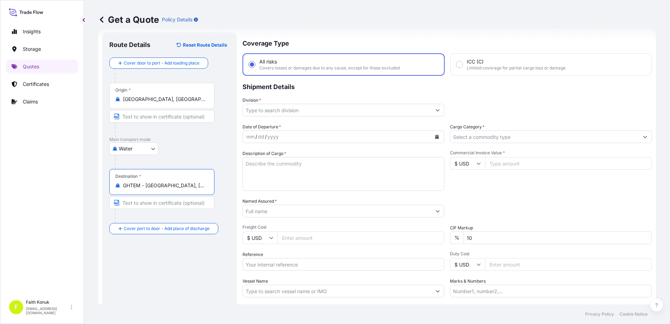
type input "GHTEM - [GEOGRAPHIC_DATA], [GEOGRAPHIC_DATA]"
click at [172, 151] on div "Water Air Water Inland" at bounding box center [169, 148] width 121 height 13
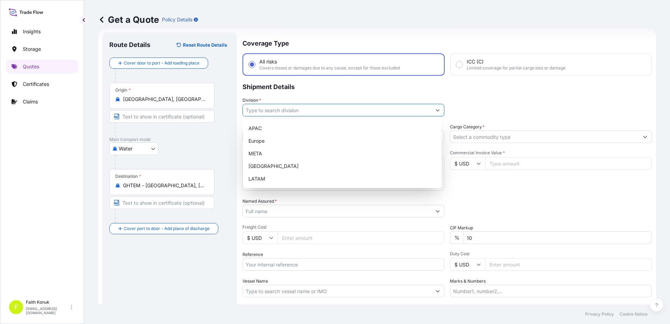
click at [260, 111] on input "Division *" at bounding box center [337, 110] width 188 height 13
click at [263, 153] on div "META" at bounding box center [342, 153] width 193 height 13
type input "META"
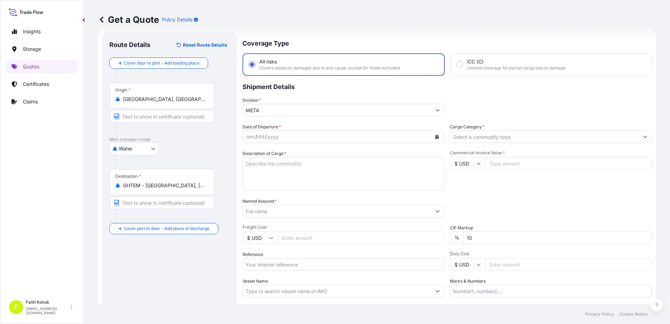
click at [303, 95] on p "Shipment Details" at bounding box center [446, 86] width 409 height 21
click at [435, 136] on icon "Calendar" at bounding box center [437, 137] width 4 height 4
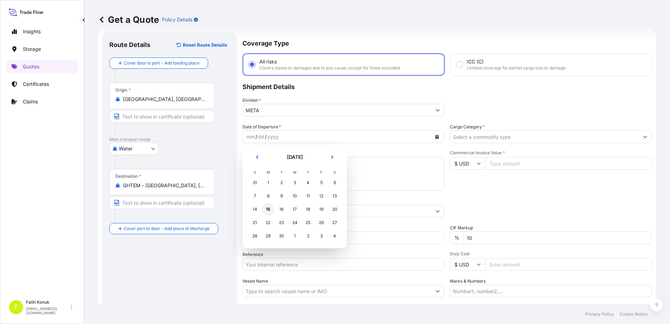
click at [266, 208] on div "15" at bounding box center [268, 209] width 13 height 13
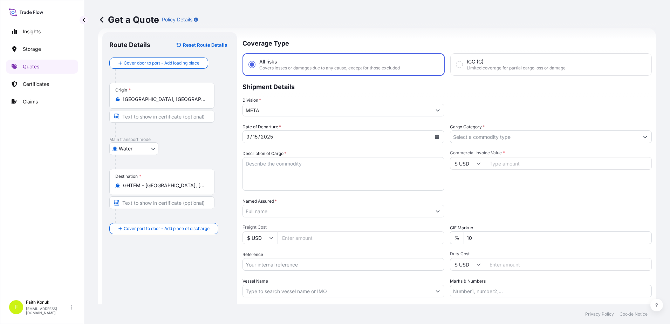
click at [288, 152] on div "Description of Cargo *" at bounding box center [343, 170] width 202 height 41
click at [280, 165] on textarea "Description of Cargo *" at bounding box center [343, 174] width 202 height 34
paste textarea "NUTRISTARCH NATIVE CORN STARCH 100 PACKAGES // GROSS: 140500 KGS"
click at [260, 178] on textarea "NUTRISTARCH NATIVE CORN STARCH 100 PACKAGES // GROSS: 140500 KGS" at bounding box center [343, 174] width 202 height 34
paste textarea "S.C. Omnia ref no: INVOICE: OM-00063"
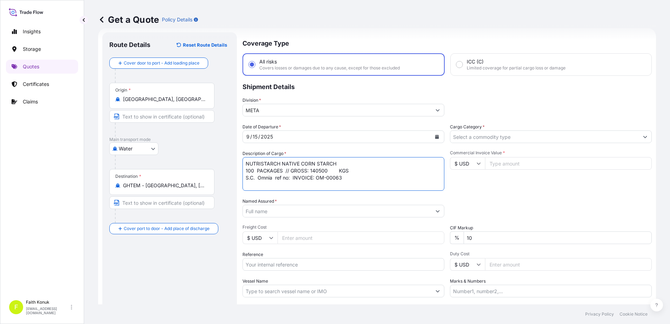
click at [253, 185] on textarea "NUTRISTARCH NATIVE CORN STARCH 100 PACKAGES // GROSS: 140500 KGS S.C. Omnia ref…" at bounding box center [343, 174] width 202 height 34
click at [348, 181] on textarea "NUTRISTARCH NATIVE CORN STARCH 100 PACKAGES // GROSS: 140500 KGS S.C. Omnia ref…" at bounding box center [343, 174] width 202 height 34
paste textarea "BL NO: MEDUR0043170 MSBU6918296 MSBU6924750 MSBU6924792 MSMU7304830 UETU6566152"
type textarea "NUTRISTARCH NATIVE CORN STARCH 100 PACKAGES // GROSS: 140500 KGS S.C. Omnia ref…"
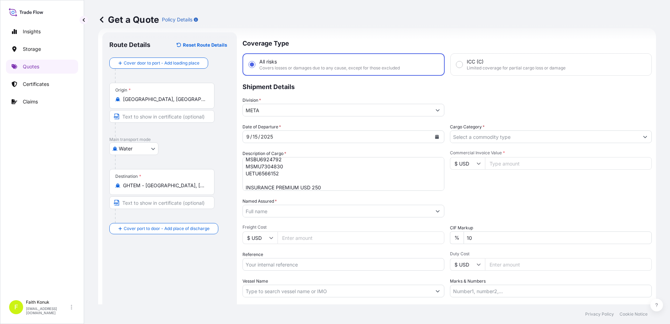
click at [276, 211] on input "Named Assured *" at bounding box center [337, 211] width 188 height 13
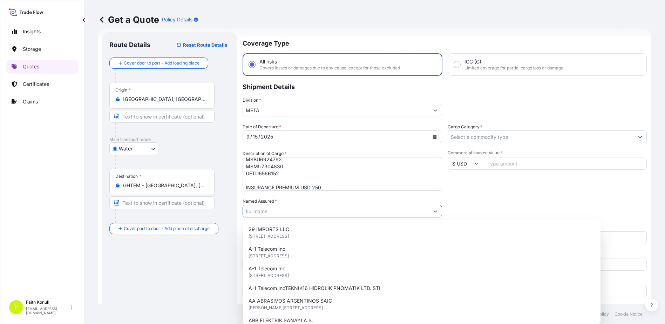
paste input "OMNIA EUROPE SA"
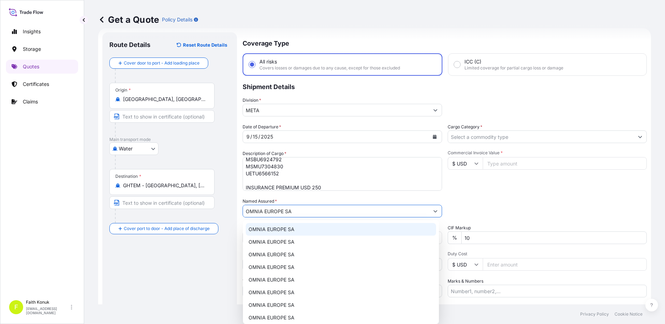
click at [281, 230] on span "OMNIA EUROPE SA" at bounding box center [271, 229] width 46 height 7
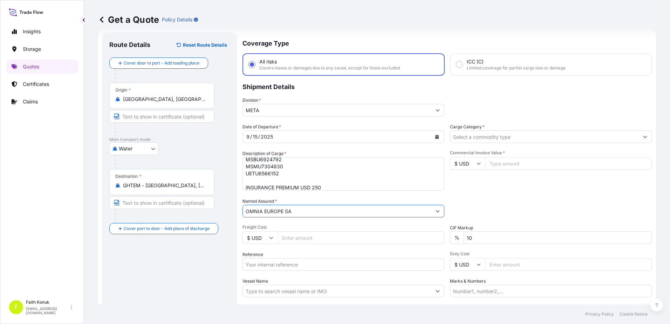
type input "OMNIA EUROPE SA"
click at [292, 198] on div "Named Assured * OMNIA EUROPE SA" at bounding box center [343, 208] width 202 height 20
click at [274, 270] on input "Reference" at bounding box center [343, 264] width 202 height 13
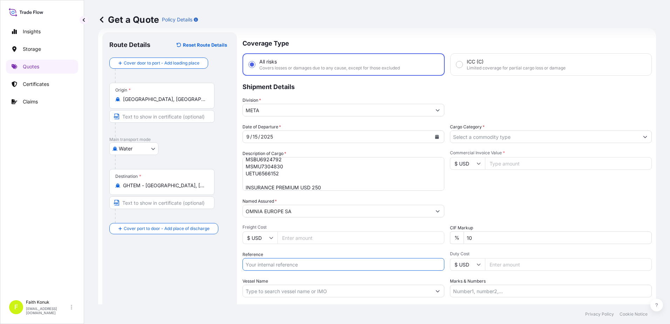
click at [275, 265] on input "Reference" at bounding box center [343, 264] width 202 height 13
paste input "2101777114"
type input "2101777114"
click at [284, 251] on div "Reference 2101777114" at bounding box center [343, 261] width 202 height 20
click at [263, 285] on input "Vessel Name" at bounding box center [337, 290] width 188 height 13
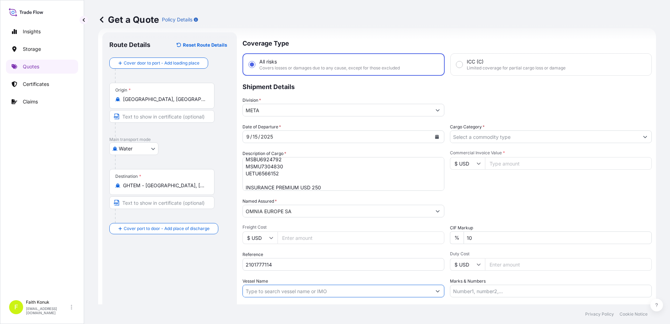
paste input "MSC [PERSON_NAME] III"
click at [302, 291] on input "MSC [PERSON_NAME] III" at bounding box center [337, 290] width 188 height 13
paste input "AC535A"
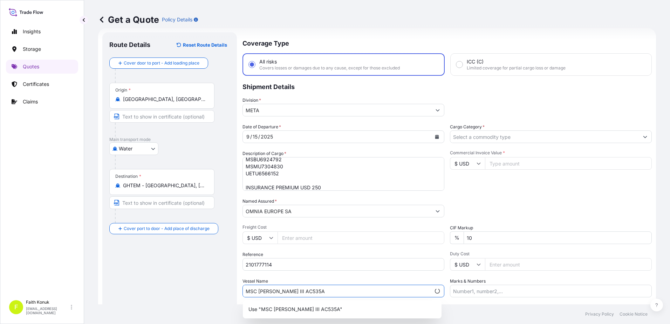
type input "MSC [PERSON_NAME] III AC535A"
click at [320, 275] on div "Date of Departure * [DATE] Cargo Category * Description of Cargo * NUTRISTARCH …" at bounding box center [446, 210] width 409 height 174
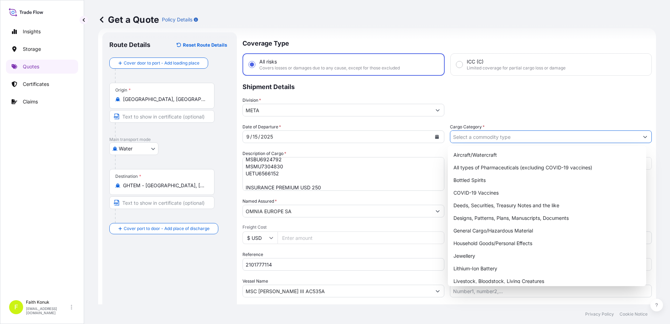
click at [472, 139] on input "Cargo Category *" at bounding box center [544, 136] width 188 height 13
click at [470, 228] on div "General Cargo/Hazardous Material" at bounding box center [546, 230] width 193 height 13
type input "General Cargo/Hazardous Material"
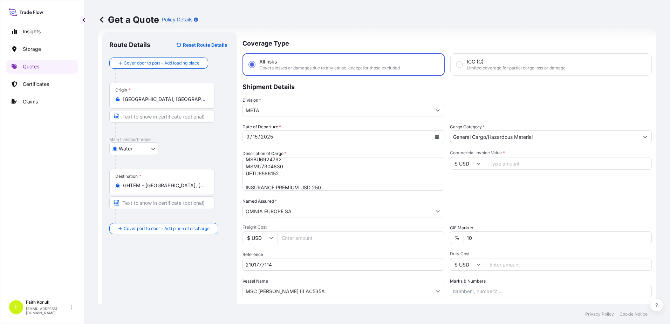
click at [480, 195] on div "Date of Departure * [DATE] Cargo Category * General Cargo/Hazardous Material De…" at bounding box center [446, 210] width 409 height 174
click at [499, 165] on input "Commercial Invoice Value *" at bounding box center [568, 163] width 167 height 13
type input "68062.5"
click at [480, 199] on div "Packing Category Type to search a container mode Please select a primary mode o…" at bounding box center [551, 208] width 202 height 20
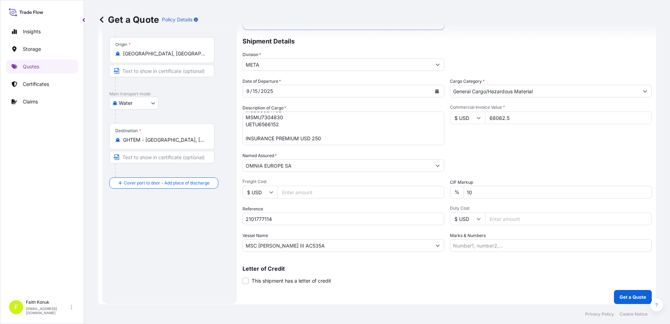
scroll to position [61, 0]
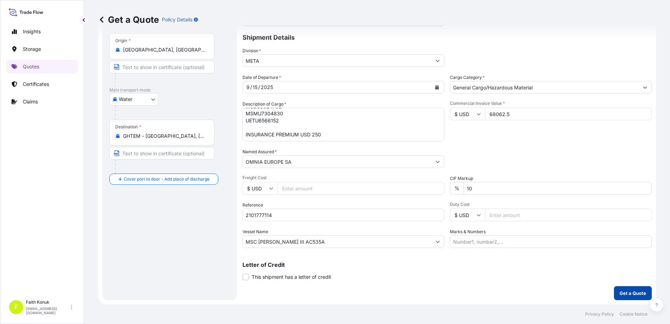
click at [631, 293] on p "Get a Quote" at bounding box center [632, 292] width 27 height 7
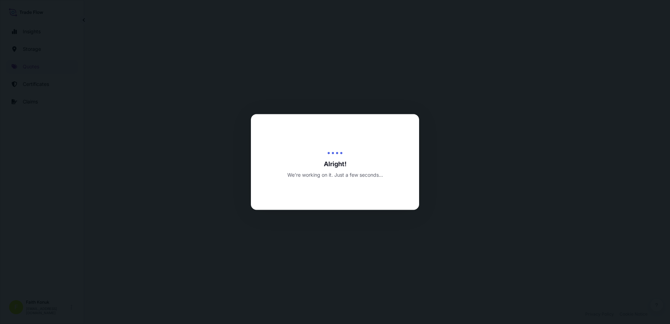
select select "Water"
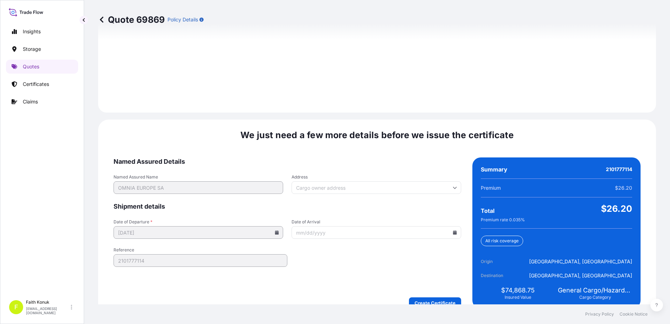
scroll to position [997, 0]
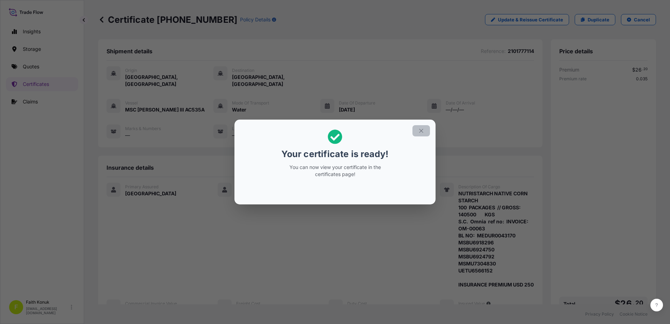
click at [422, 130] on icon "button" at bounding box center [421, 131] width 6 height 6
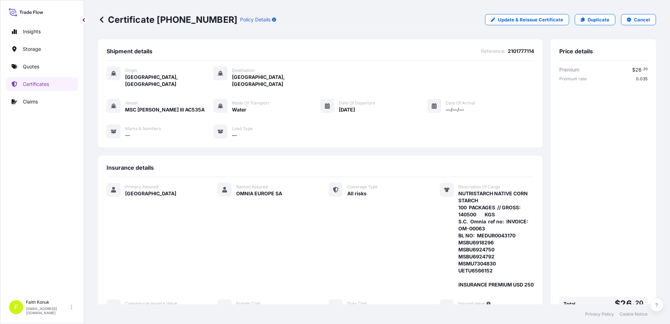
scroll to position [136, 0]
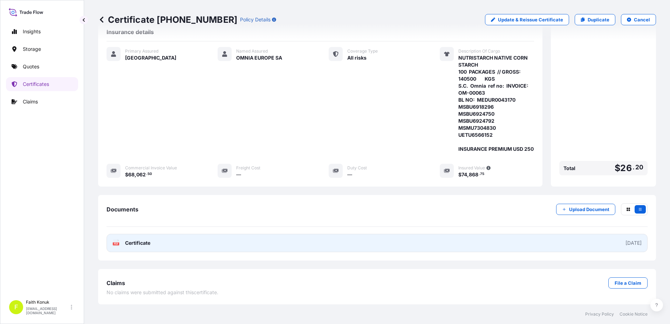
click at [129, 244] on span "Certificate" at bounding box center [137, 242] width 25 height 7
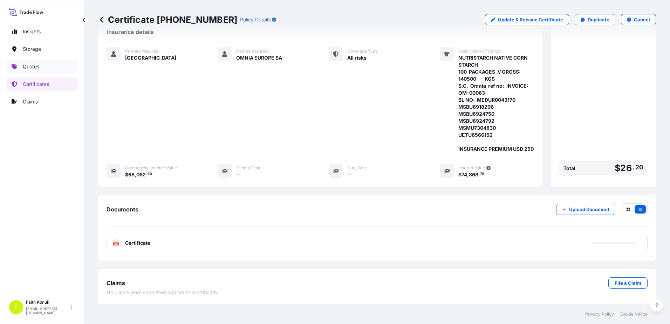
click at [50, 67] on link "Quotes" at bounding box center [42, 67] width 72 height 14
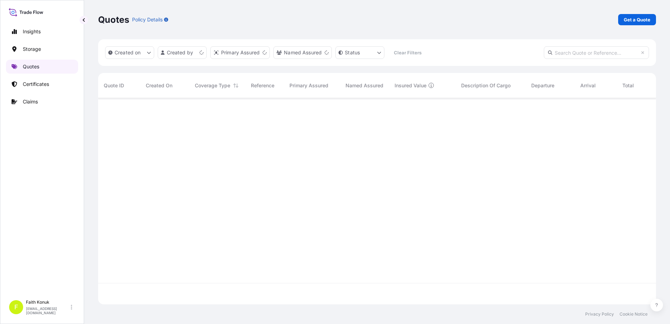
scroll to position [205, 552]
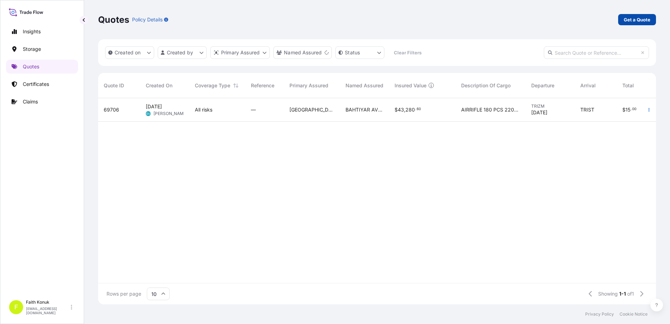
click at [633, 17] on p "Get a Quote" at bounding box center [637, 19] width 27 height 7
select select "Water"
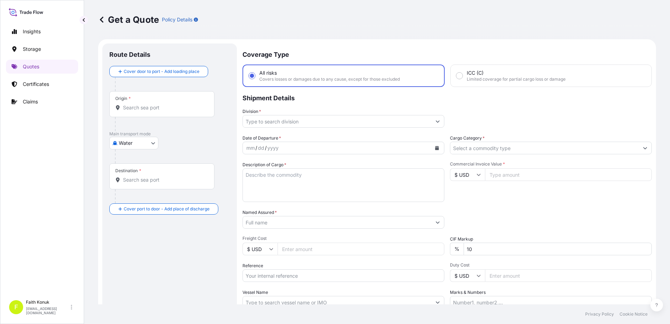
scroll to position [11, 0]
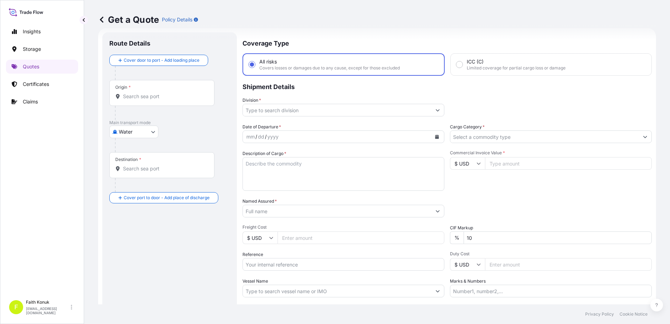
click at [164, 104] on div "Origin *" at bounding box center [161, 93] width 105 height 26
click at [164, 100] on input "Origin *" at bounding box center [164, 96] width 83 height 7
paste input "CONSTANTA"
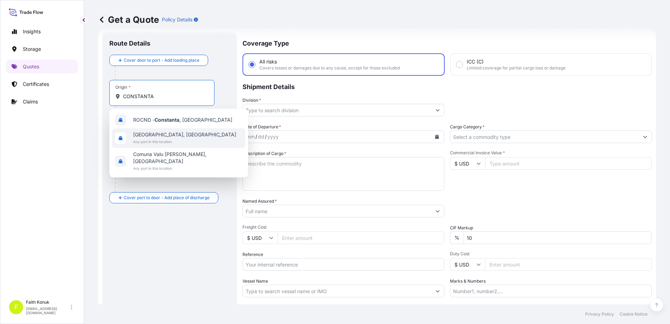
click at [171, 138] on span "[GEOGRAPHIC_DATA], [GEOGRAPHIC_DATA]" at bounding box center [184, 134] width 103 height 7
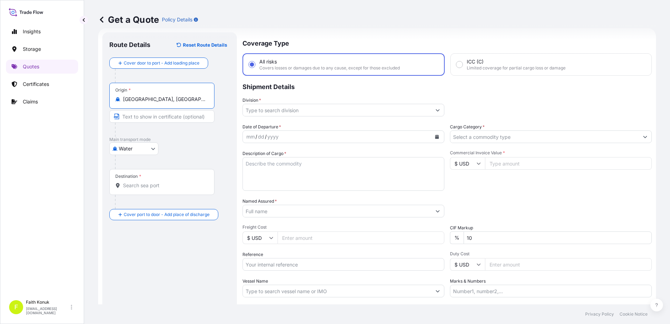
type input "[GEOGRAPHIC_DATA], [GEOGRAPHIC_DATA]"
click at [188, 130] on div at bounding box center [164, 130] width 99 height 14
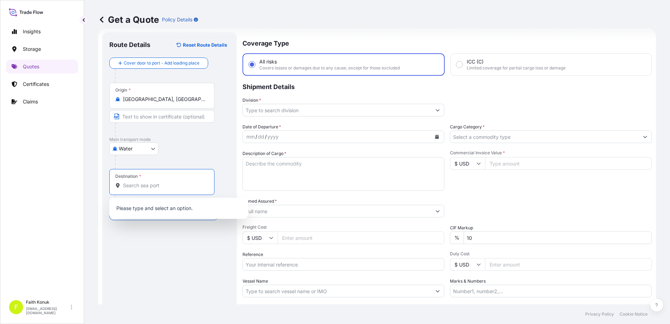
click at [170, 185] on input "Destination *" at bounding box center [164, 185] width 83 height 7
paste input "[GEOGRAPHIC_DATA]"
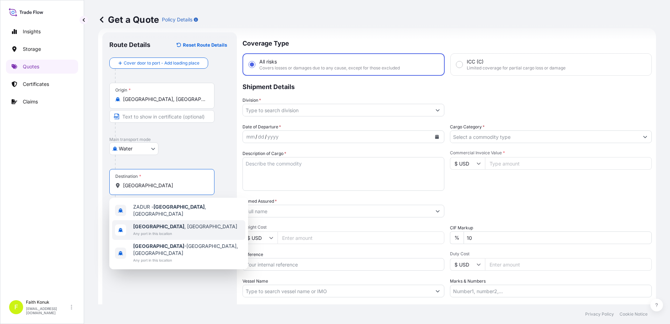
click at [166, 223] on span "[GEOGRAPHIC_DATA] , [GEOGRAPHIC_DATA]" at bounding box center [185, 226] width 104 height 7
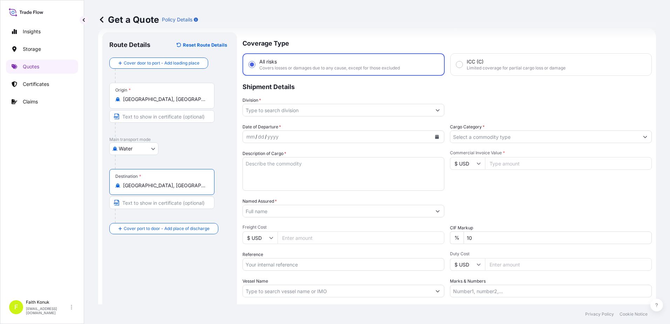
type input "[GEOGRAPHIC_DATA], [GEOGRAPHIC_DATA]"
click at [176, 145] on div "Water Air Water Inland" at bounding box center [169, 148] width 121 height 13
click at [266, 110] on input "Division *" at bounding box center [337, 110] width 188 height 13
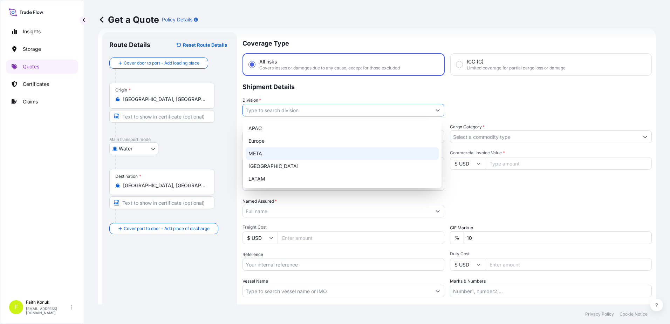
click at [261, 153] on div "META" at bounding box center [342, 153] width 193 height 13
type input "META"
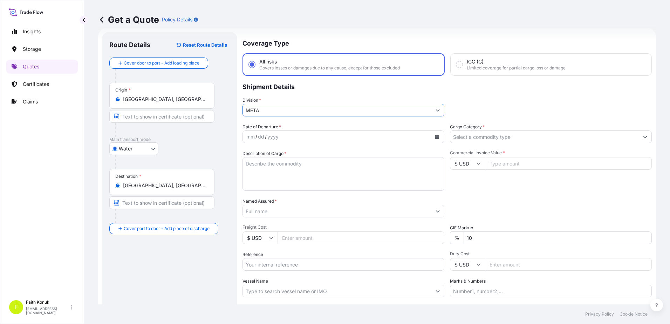
click at [296, 98] on div "Division * META" at bounding box center [343, 107] width 202 height 20
click at [436, 138] on icon "Calendar" at bounding box center [437, 137] width 4 height 4
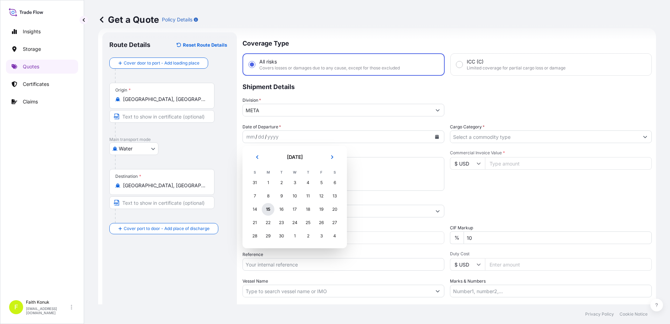
click at [269, 210] on div "15" at bounding box center [268, 209] width 13 height 13
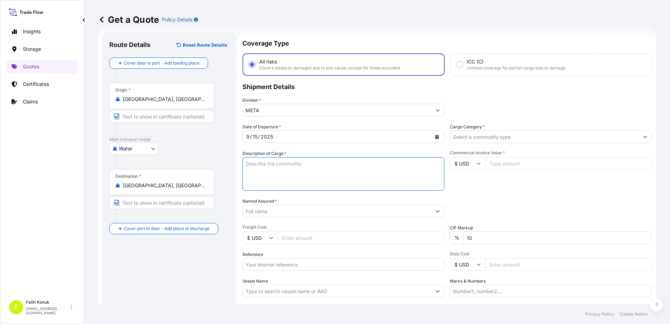
click at [289, 167] on textarea "Description of Cargo *" at bounding box center [343, 174] width 202 height 34
click at [277, 164] on textarea "Description of Cargo *" at bounding box center [343, 174] width 202 height 34
paste textarea "E1422 - Waxy Modified Starch - NT680 763 PACKAGES // GROSS: 19000 KGS"
click at [254, 178] on textarea "E1422 - Waxy Modified Starch - NT680 763 PACKAGES // GROSS: 19000 KGS" at bounding box center [343, 174] width 202 height 34
paste textarea "S.C. Omnia ref no: INVOICE: OM-000829"
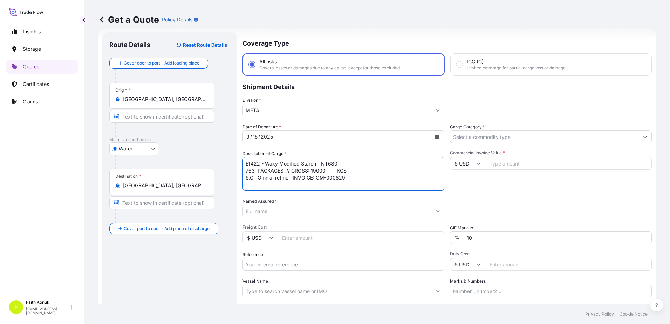
click at [273, 182] on textarea "E1422 - Waxy Modified Starch - NT680 763 PACKAGES // GROSS: 19000 KGS S.C. Omni…" at bounding box center [343, 174] width 202 height 34
click at [359, 178] on textarea "E1422 - Waxy Modified Starch - NT680 763 PACKAGES // GROSS: 19000 KGS S.C. Omni…" at bounding box center [343, 174] width 202 height 34
paste textarea "BL NO: MEDUR0047486 MSMU3723822"
type textarea "E1422 - Waxy Modified Starch - NT680 763 PACKAGES // GROSS: 19000 KGS S.C. Omni…"
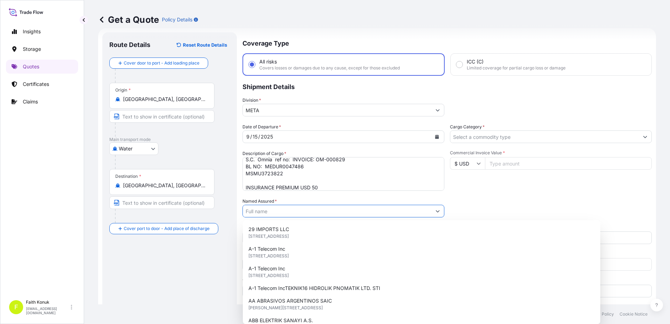
click at [298, 211] on input "Named Assured *" at bounding box center [337, 211] width 188 height 13
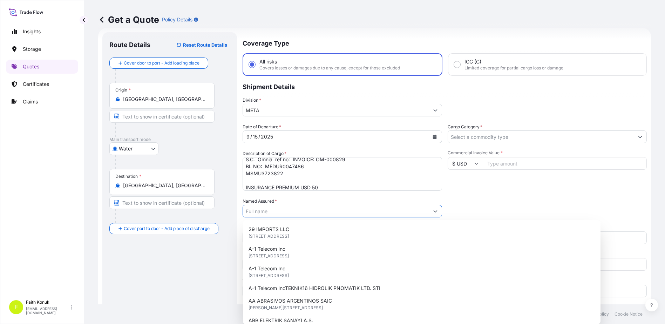
paste input "OMNIA EUROPE SA"
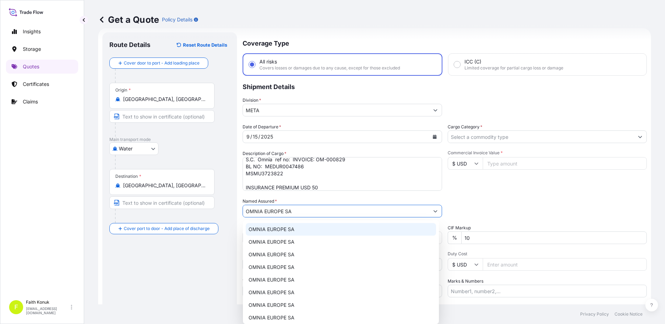
click at [295, 225] on div "OMNIA EUROPE SA" at bounding box center [341, 229] width 190 height 13
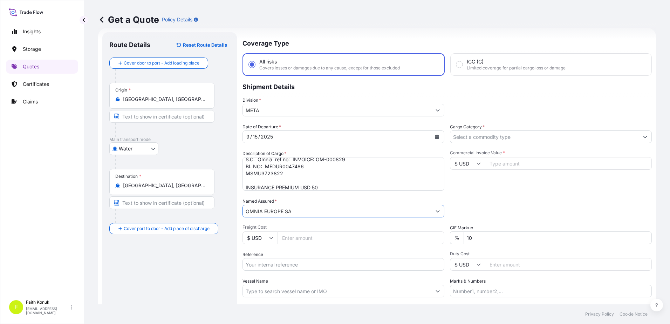
type input "OMNIA EUROPE SA"
click at [299, 200] on div "Named Assured * OMNIA EUROPE SA" at bounding box center [343, 208] width 202 height 20
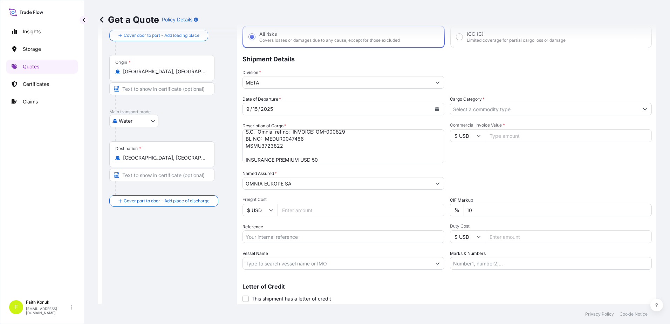
scroll to position [61, 0]
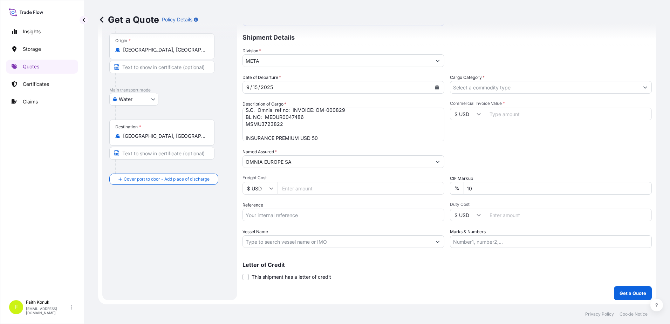
click at [276, 209] on input "Reference" at bounding box center [343, 214] width 202 height 13
paste input "2101775818"
type input "2101775818"
click at [281, 202] on div "Reference 2101775818" at bounding box center [343, 211] width 202 height 20
click at [275, 236] on input "Vessel Name" at bounding box center [337, 241] width 188 height 13
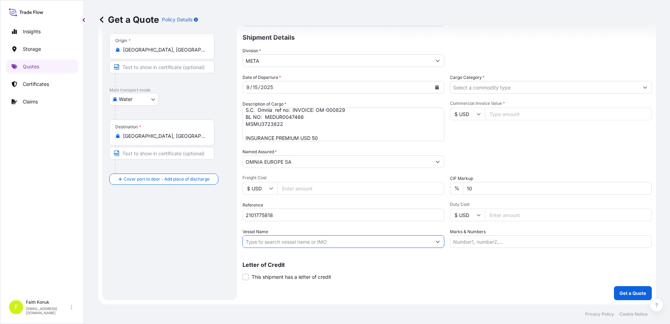
paste input "MSC [PERSON_NAME] III"
click at [310, 243] on input "MSC [PERSON_NAME] III" at bounding box center [337, 241] width 188 height 13
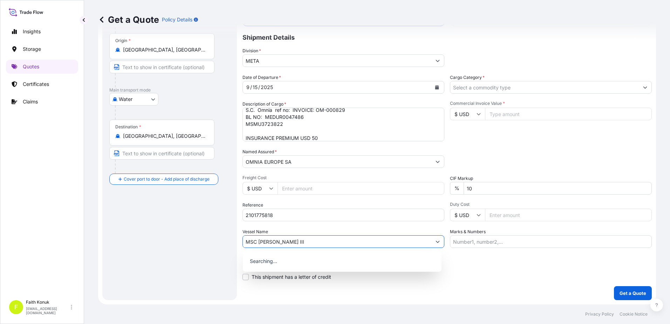
paste input "AC535A"
type input "MSC [PERSON_NAME] III AC535A"
click at [480, 149] on div "Packing Category Type to search a container mode Please select a primary mode o…" at bounding box center [551, 158] width 202 height 20
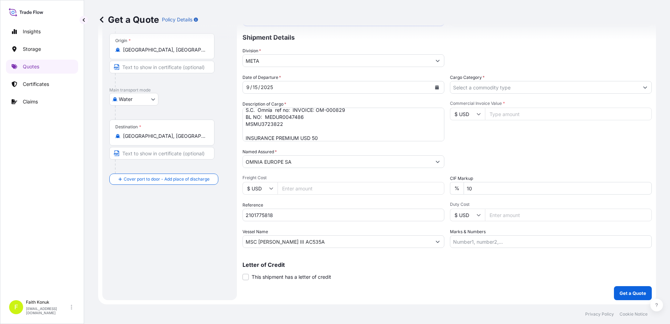
click at [475, 88] on input "Cargo Category *" at bounding box center [544, 87] width 188 height 13
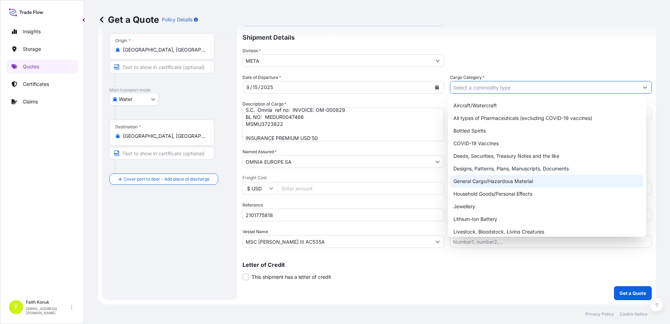
click at [471, 178] on div "General Cargo/Hazardous Material" at bounding box center [546, 181] width 193 height 13
type input "General Cargo/Hazardous Material"
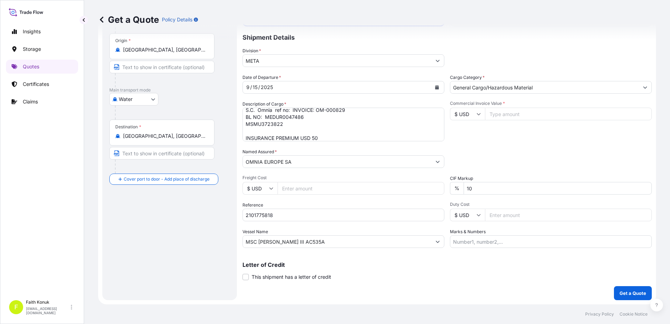
click at [486, 152] on div "Packing Category Type to search a container mode Please select a primary mode o…" at bounding box center [551, 158] width 202 height 20
click at [500, 114] on input "Commercial Invoice Value *" at bounding box center [568, 114] width 167 height 13
click at [511, 114] on input "Commercial Invoice Value *" at bounding box center [568, 114] width 167 height 13
type input "22477.5"
click at [490, 160] on div "Packing Category Type to search a container mode Please select a primary mode o…" at bounding box center [551, 158] width 202 height 20
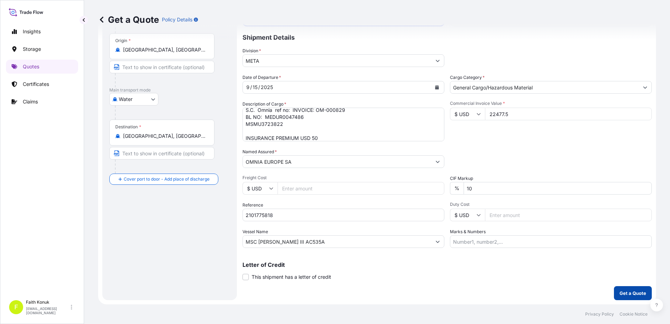
click at [614, 290] on button "Get a Quote" at bounding box center [633, 293] width 38 height 14
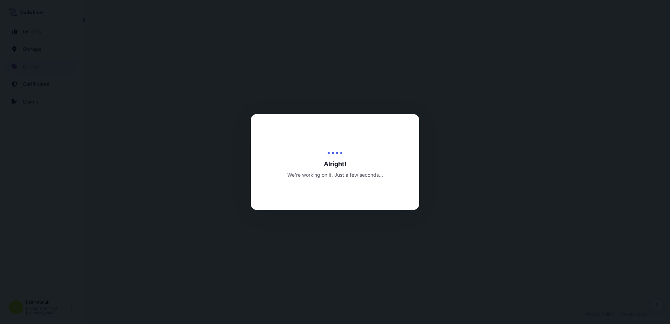
select select "Water"
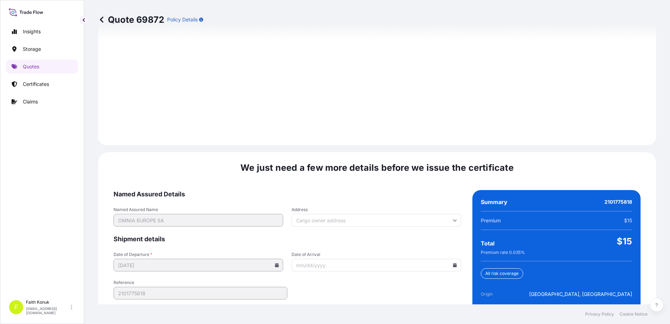
scroll to position [997, 0]
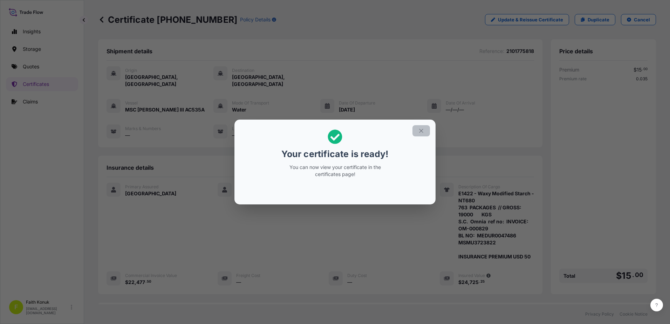
click at [422, 129] on icon "button" at bounding box center [421, 131] width 4 height 4
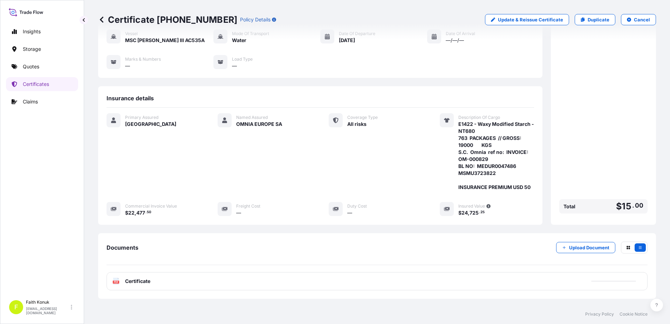
scroll to position [101, 0]
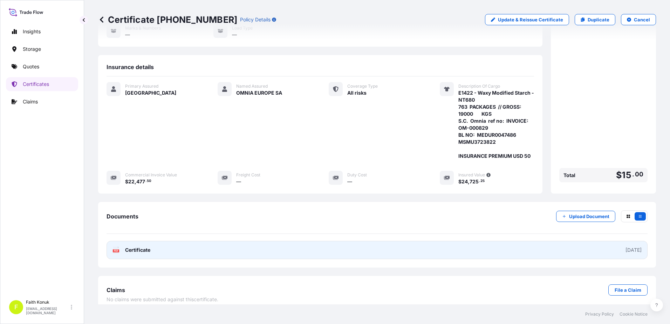
click at [136, 246] on span "Certificate" at bounding box center [137, 249] width 25 height 7
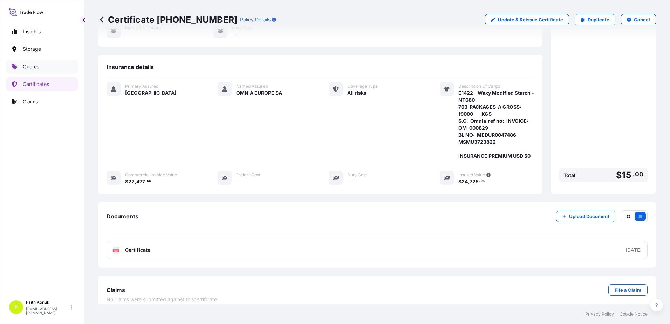
click at [37, 66] on p "Quotes" at bounding box center [31, 66] width 16 height 7
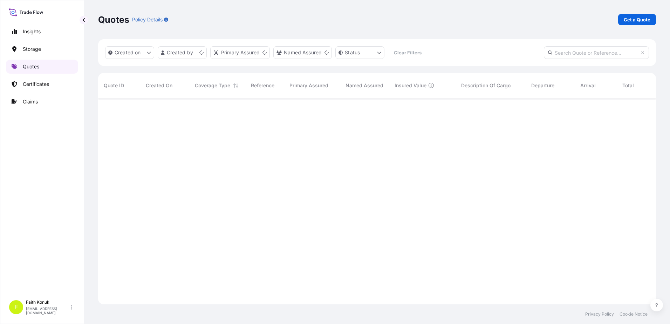
scroll to position [205, 552]
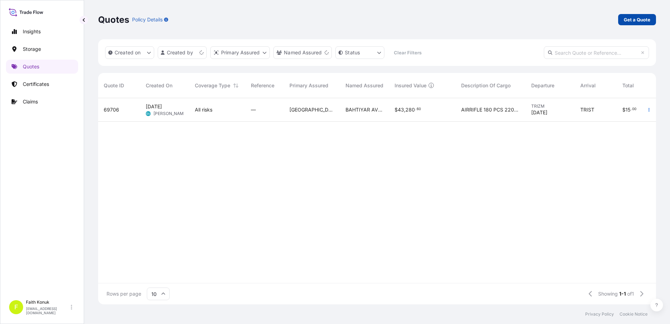
click at [632, 19] on p "Get a Quote" at bounding box center [637, 19] width 27 height 7
select select "Water"
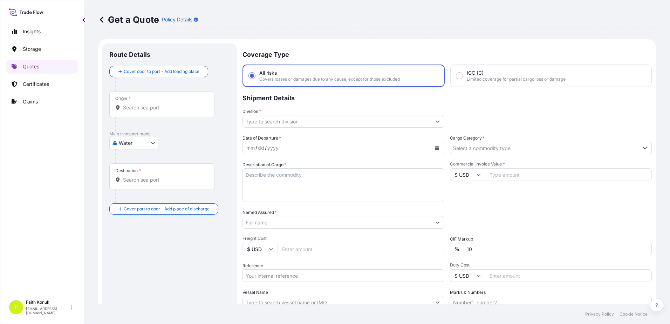
scroll to position [11, 0]
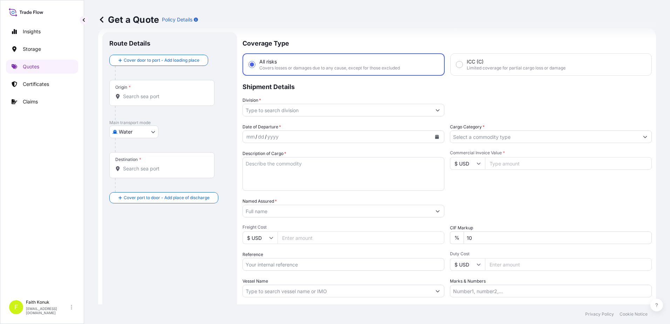
click at [147, 101] on div "Origin *" at bounding box center [161, 93] width 105 height 26
click at [147, 100] on input "Origin *" at bounding box center [164, 96] width 83 height 7
paste input "CONSTANTA"
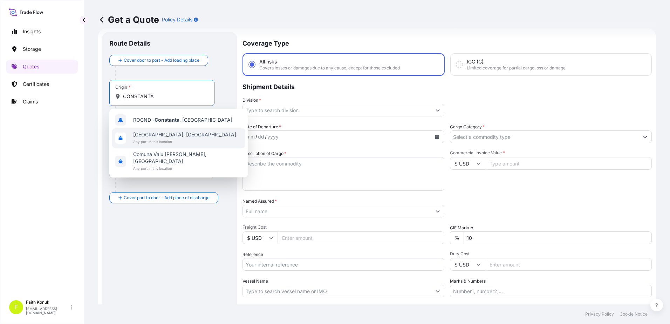
click at [170, 131] on span "[GEOGRAPHIC_DATA], [GEOGRAPHIC_DATA]" at bounding box center [184, 134] width 103 height 7
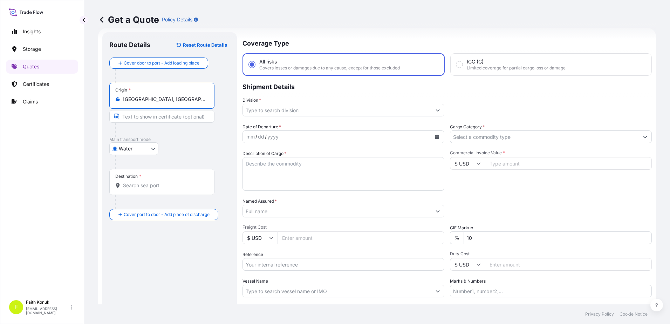
type input "[GEOGRAPHIC_DATA], [GEOGRAPHIC_DATA]"
click at [209, 133] on div at bounding box center [166, 130] width 102 height 14
click at [179, 193] on div "Destination *" at bounding box center [161, 182] width 105 height 26
click at [179, 189] on input "Destination *" at bounding box center [164, 185] width 83 height 7
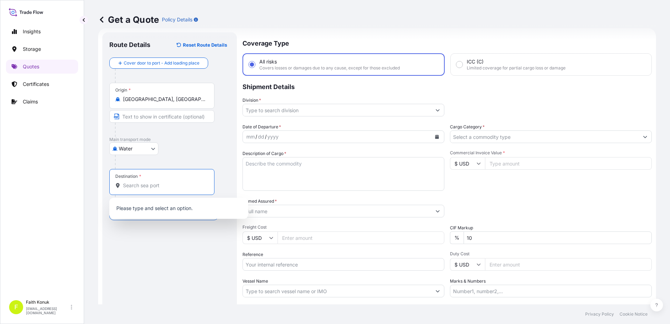
paste input "[GEOGRAPHIC_DATA]"
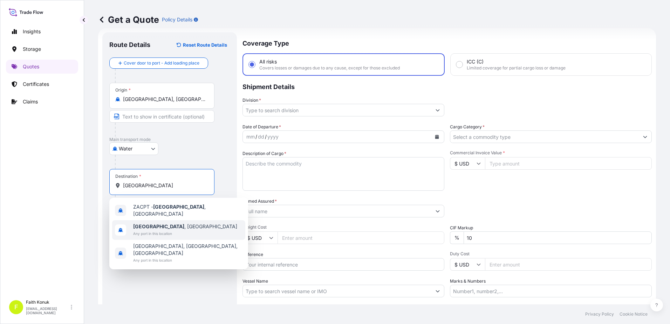
click at [163, 225] on span "[GEOGRAPHIC_DATA] , [GEOGRAPHIC_DATA]" at bounding box center [185, 226] width 104 height 7
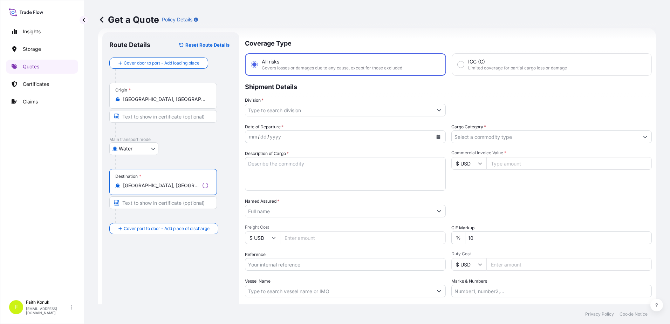
type input "[GEOGRAPHIC_DATA], [GEOGRAPHIC_DATA]"
click at [193, 157] on div at bounding box center [173, 162] width 117 height 14
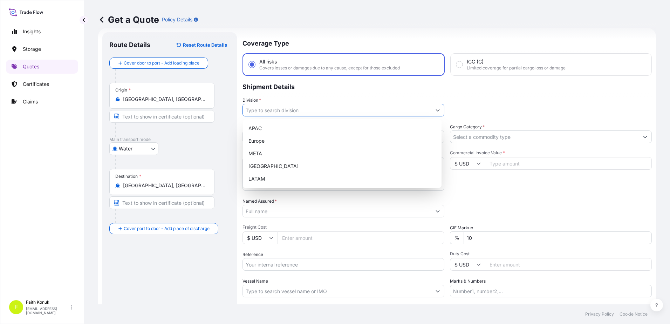
click at [250, 108] on input "Division *" at bounding box center [337, 110] width 188 height 13
click at [261, 158] on div "META" at bounding box center [342, 153] width 193 height 13
type input "META"
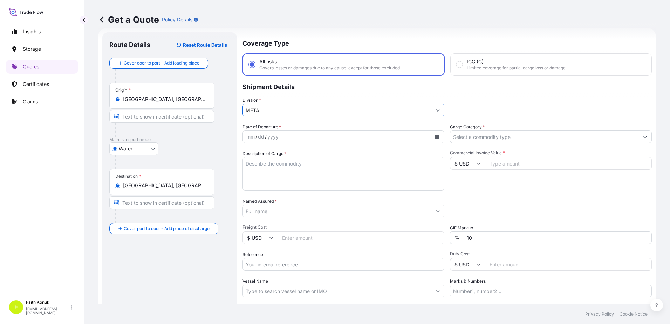
click at [48, 135] on div "Insights Storage Quotes Certificates Claims" at bounding box center [42, 157] width 72 height 278
click at [435, 137] on icon "Calendar" at bounding box center [437, 137] width 4 height 4
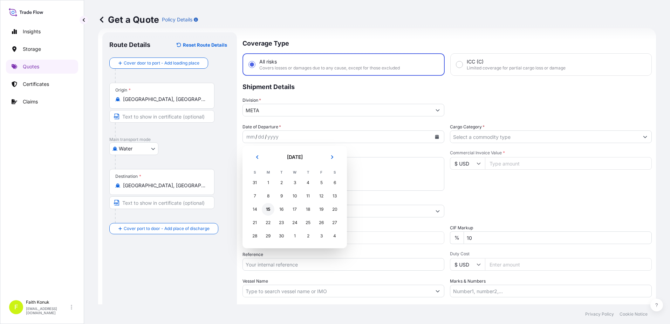
click at [266, 209] on div "15" at bounding box center [268, 209] width 13 height 13
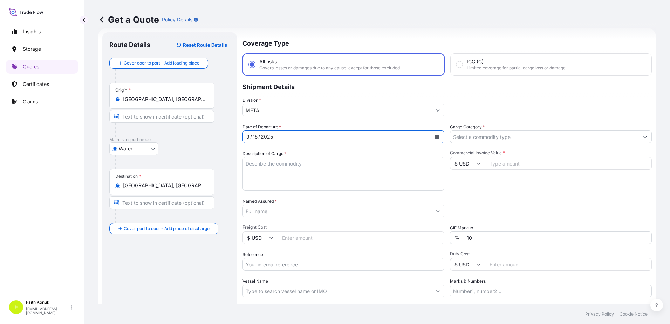
click at [286, 152] on span "*" at bounding box center [285, 153] width 2 height 5
click at [286, 157] on textarea "Description of Cargo *" at bounding box center [343, 174] width 202 height 34
click at [278, 167] on textarea "Description of Cargo *" at bounding box center [343, 174] width 202 height 34
click at [253, 167] on textarea "Description of Cargo *" at bounding box center [343, 174] width 202 height 34
paste textarea "NATIVE MAIZE STARCH 20 PACKAGES // GROSS: 28100 KGS"
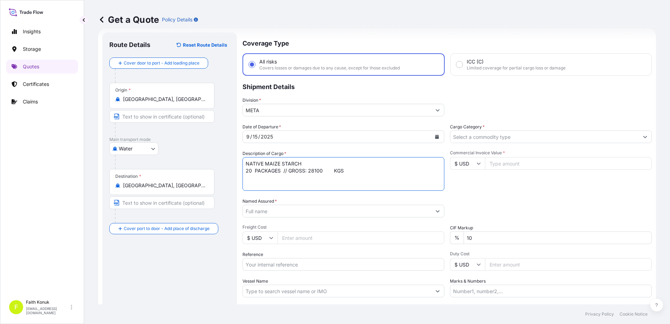
click at [260, 179] on textarea "NATIVE MAIZE STARCH 20 PACKAGES // GROSS: 28100 KGS" at bounding box center [343, 174] width 202 height 34
paste textarea "S.C. Omnia ref no: INVOICE: OM-000866"
click at [286, 185] on textarea "NATIVE MAIZE STARCH 20 PACKAGES // GROSS: 28100 KGS S.C. Omnia ref no: INVOICE:…" at bounding box center [343, 174] width 202 height 34
paste textarea "BL NO: MEDUR0050241 MSMU6065556"
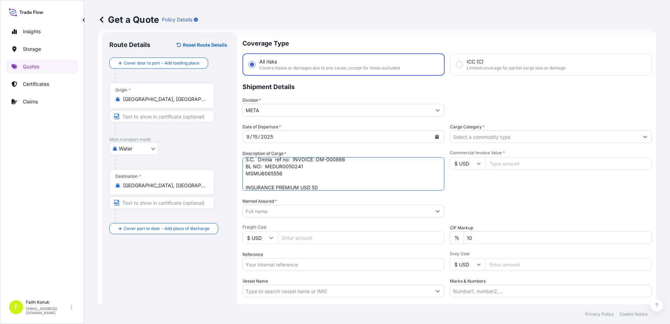
type textarea "NATIVE MAIZE STARCH 20 PACKAGES // GROSS: 28100 KGS S.C. Omnia ref no: INVOICE:…"
click at [271, 205] on input "Named Assured *" at bounding box center [337, 211] width 188 height 13
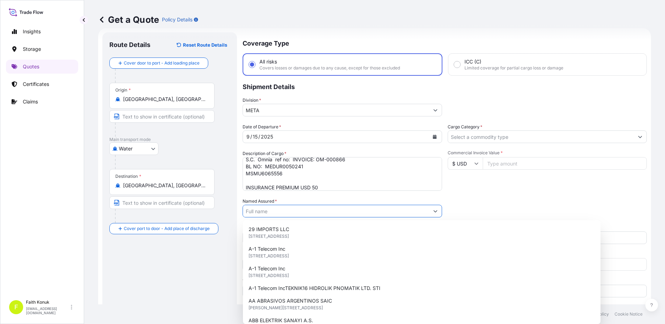
paste input "OMNIA EUROPE SA"
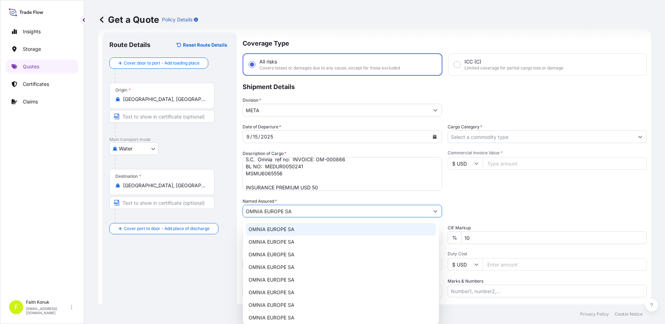
click at [288, 224] on div "OMNIA EUROPE SA" at bounding box center [341, 229] width 190 height 13
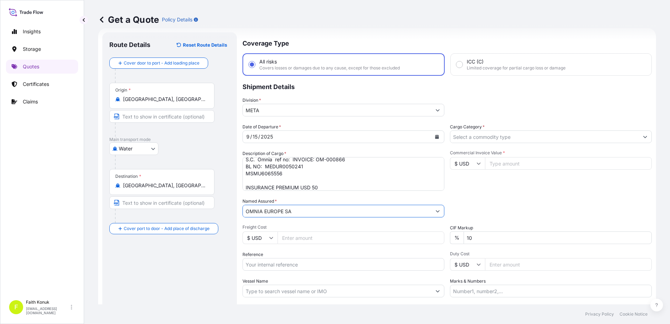
type input "OMNIA EUROPE SA"
click at [296, 197] on div "Date of Departure * [DATE] Cargo Category * Description of Cargo * NATIVE MAIZE…" at bounding box center [446, 210] width 409 height 174
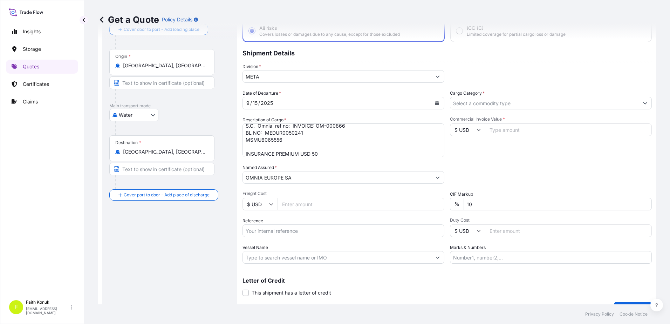
scroll to position [61, 0]
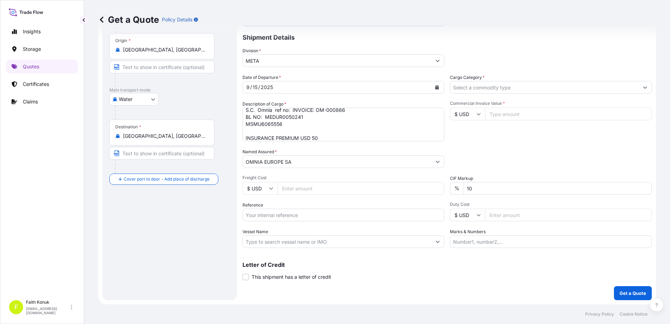
drag, startPoint x: 279, startPoint y: 216, endPoint x: 287, endPoint y: 214, distance: 8.2
click at [279, 216] on input "Reference" at bounding box center [343, 214] width 202 height 13
paste input "2101777116"
type input "2101777116"
click at [287, 199] on div "Date of Departure * [DATE] Cargo Category * Description of Cargo * NATIVE MAIZE…" at bounding box center [446, 161] width 409 height 174
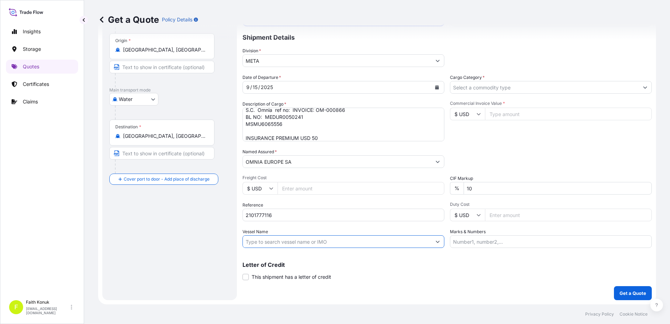
click at [267, 243] on input "Vessel Name" at bounding box center [337, 241] width 188 height 13
paste input "MSC [PERSON_NAME] III"
click at [303, 240] on input "MSC [PERSON_NAME] III" at bounding box center [337, 241] width 188 height 13
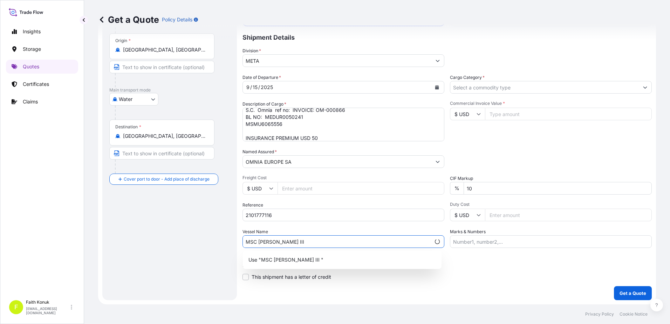
paste input "AC535A"
type input "MSC [PERSON_NAME] III AC535A"
click at [317, 227] on div "Date of Departure * [DATE] Cargo Category * Description of Cargo * NATIVE MAIZE…" at bounding box center [446, 161] width 409 height 174
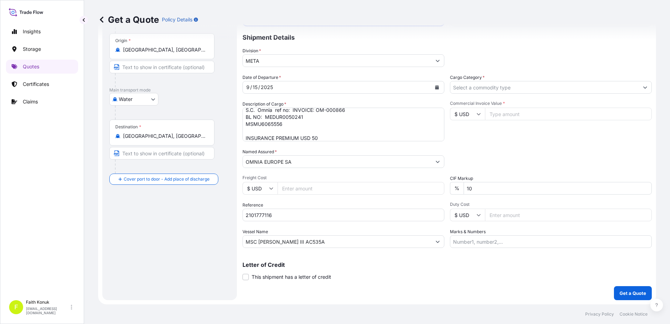
click at [469, 88] on input "Cargo Category *" at bounding box center [544, 87] width 188 height 13
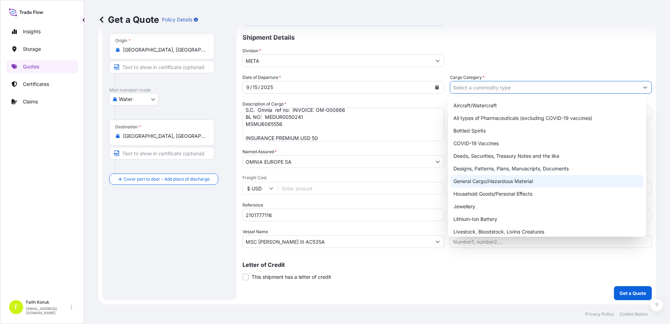
click at [478, 180] on div "General Cargo/Hazardous Material" at bounding box center [546, 181] width 193 height 13
type input "General Cargo/Hazardous Material"
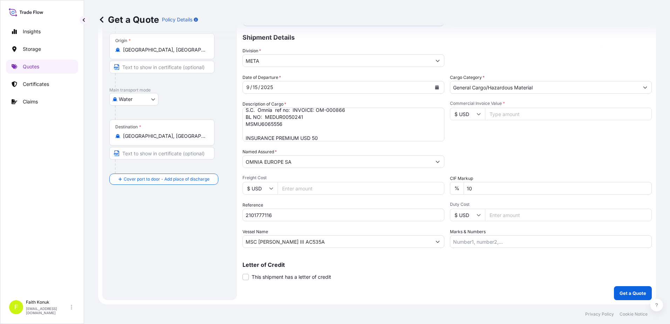
click at [503, 140] on div "Commercial Invoice Value * $ USD" at bounding box center [551, 121] width 202 height 41
click at [503, 115] on input "Commercial Invoice Value *" at bounding box center [568, 114] width 167 height 13
click at [499, 113] on input "Commercial Invoice Value *" at bounding box center [568, 114] width 167 height 13
type input "13750"
click at [496, 154] on div "Packing Category Type to search a container mode Please select a primary mode o…" at bounding box center [551, 158] width 202 height 20
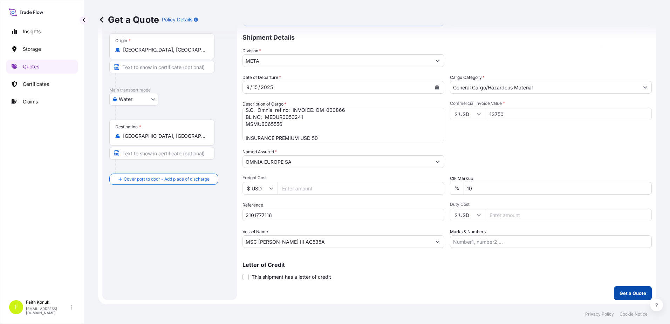
click at [627, 287] on button "Get a Quote" at bounding box center [633, 293] width 38 height 14
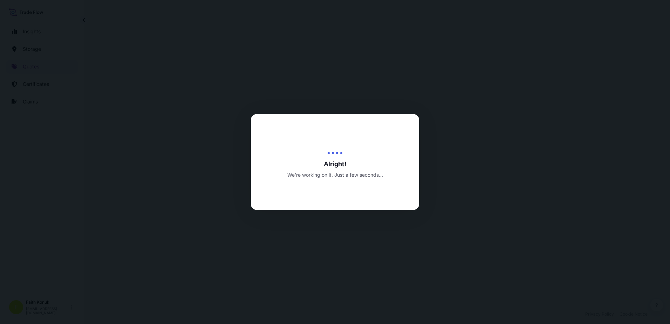
select select "Water"
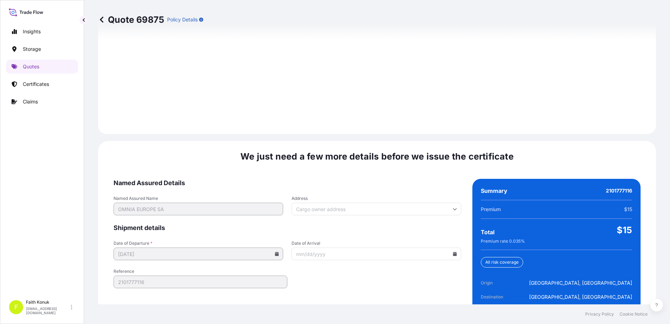
scroll to position [997, 0]
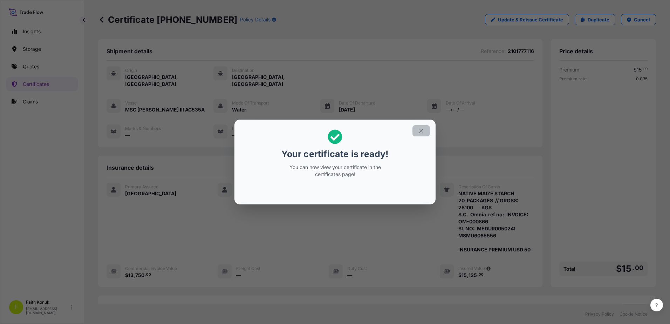
click at [423, 130] on icon "button" at bounding box center [421, 131] width 6 height 6
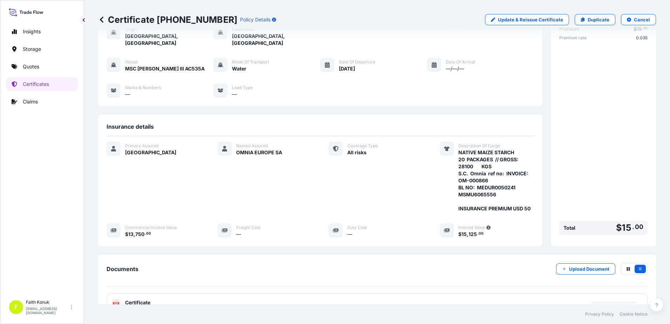
scroll to position [94, 0]
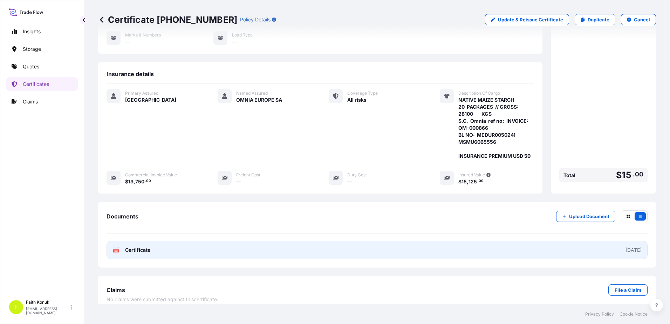
click at [116, 249] on text "PDF" at bounding box center [116, 250] width 5 height 2
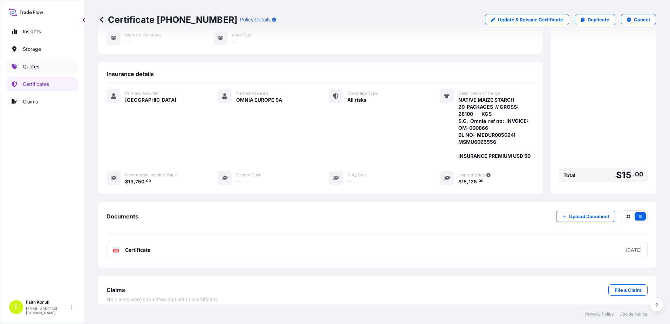
click at [53, 70] on link "Quotes" at bounding box center [42, 67] width 72 height 14
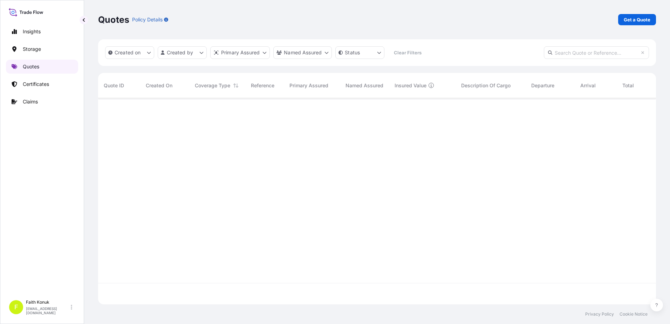
scroll to position [205, 552]
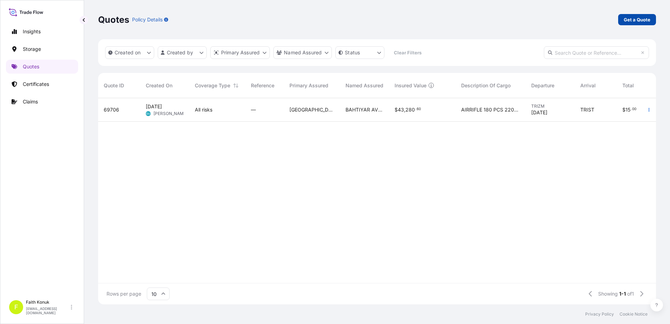
click at [630, 18] on p "Get a Quote" at bounding box center [637, 19] width 27 height 7
select select "Water"
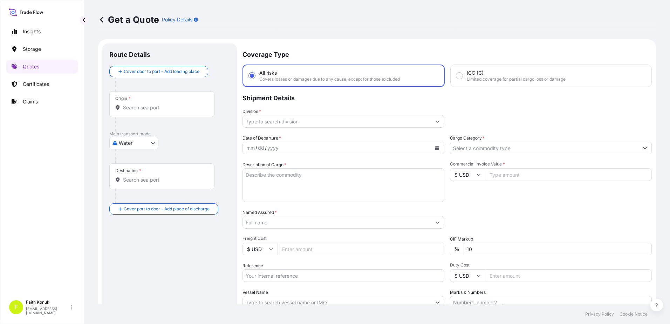
scroll to position [11, 0]
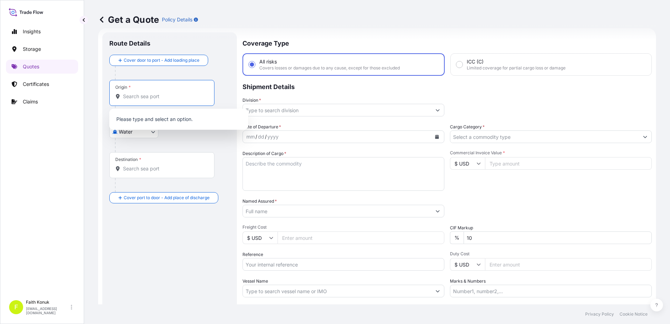
click at [136, 95] on input "Origin *" at bounding box center [164, 96] width 83 height 7
paste input "CONSTANTA"
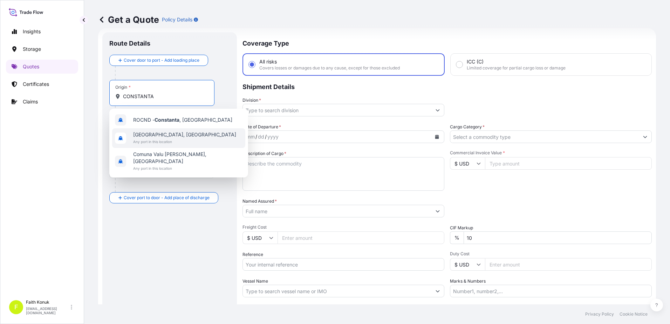
click at [172, 140] on span "Any port in this location" at bounding box center [184, 141] width 103 height 7
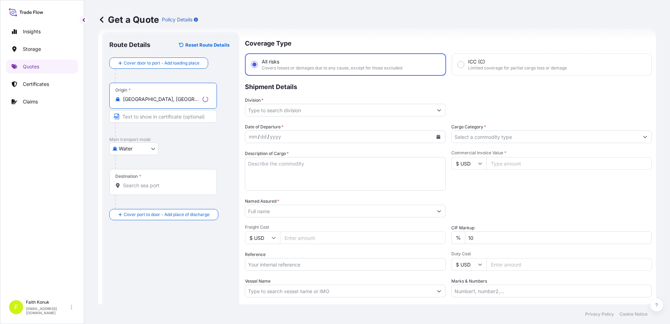
type input "[GEOGRAPHIC_DATA], [GEOGRAPHIC_DATA]"
click at [197, 137] on p "Main transport mode" at bounding box center [169, 140] width 121 height 6
click at [165, 183] on input "Destination *" at bounding box center [164, 185] width 83 height 7
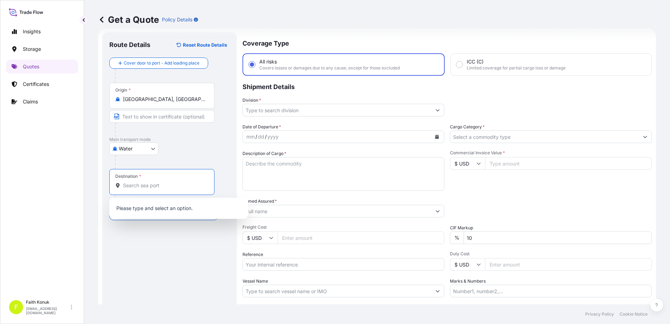
paste input "[GEOGRAPHIC_DATA]"
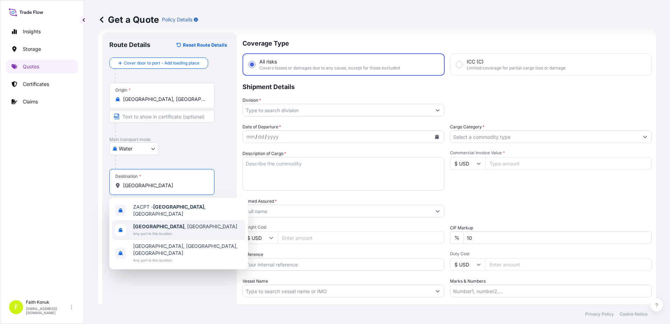
click at [193, 225] on div "[GEOGRAPHIC_DATA] , [GEOGRAPHIC_DATA] Any port in this location" at bounding box center [178, 230] width 133 height 20
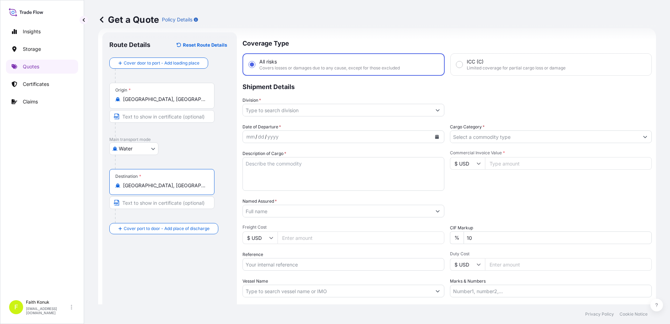
type input "[GEOGRAPHIC_DATA], [GEOGRAPHIC_DATA]"
click at [200, 147] on div "Water Air Water Inland" at bounding box center [169, 148] width 121 height 13
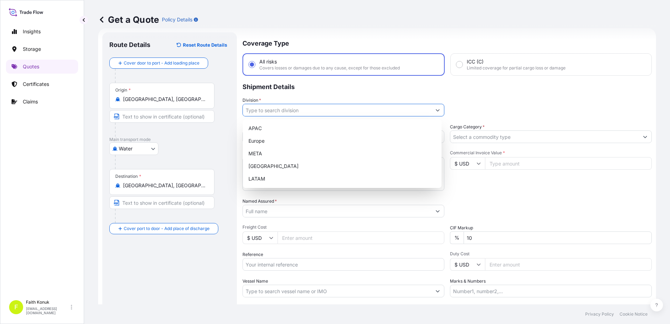
click at [266, 111] on input "Division *" at bounding box center [337, 110] width 188 height 13
click at [265, 150] on div "META" at bounding box center [342, 153] width 193 height 13
type input "META"
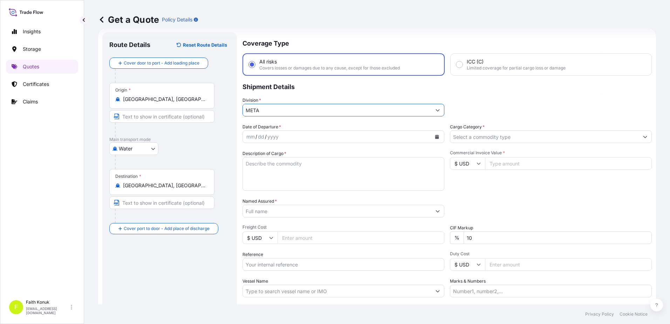
click at [315, 94] on p "Shipment Details" at bounding box center [446, 86] width 409 height 21
click at [436, 135] on icon "Calendar" at bounding box center [437, 137] width 4 height 4
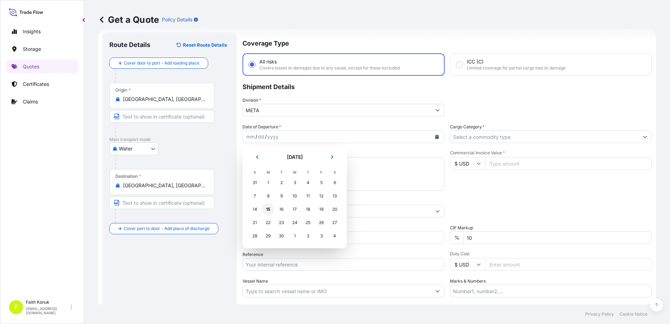
click at [269, 209] on div "15" at bounding box center [268, 209] width 13 height 13
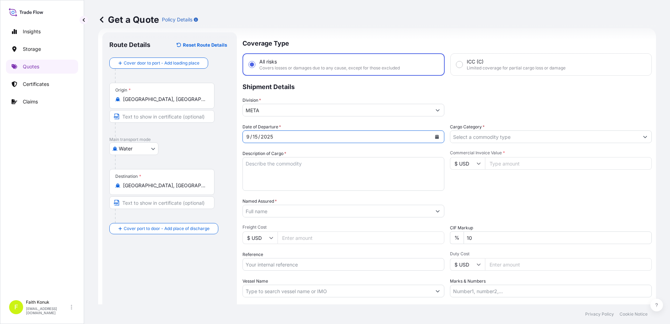
click at [263, 168] on textarea "Description of Cargo *" at bounding box center [343, 174] width 202 height 34
click at [278, 167] on textarea "Description of Cargo *" at bounding box center [343, 174] width 202 height 34
paste textarea "NATIVE MAIZE STARCH 20 PACKAGES // GROSS: 28100 KGS"
click at [260, 178] on textarea "NATIVE MAIZE STARCH 20 PACKAGES // GROSS: 28100 KGS" at bounding box center [343, 174] width 202 height 34
paste textarea "S.C. Omnia ref no: INVOICE: OM-000865"
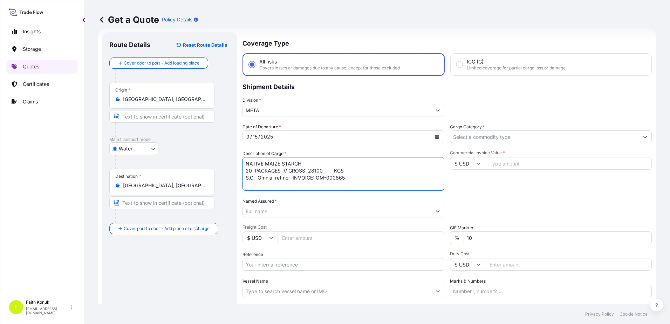
click at [267, 184] on textarea "NATIVE MAIZE STARCH 20 PACKAGES // GROSS: 28100 KGS S.C. Omnia ref no: INVOICE:…" at bounding box center [343, 174] width 202 height 34
paste textarea "BL NO: MEDUR0050258 MSBU8359854"
type textarea "NATIVE MAIZE STARCH 20 PACKAGES // GROSS: 28100 KGS S.C. Omnia ref no: INVOICE:…"
click at [266, 206] on input "Named Assured *" at bounding box center [337, 211] width 188 height 13
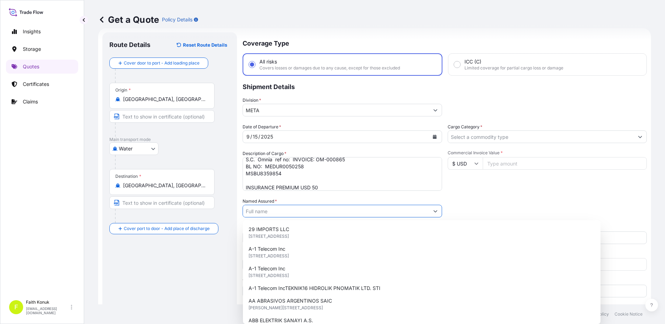
paste input "OMNIA EUROPE SA"
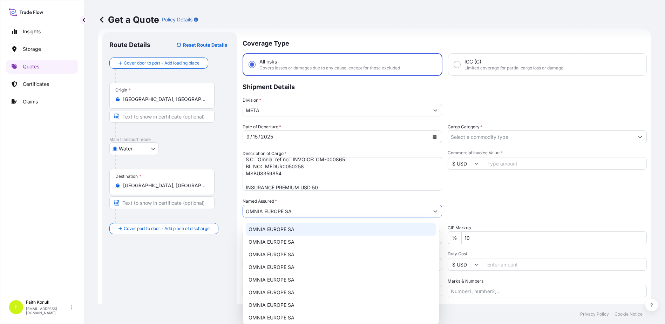
click at [293, 227] on span "OMNIA EUROPE SA" at bounding box center [271, 229] width 46 height 7
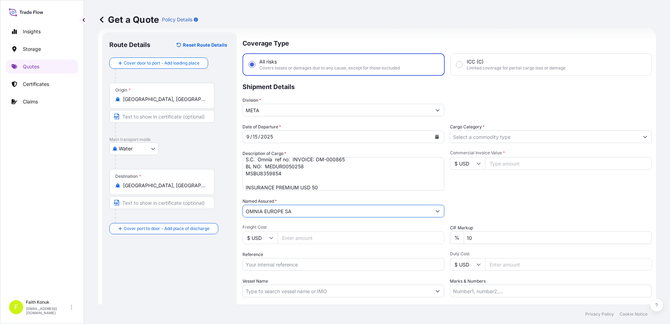
type input "OMNIA EUROPE SA"
click at [300, 197] on div "Date of Departure * [DATE] Cargo Category * Description of Cargo * NATIVE MAIZE…" at bounding box center [446, 210] width 409 height 174
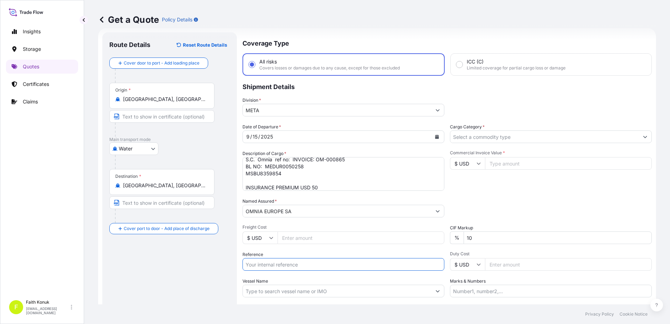
click at [282, 263] on input "Reference" at bounding box center [343, 264] width 202 height 13
click at [270, 262] on input "Reference" at bounding box center [343, 264] width 202 height 13
paste input "2101777117"
type input "2101777117"
click at [275, 252] on div "Reference 2101777117" at bounding box center [343, 261] width 202 height 20
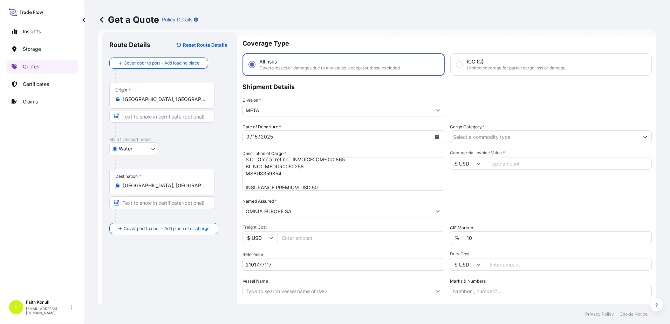
click at [279, 291] on input "Vessel Name" at bounding box center [337, 290] width 188 height 13
paste input "MSC [PERSON_NAME] III"
click at [288, 281] on div "Vessel Name MSC [PERSON_NAME]" at bounding box center [343, 287] width 202 height 20
click at [298, 294] on input "MSC [PERSON_NAME] III" at bounding box center [337, 290] width 188 height 13
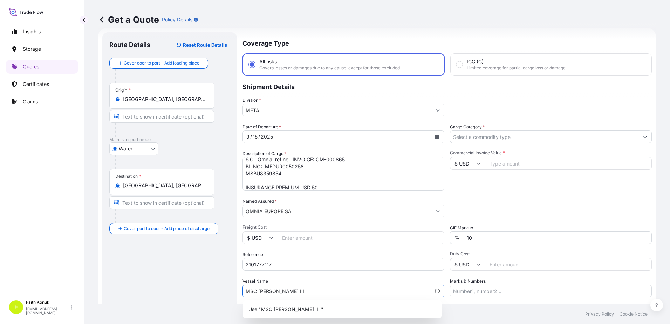
paste input "AC535A"
type input "MSC [PERSON_NAME] III AC535A"
click at [305, 277] on div "Date of Departure * [DATE] Cargo Category * Description of Cargo * NATIVE MAIZE…" at bounding box center [446, 210] width 409 height 174
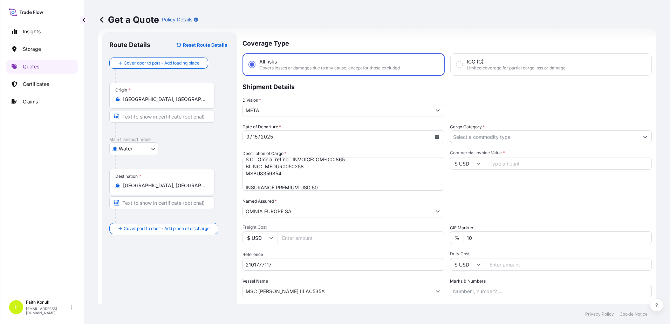
click at [469, 143] on div "Date of Departure * [DATE] Cargo Category * Description of Cargo * NATIVE MAIZE…" at bounding box center [446, 210] width 409 height 174
click at [470, 138] on input "Cargo Category *" at bounding box center [544, 136] width 188 height 13
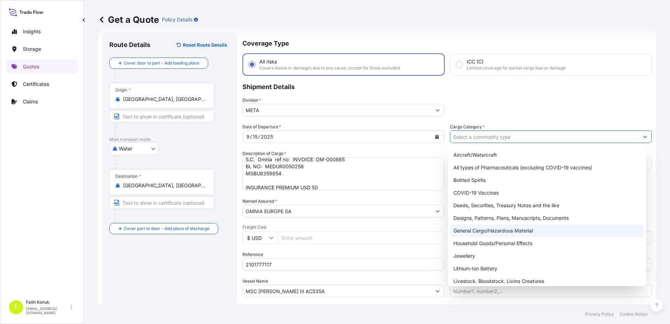
click at [473, 230] on div "General Cargo/Hazardous Material" at bounding box center [546, 230] width 193 height 13
type input "General Cargo/Hazardous Material"
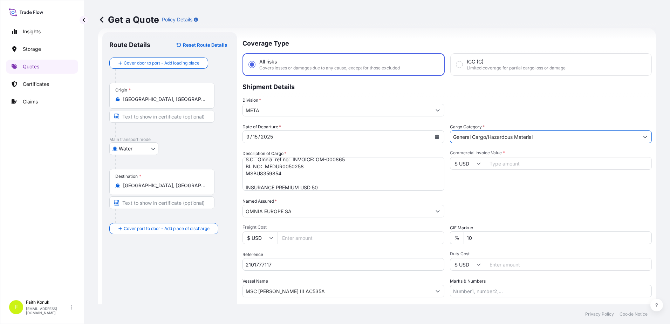
click at [499, 114] on div "Division * META" at bounding box center [446, 107] width 409 height 20
click at [512, 163] on input "Commercial Invoice Value *" at bounding box center [568, 163] width 167 height 13
type input "13750"
click at [474, 206] on div "Packing Category Type to search a container mode Please select a primary mode o…" at bounding box center [551, 208] width 202 height 20
click at [535, 202] on div "Packing Category Type to search a container mode Please select a primary mode o…" at bounding box center [551, 208] width 202 height 20
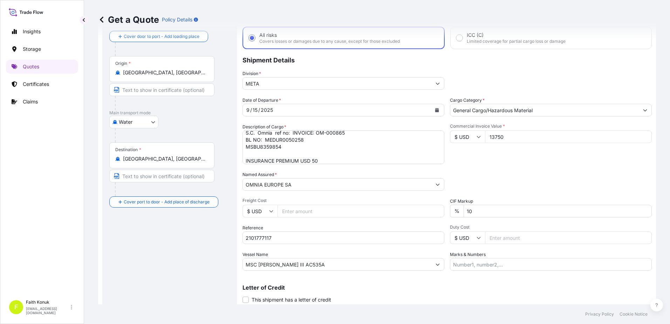
scroll to position [61, 0]
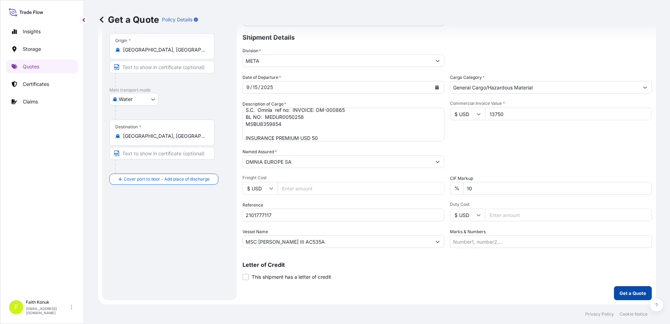
click at [627, 292] on p "Get a Quote" at bounding box center [632, 292] width 27 height 7
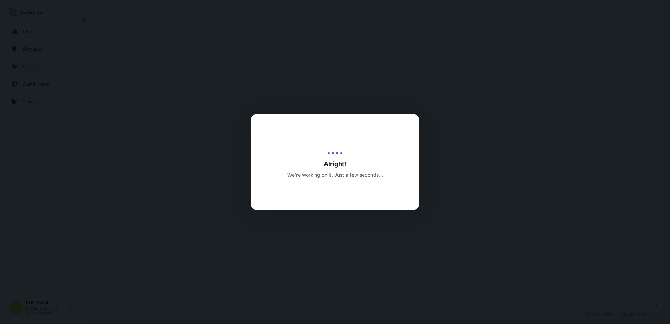
select select "Water"
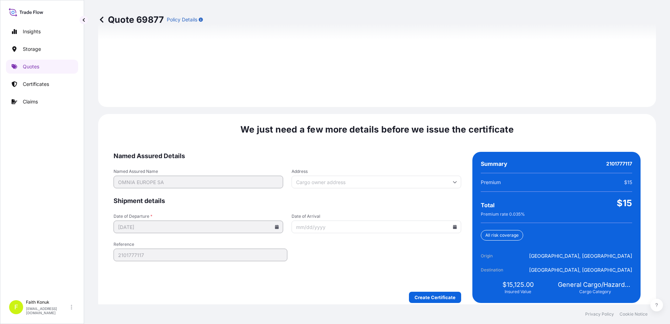
scroll to position [997, 0]
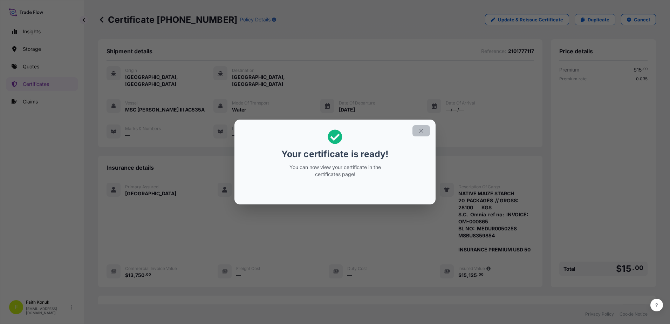
click at [420, 131] on icon "button" at bounding box center [421, 131] width 6 height 6
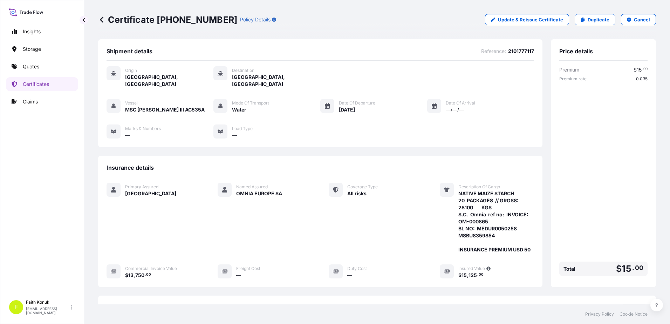
scroll to position [94, 0]
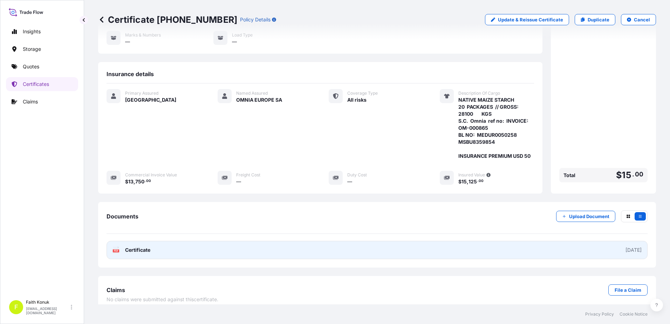
click at [133, 246] on span "Certificate" at bounding box center [137, 249] width 25 height 7
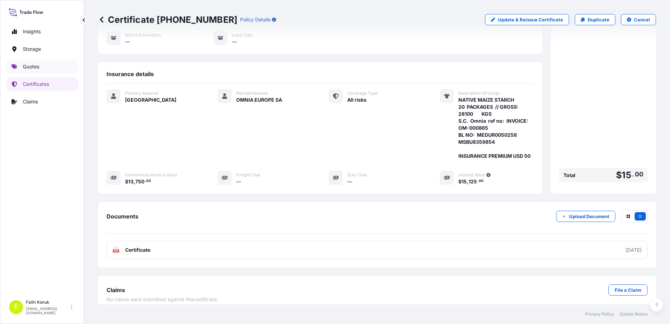
click at [48, 65] on link "Quotes" at bounding box center [42, 67] width 72 height 14
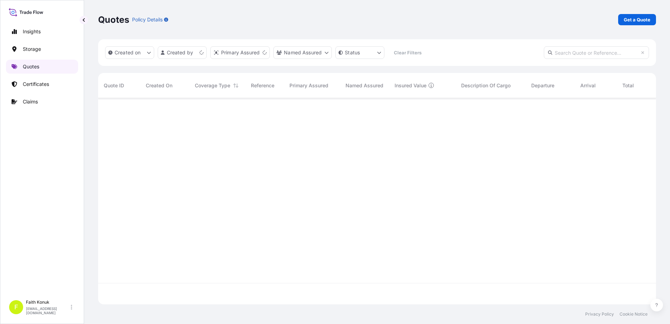
scroll to position [205, 552]
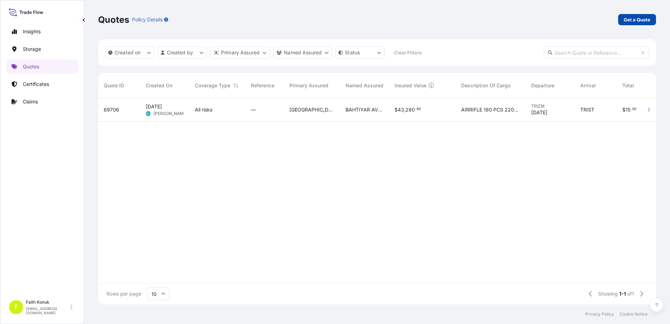
click at [628, 16] on link "Get a Quote" at bounding box center [637, 19] width 38 height 11
select select "Water"
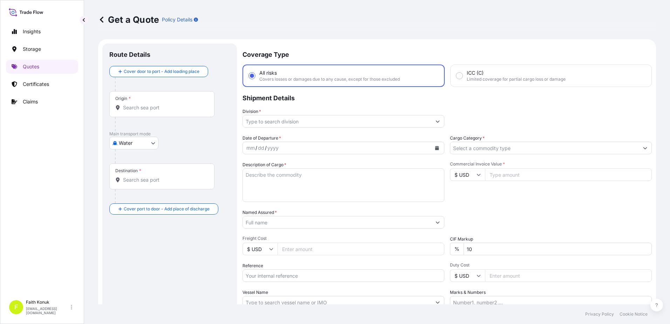
scroll to position [11, 0]
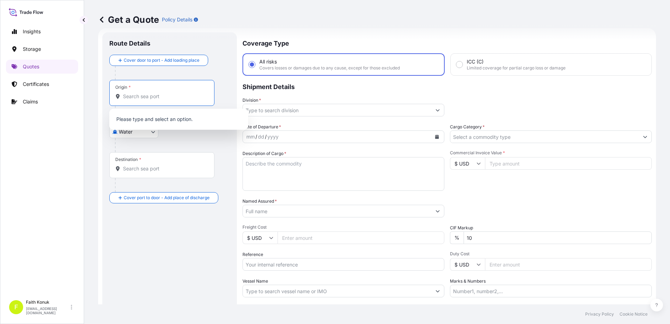
click at [140, 98] on input "Origin *" at bounding box center [164, 96] width 83 height 7
paste input "CONSTANTA"
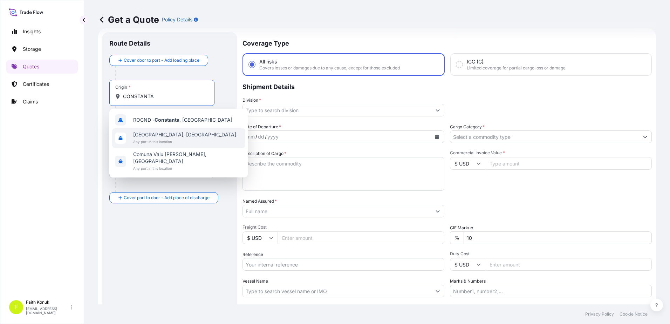
click at [176, 136] on span "[GEOGRAPHIC_DATA], [GEOGRAPHIC_DATA]" at bounding box center [184, 134] width 103 height 7
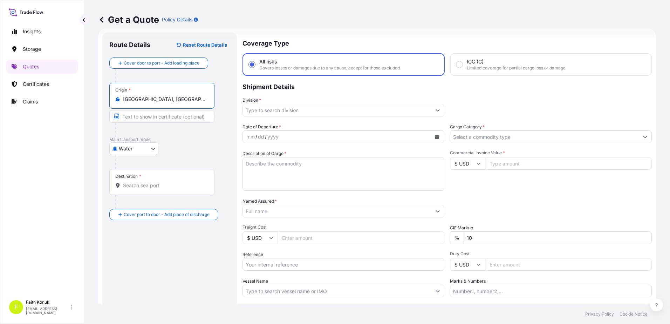
type input "[GEOGRAPHIC_DATA], [GEOGRAPHIC_DATA]"
click at [201, 132] on div at bounding box center [164, 130] width 99 height 14
click at [158, 192] on div "Destination *" at bounding box center [161, 182] width 105 height 26
click at [158, 189] on input "Destination *" at bounding box center [164, 185] width 83 height 7
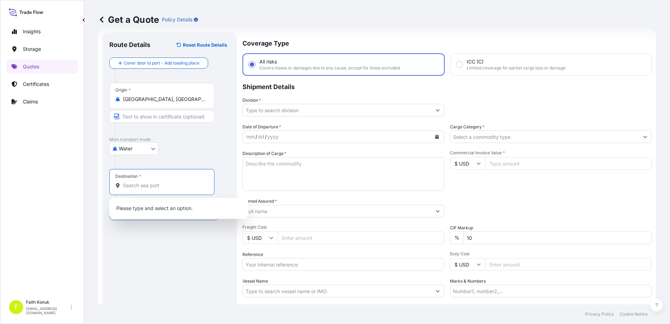
paste input "[GEOGRAPHIC_DATA]"
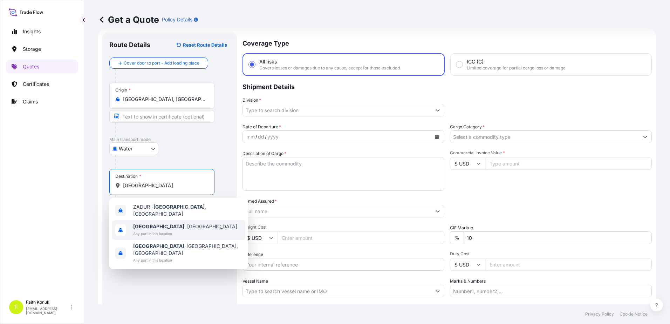
click at [158, 223] on span "[GEOGRAPHIC_DATA] , [GEOGRAPHIC_DATA]" at bounding box center [185, 226] width 104 height 7
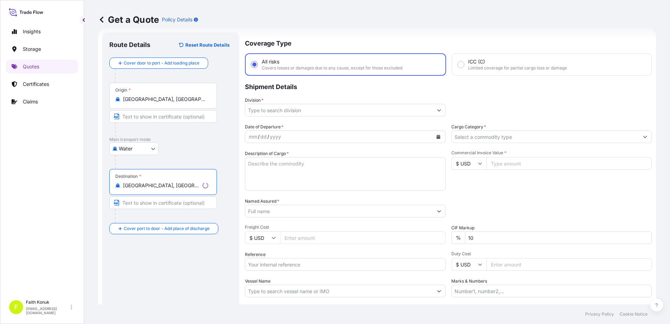
type input "[GEOGRAPHIC_DATA], [GEOGRAPHIC_DATA]"
click at [180, 151] on div "Water Air Water Inland" at bounding box center [169, 148] width 121 height 13
click at [262, 112] on input "Division *" at bounding box center [337, 110] width 188 height 13
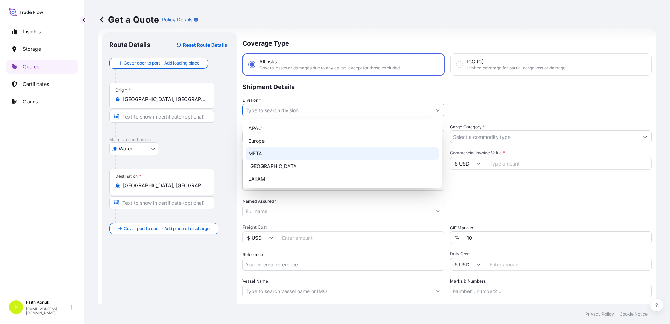
click at [268, 151] on div "META" at bounding box center [342, 153] width 193 height 13
type input "META"
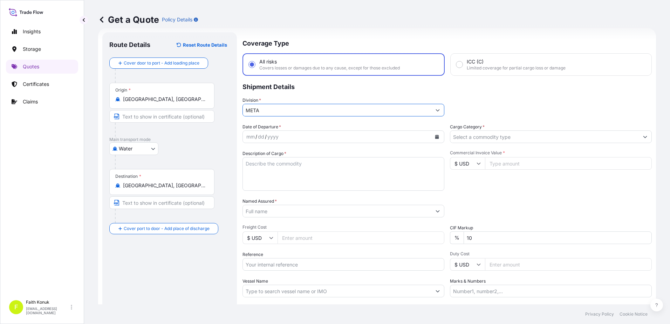
click at [327, 97] on div "Division * META" at bounding box center [343, 107] width 202 height 20
click at [437, 135] on button "Calendar" at bounding box center [436, 136] width 11 height 11
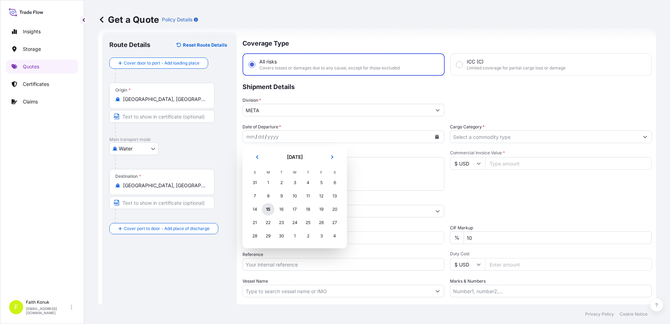
click at [267, 209] on div "15" at bounding box center [268, 209] width 13 height 13
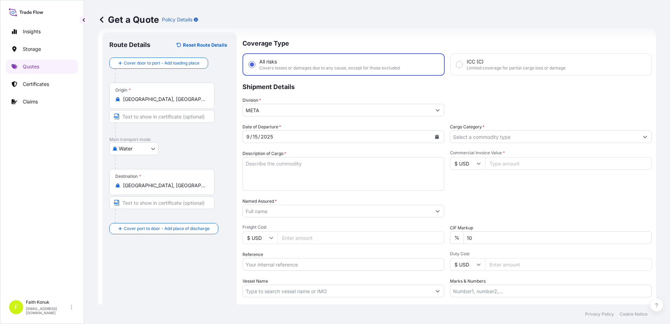
click at [307, 151] on div "Description of Cargo *" at bounding box center [343, 170] width 202 height 41
click at [281, 165] on textarea "Description of Cargo *" at bounding box center [343, 174] width 202 height 34
click at [267, 168] on textarea "Description of Cargo *" at bounding box center [343, 174] width 202 height 34
paste textarea "Native corn starch 20 PACKAGES // GROSS: 28100 KGS"
click at [266, 180] on textarea "Native corn starch 20 PACKAGES // GROSS: 28100 KGS" at bounding box center [343, 174] width 202 height 34
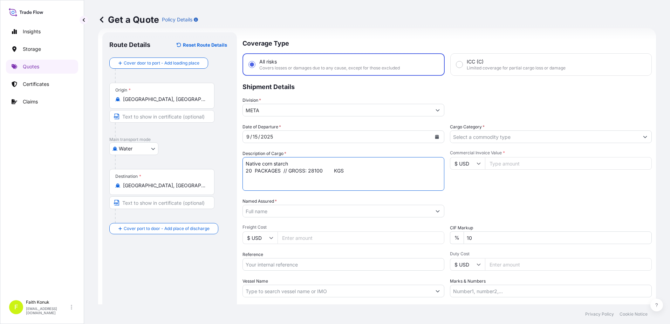
paste
type textarea "Native corn starch 20 PACKAGES // GROSS: 28100 KGS S.C. Omnia ref no: INVOICE: …"
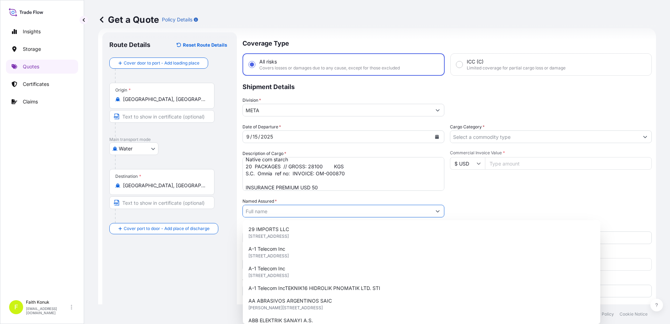
click at [269, 208] on input "Named Assured *" at bounding box center [337, 211] width 188 height 13
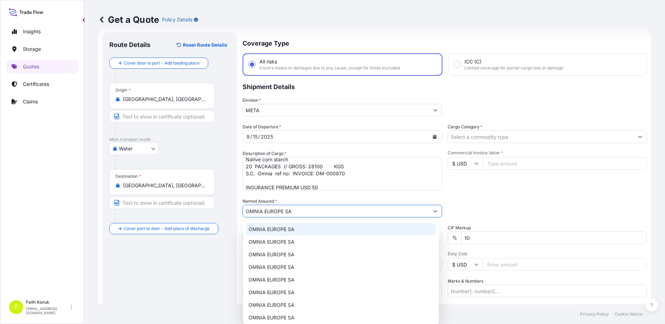
click at [292, 229] on span "OMNIA EUROPE SA" at bounding box center [271, 229] width 46 height 7
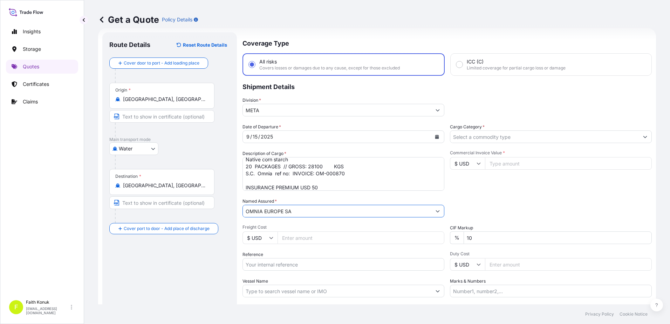
type input "OMNIA EUROPE SA"
click at [307, 194] on div "Date of Departure * [DATE] Cargo Category * Description of Cargo * Native corn …" at bounding box center [446, 210] width 409 height 174
click at [300, 238] on input "Freight Cost" at bounding box center [360, 237] width 167 height 13
type input "2101777375"
click at [304, 218] on div "Date of Departure * [DATE] Cargo Category * Description of Cargo * Native corn …" at bounding box center [446, 210] width 409 height 174
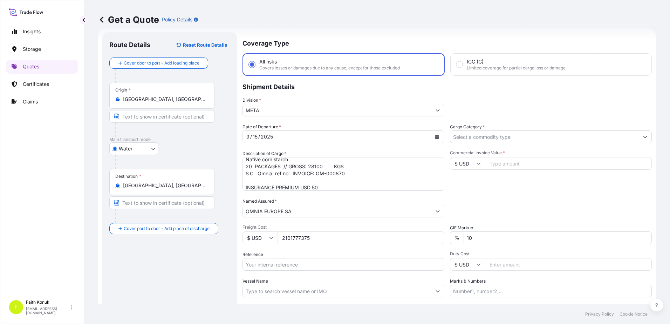
click at [294, 236] on input "2101777375" at bounding box center [360, 237] width 167 height 13
click at [284, 261] on input "Reference" at bounding box center [343, 264] width 202 height 13
type input "2101777375"
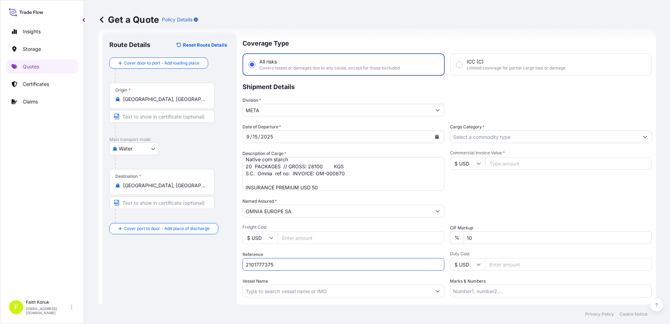
click at [278, 277] on div "Date of Departure * [DATE] Cargo Category * Description of Cargo * Native corn …" at bounding box center [446, 210] width 409 height 174
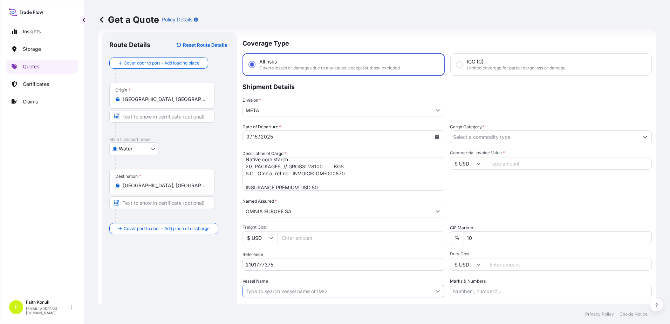
click at [276, 293] on input "Vessel Name" at bounding box center [337, 290] width 188 height 13
click at [292, 293] on input "MSC RHIANNON" at bounding box center [337, 290] width 188 height 13
type input "MSC RHIANNON AO537A"
click at [301, 279] on div "Vessel Name MSC RHIANNON AO537A" at bounding box center [343, 287] width 202 height 20
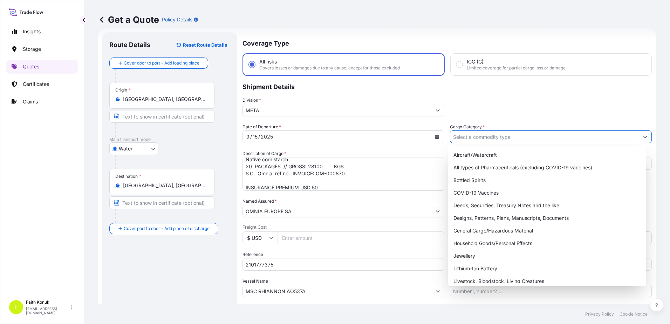
click at [468, 138] on input "Cargo Category *" at bounding box center [544, 136] width 188 height 13
click at [474, 232] on div "General Cargo/Hazardous Material" at bounding box center [546, 230] width 193 height 13
type input "General Cargo/Hazardous Material"
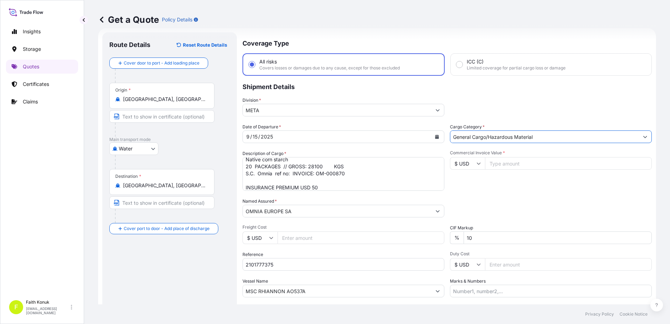
click at [499, 179] on div "Commercial Invoice Value * $ USD" at bounding box center [551, 170] width 202 height 41
click at [498, 159] on input "Commercial Invoice Value *" at bounding box center [568, 163] width 167 height 13
click at [505, 163] on input "Commercial Invoice Value *" at bounding box center [568, 163] width 167 height 13
type input "13750"
click at [495, 205] on div "Packing Category Type to search a container mode Please select a primary mode o…" at bounding box center [551, 208] width 202 height 20
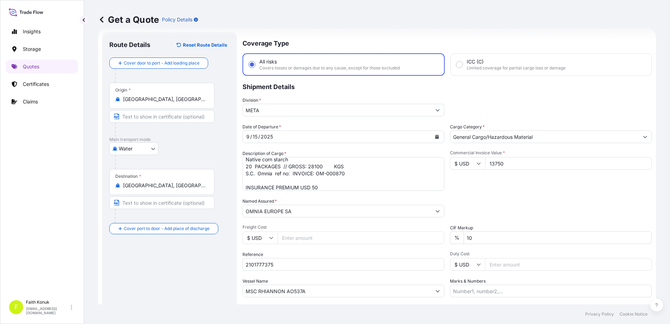
click at [506, 194] on div "Date of Departure * [DATE] Cargo Category * General Cargo/Hazardous Material De…" at bounding box center [446, 210] width 409 height 174
click at [527, 196] on div "Date of Departure * [DATE] Cargo Category * General Cargo/Hazardous Material De…" at bounding box center [446, 210] width 409 height 174
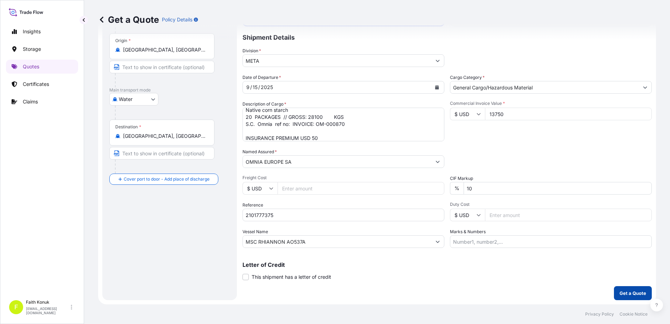
click at [619, 292] on p "Get a Quote" at bounding box center [632, 292] width 27 height 7
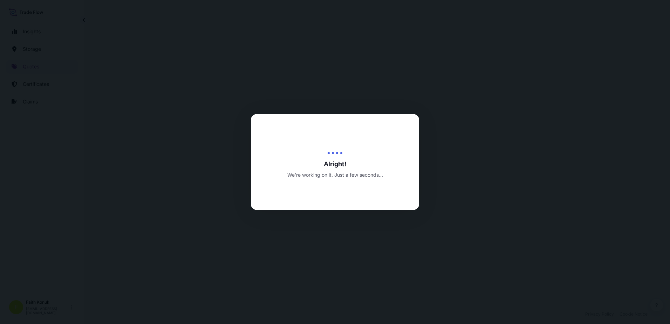
select select "Water"
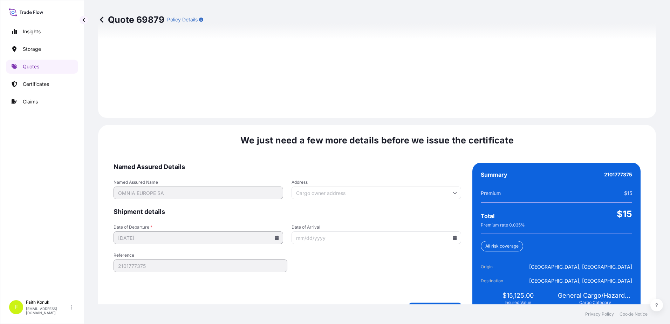
scroll to position [997, 0]
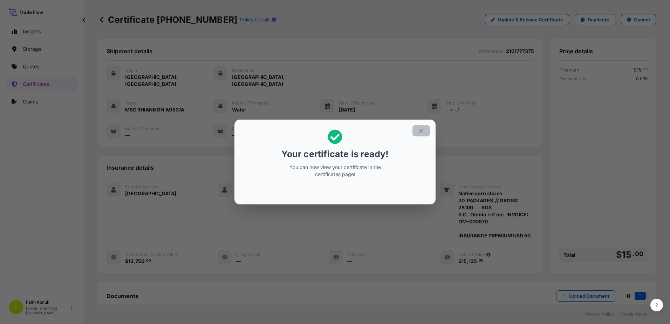
click at [420, 131] on icon "button" at bounding box center [421, 131] width 6 height 6
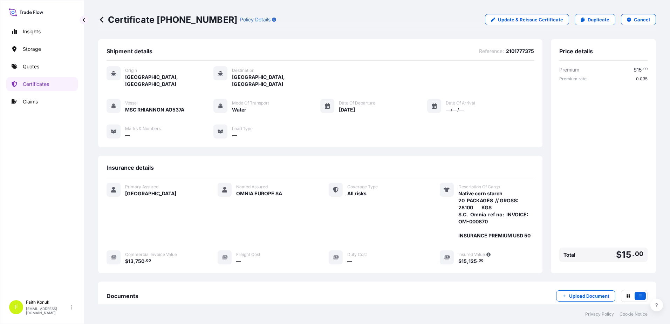
click at [282, 213] on div "Named Assured OMNIA EUROPE SA" at bounding box center [265, 211] width 94 height 56
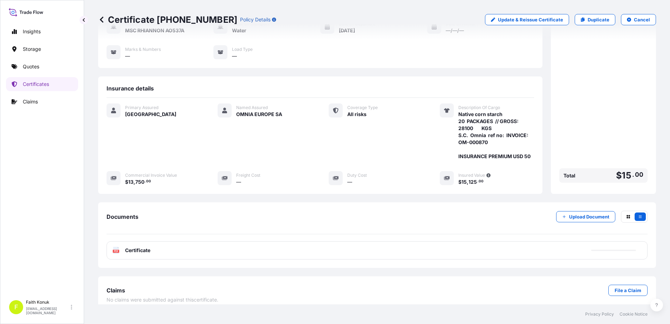
scroll to position [80, 0]
click at [117, 249] on text "PDF" at bounding box center [116, 250] width 5 height 2
click at [38, 64] on p "Quotes" at bounding box center [31, 66] width 16 height 7
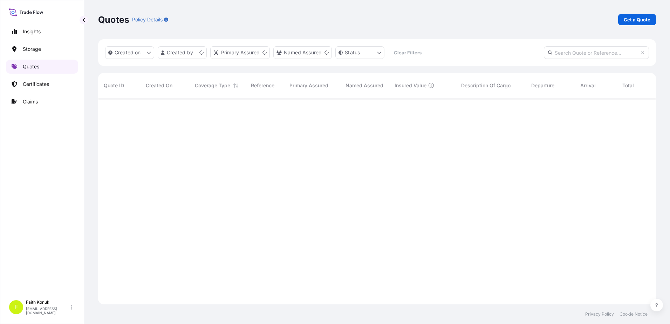
scroll to position [205, 552]
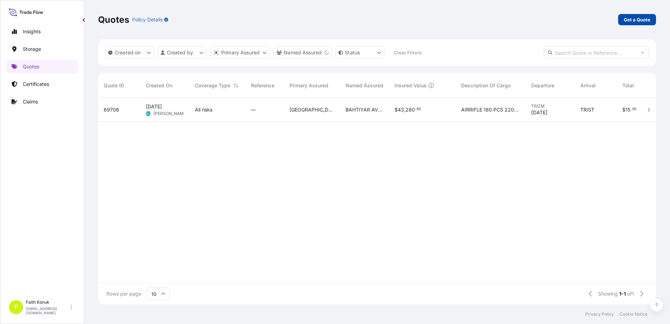
click at [637, 22] on p "Get a Quote" at bounding box center [637, 19] width 27 height 7
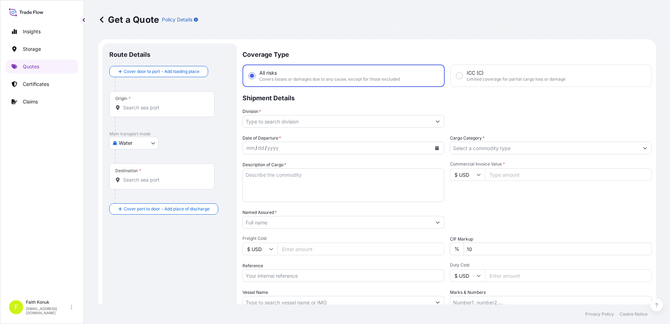
scroll to position [11, 0]
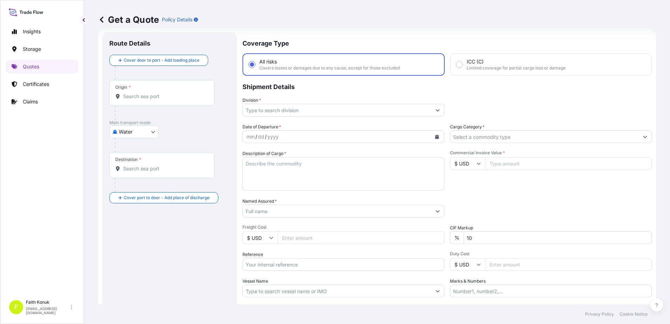
click at [126, 131] on body "Insights Storage Quotes Certificates Claims F [PERSON_NAME] [EMAIL_ADDRESS][DOM…" at bounding box center [335, 162] width 670 height 324
click at [127, 151] on span "Air" at bounding box center [126, 149] width 6 height 7
select select "Air"
click at [194, 132] on div "Air Air Water Inland" at bounding box center [169, 134] width 121 height 13
click at [154, 109] on div at bounding box center [164, 116] width 99 height 14
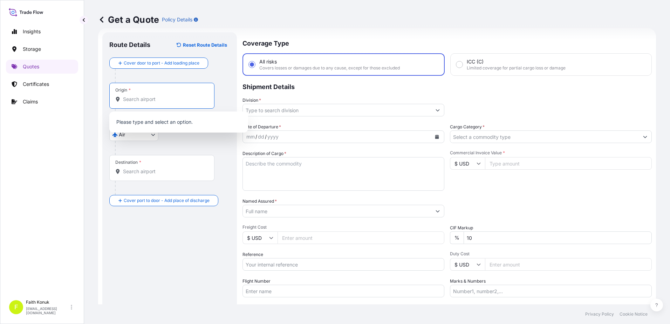
click at [151, 102] on input "Origin *" at bounding box center [164, 99] width 83 height 7
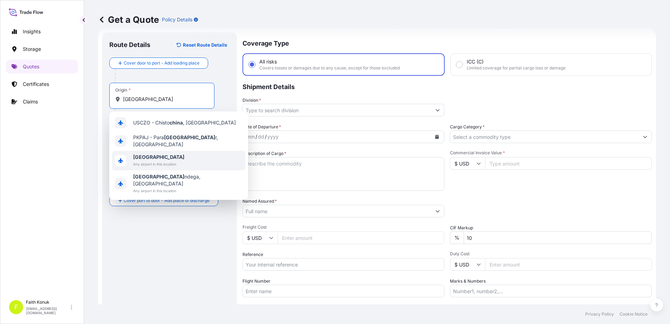
click at [152, 160] on span "Any airport in this location" at bounding box center [158, 163] width 51 height 7
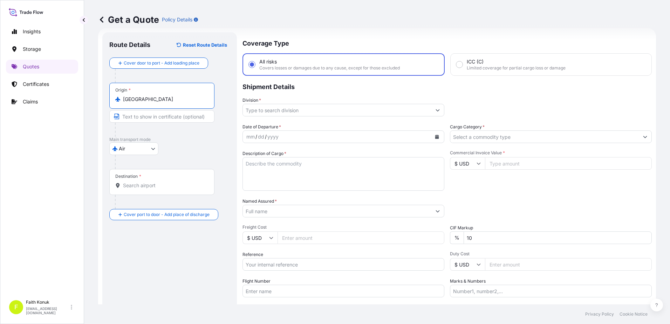
type input "[GEOGRAPHIC_DATA]"
click at [185, 148] on div "Air Air Water Inland" at bounding box center [169, 148] width 121 height 13
click at [145, 187] on input "Destination *" at bounding box center [164, 185] width 83 height 7
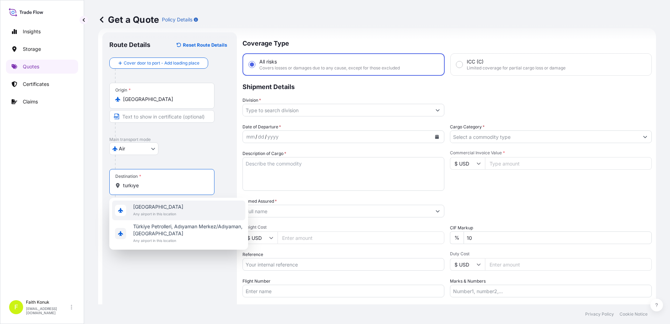
click at [149, 208] on span "[GEOGRAPHIC_DATA]" at bounding box center [158, 206] width 50 height 7
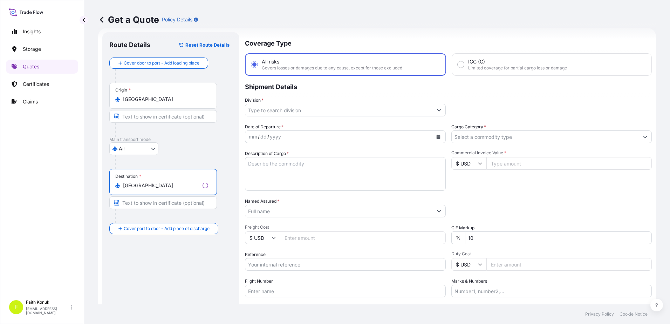
type input "[GEOGRAPHIC_DATA]"
click at [180, 147] on div "Air Air Water Inland" at bounding box center [170, 148] width 123 height 13
click at [306, 102] on div "Division *" at bounding box center [343, 107] width 202 height 20
click at [296, 111] on input "Division *" at bounding box center [337, 110] width 188 height 13
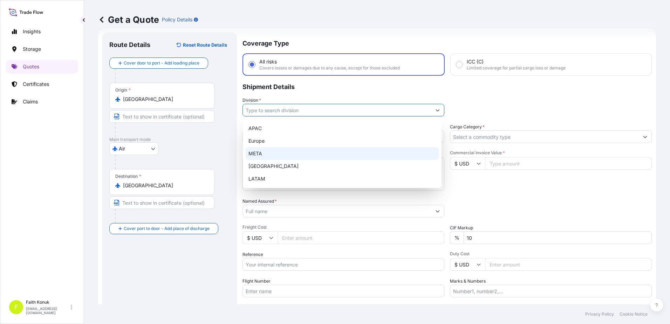
click at [264, 152] on div "META" at bounding box center [342, 153] width 193 height 13
type input "META"
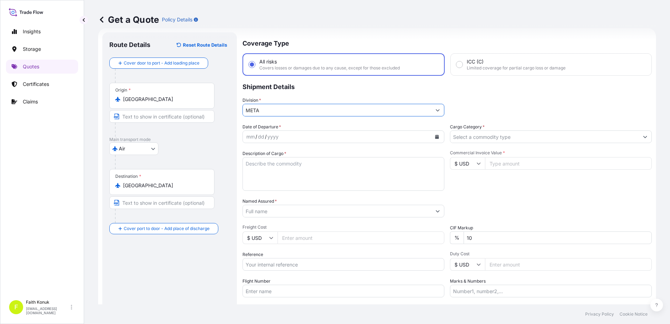
click at [309, 93] on p "Shipment Details" at bounding box center [446, 86] width 409 height 21
click at [435, 135] on icon "Calendar" at bounding box center [437, 137] width 4 height 4
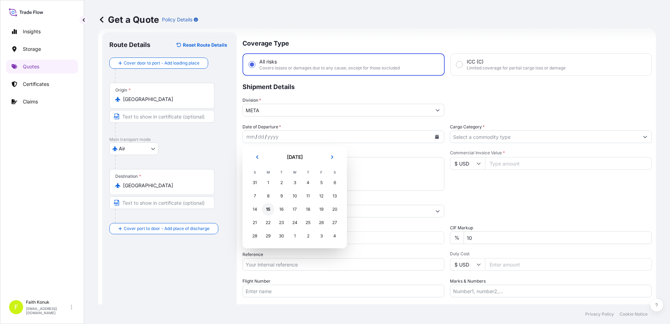
click at [267, 209] on div "15" at bounding box center [268, 209] width 13 height 13
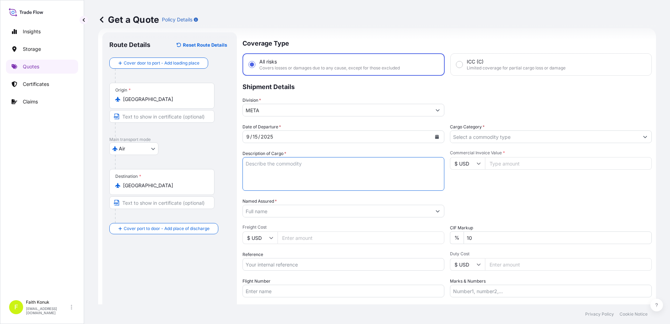
click at [268, 163] on textarea "Description of Cargo *" at bounding box center [343, 174] width 202 height 34
click at [261, 165] on textarea "Description of Cargo *" at bounding box center [343, 174] width 202 height 34
click at [261, 187] on textarea ""1500W CW SINGLE MODULE FIBER LASER SOURCE 2000W CW SINGLE MODULE FIBER LASER S…" at bounding box center [343, 174] width 202 height 34
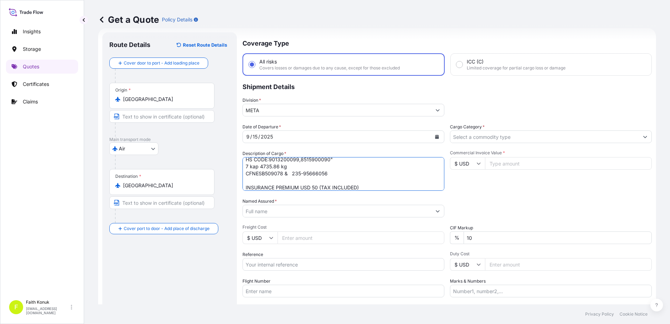
type textarea ""1500W CW SINGLE MODULE FIBER LASER SOURCE 2000W CW SINGLE MODULE FIBER LASER S…"
click at [263, 212] on input "Named Assured *" at bounding box center [337, 211] width 188 height 13
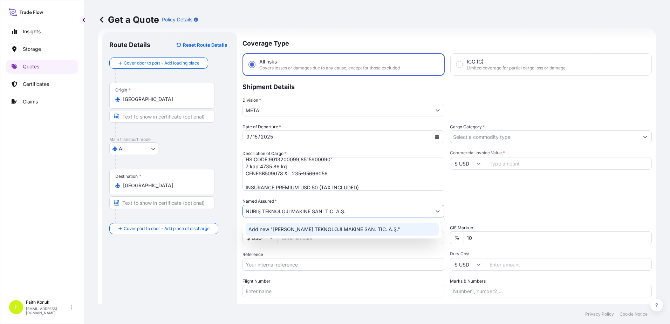
click at [288, 227] on span "Add new "[PERSON_NAME] TEKNOLOJI MAKINE SAN. TIC. A.Ş."" at bounding box center [324, 229] width 152 height 7
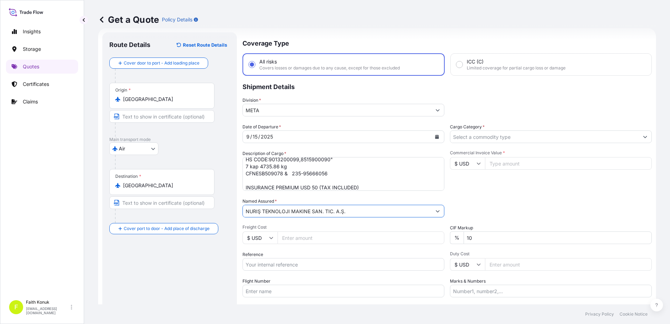
type input "NURIŞ TEKNOLOJI MAKINE SAN. TIC. A.Ş."
click at [305, 198] on div "Named Assured * [PERSON_NAME] MAKINE SAN. TIC. A.Ş." at bounding box center [343, 208] width 202 height 20
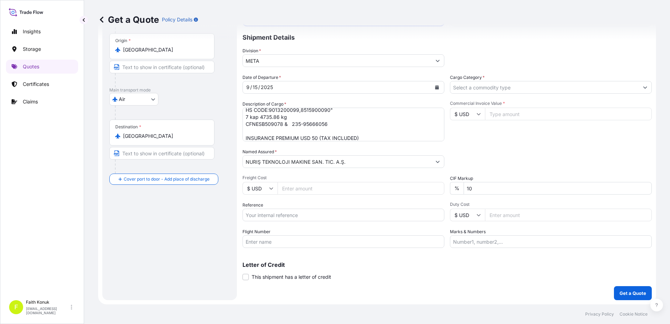
click at [270, 214] on input "Reference" at bounding box center [343, 214] width 202 height 13
click at [261, 237] on input "Flight Number" at bounding box center [343, 241] width 202 height 13
click at [278, 245] on input "Flight Number" at bounding box center [343, 241] width 202 height 13
type input "TK6519/15SEP"
click at [397, 271] on div "Letter of Credit This shipment has a letter of credit Letter of credit * Letter…" at bounding box center [446, 271] width 409 height 19
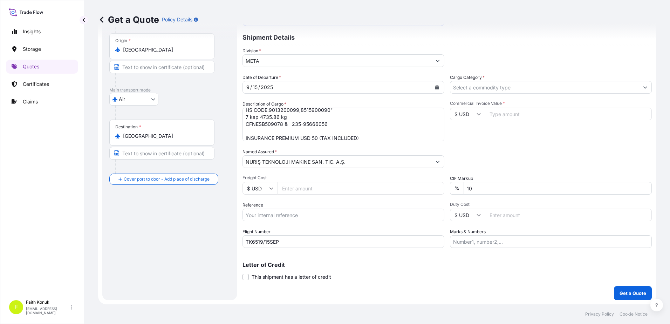
click at [484, 87] on input "Cargo Category *" at bounding box center [544, 87] width 188 height 13
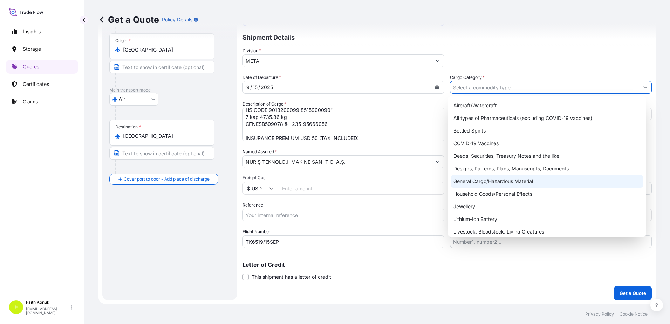
click at [471, 179] on div "General Cargo/Hazardous Material" at bounding box center [546, 181] width 193 height 13
type input "General Cargo/Hazardous Material"
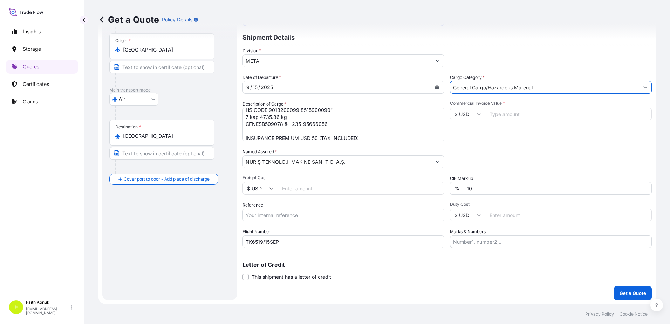
click at [495, 131] on div "Commercial Invoice Value * $ USD" at bounding box center [551, 121] width 202 height 41
click at [494, 113] on input "Commercial Invoice Value *" at bounding box center [568, 114] width 167 height 13
type input "10675"
click at [495, 145] on div "Date of Departure * [DATE] Cargo Category * General Cargo/Hazardous Material De…" at bounding box center [446, 161] width 409 height 174
drag, startPoint x: 477, startPoint y: 190, endPoint x: 420, endPoint y: 187, distance: 57.9
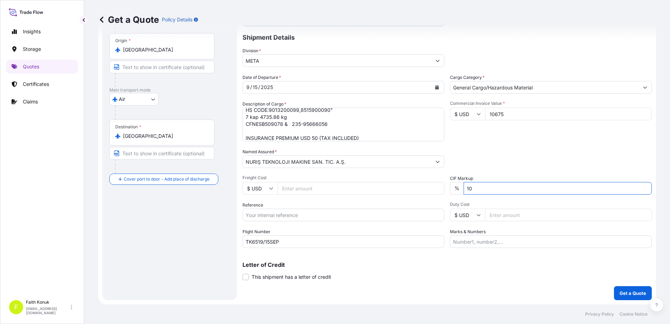
click at [420, 187] on div "Date of Departure * [DATE] Cargo Category * General Cargo/Hazardous Material De…" at bounding box center [446, 161] width 409 height 174
type input "0"
click at [488, 162] on div "Packing Category Type to search a container mode Please select a primary mode o…" at bounding box center [551, 158] width 202 height 20
click at [620, 290] on p "Get a Quote" at bounding box center [632, 292] width 27 height 7
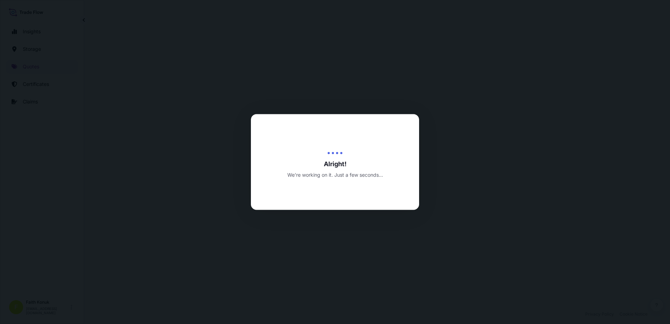
select select "Air"
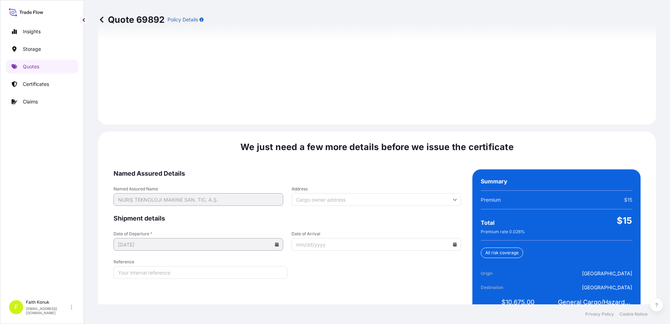
scroll to position [997, 0]
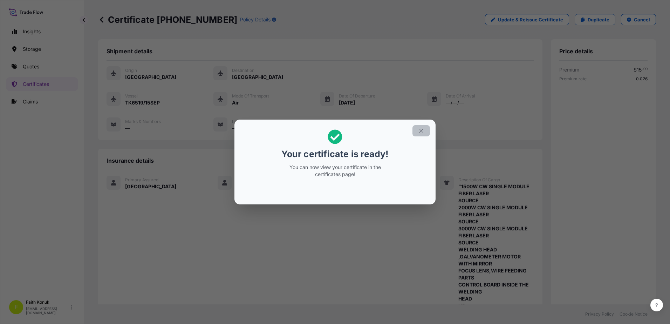
click at [420, 130] on icon "button" at bounding box center [421, 131] width 6 height 6
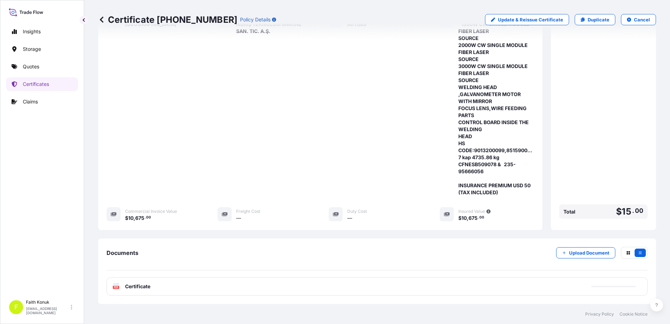
scroll to position [206, 0]
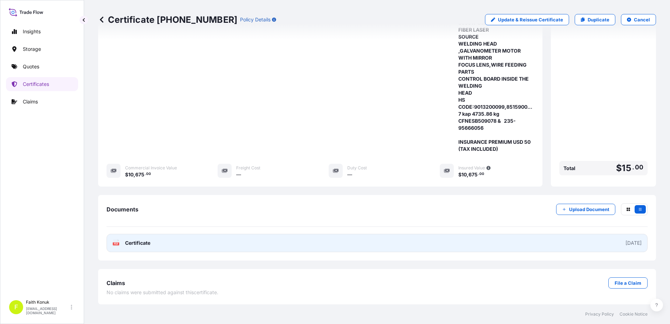
click at [118, 242] on icon at bounding box center [116, 242] width 6 height 7
